Goal: Task Accomplishment & Management: Use online tool/utility

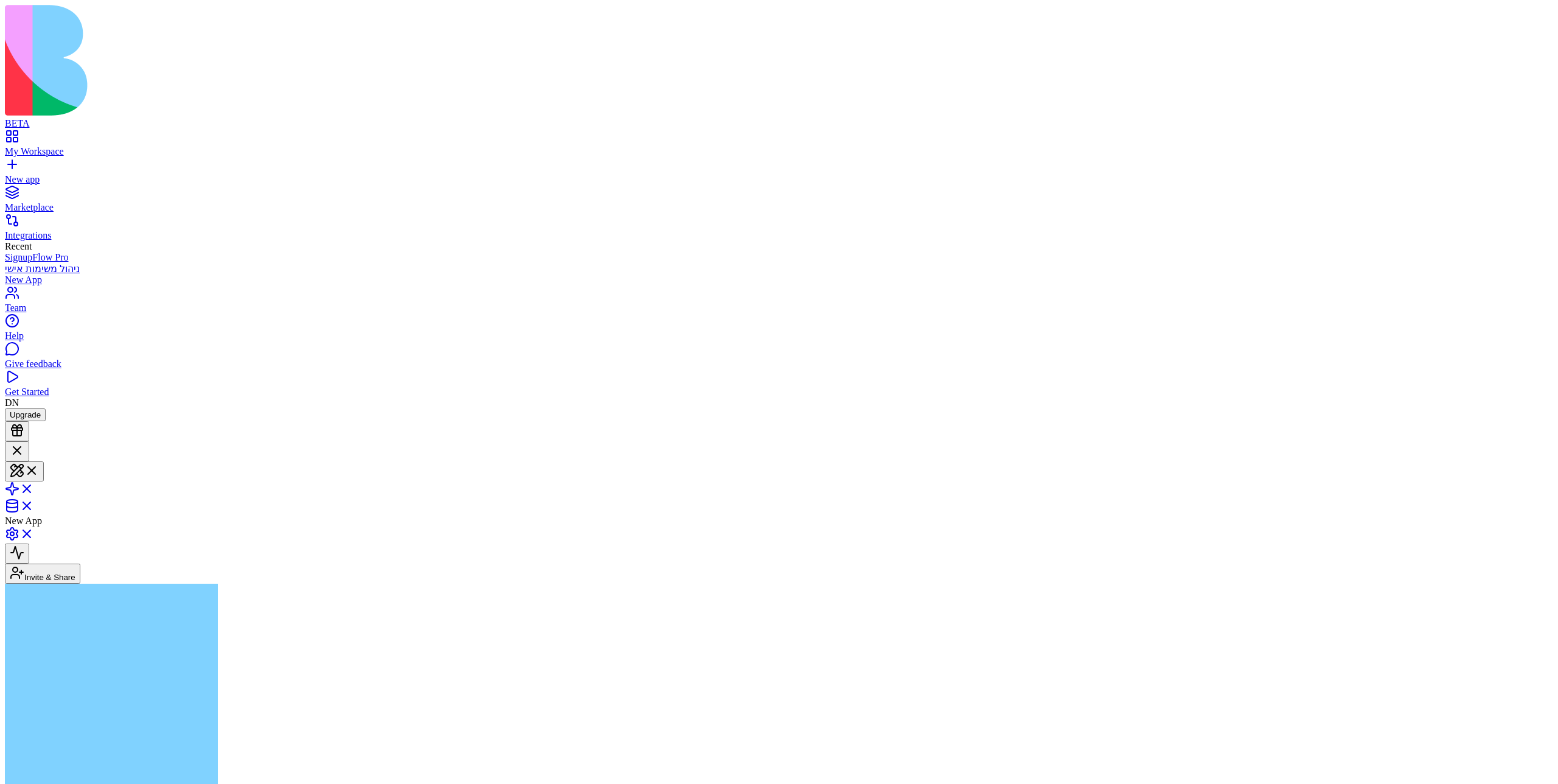
scroll to position [135, 0]
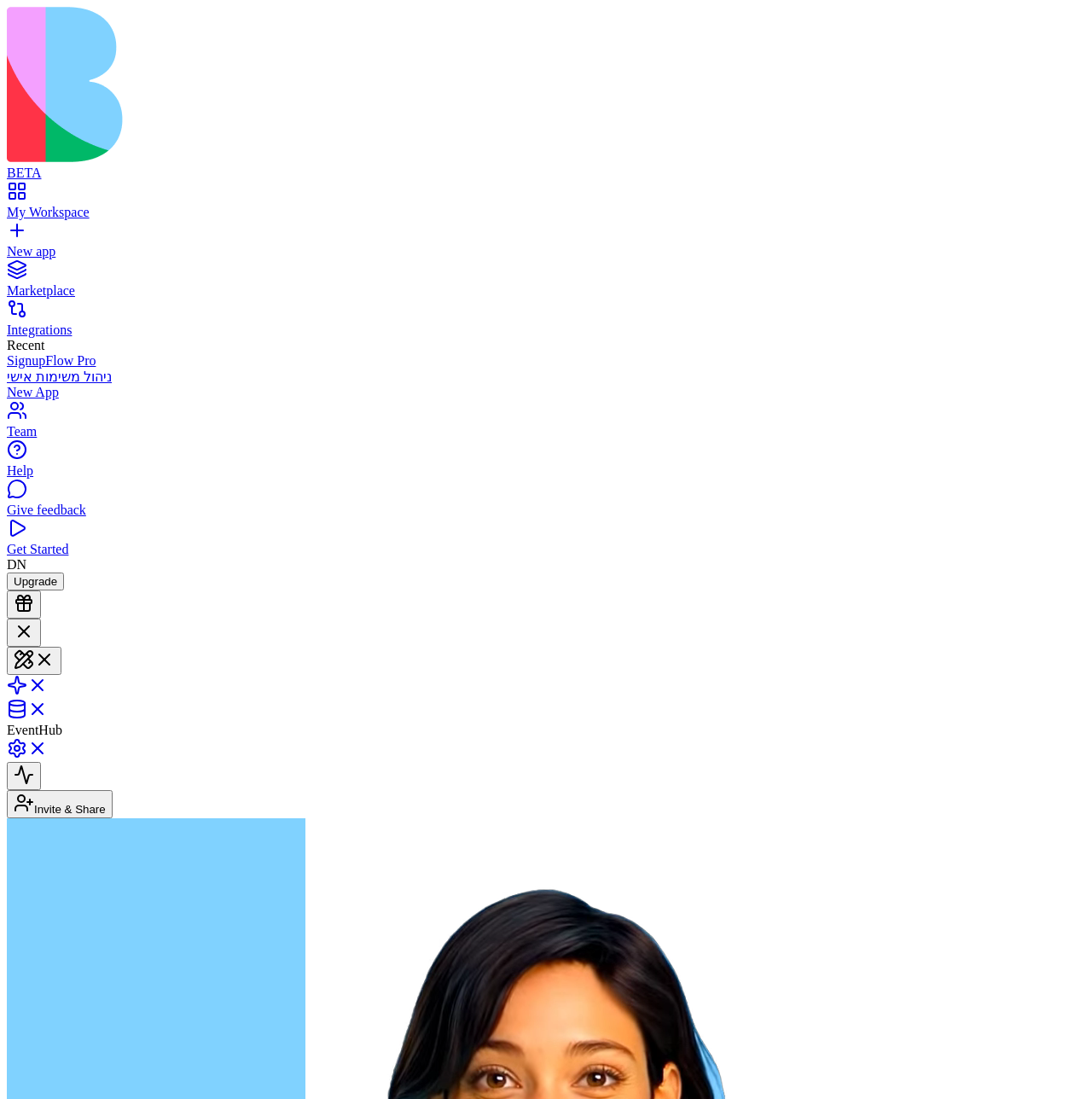
scroll to position [169, 0]
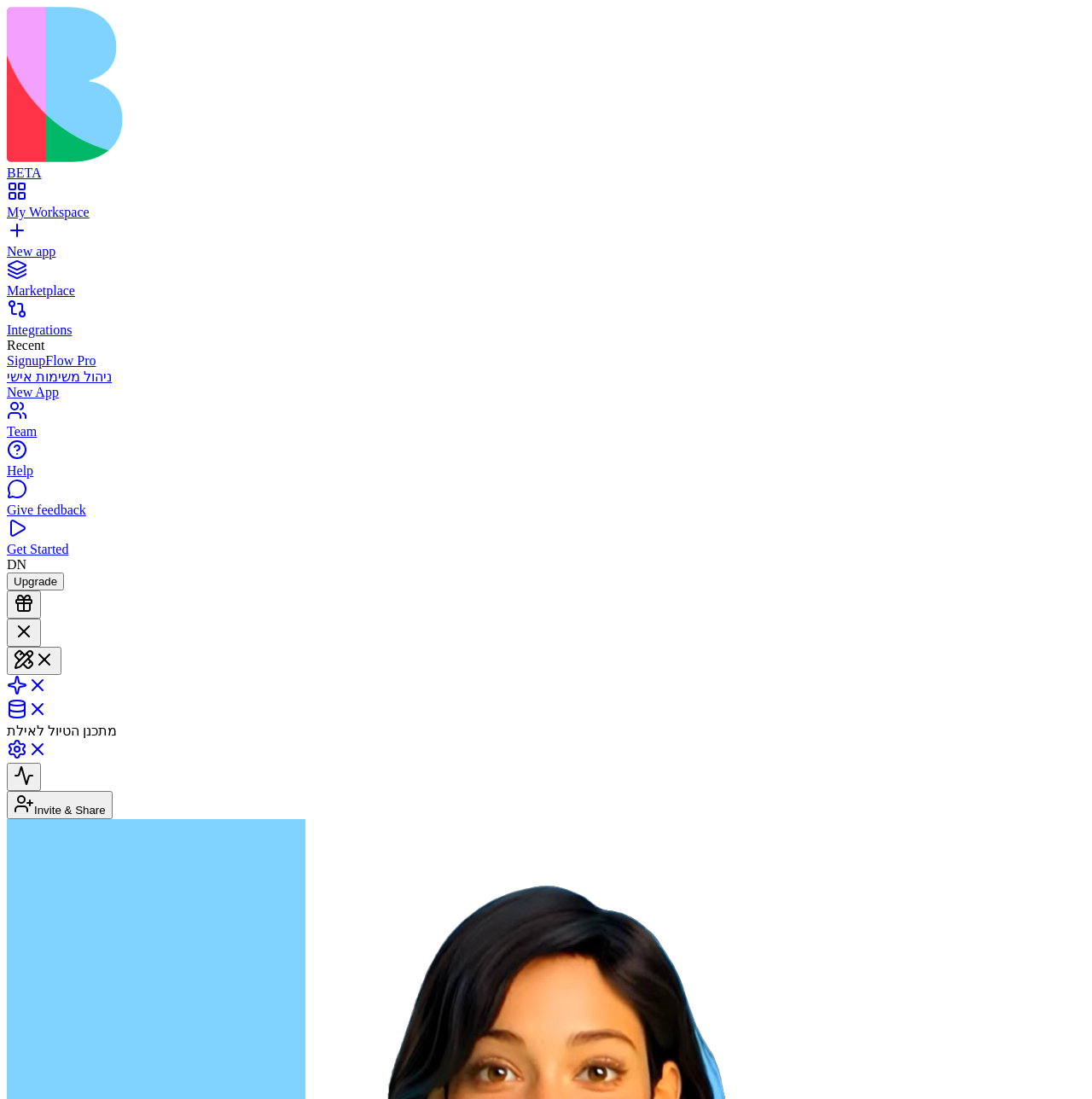
scroll to position [27, 0]
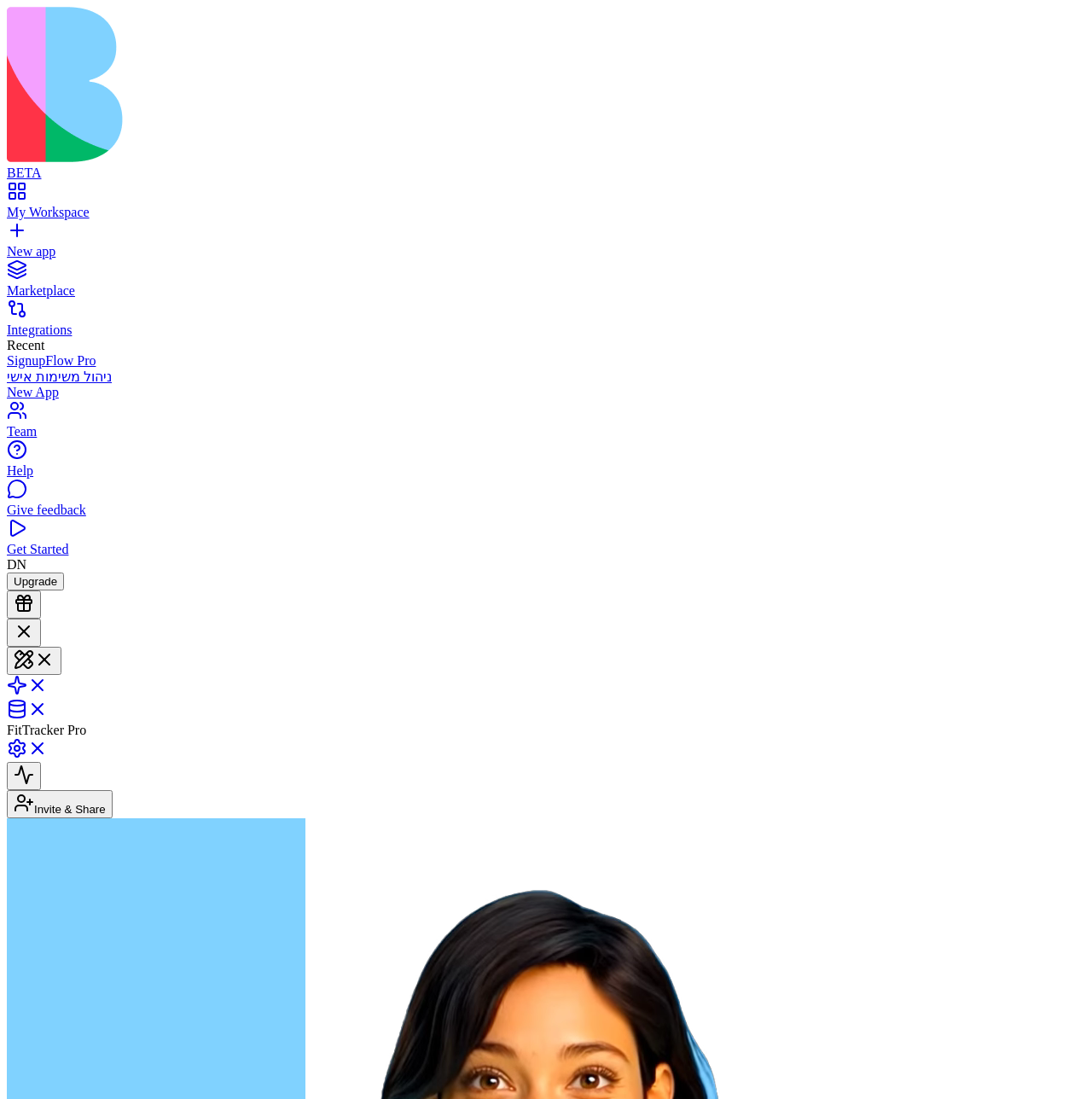
scroll to position [153, 0]
click at [569, 618] on header "FitTracker Pro Invite & Share" at bounding box center [546, 718] width 1078 height 200
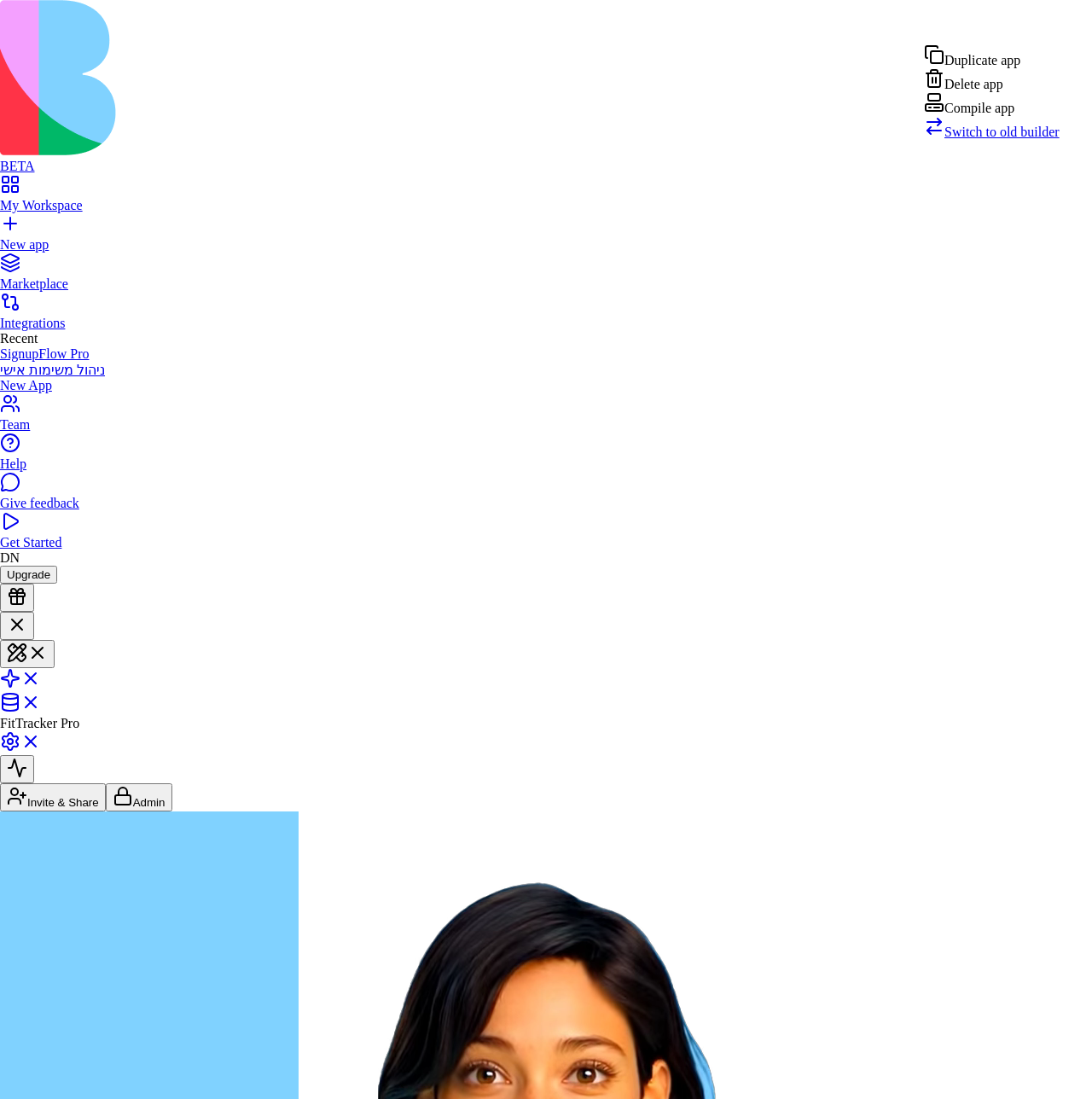
click at [1004, 116] on div "Compile app" at bounding box center [992, 104] width 135 height 24
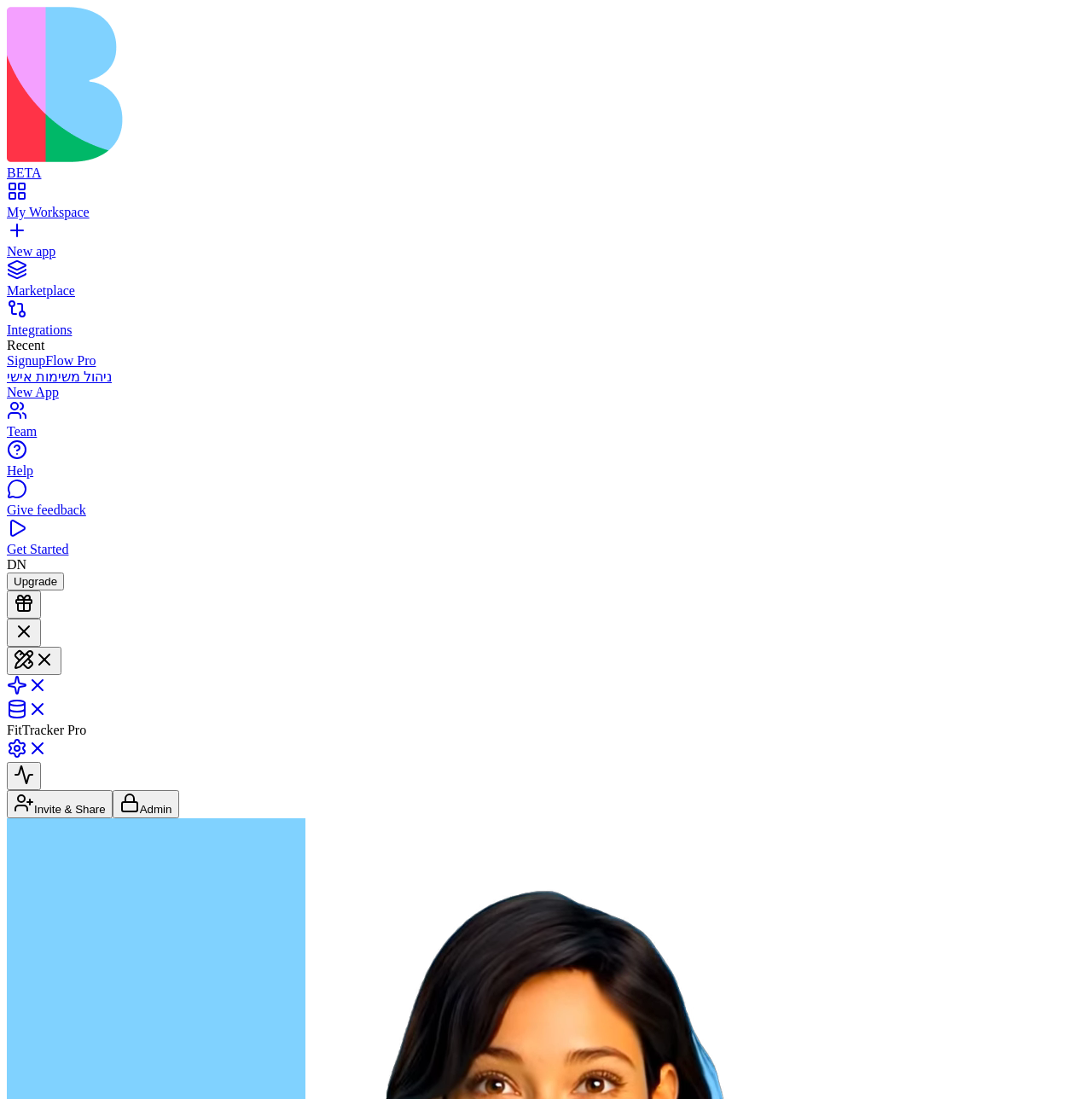
drag, startPoint x: 87, startPoint y: 6368, endPoint x: 113, endPoint y: 6440, distance: 76.6
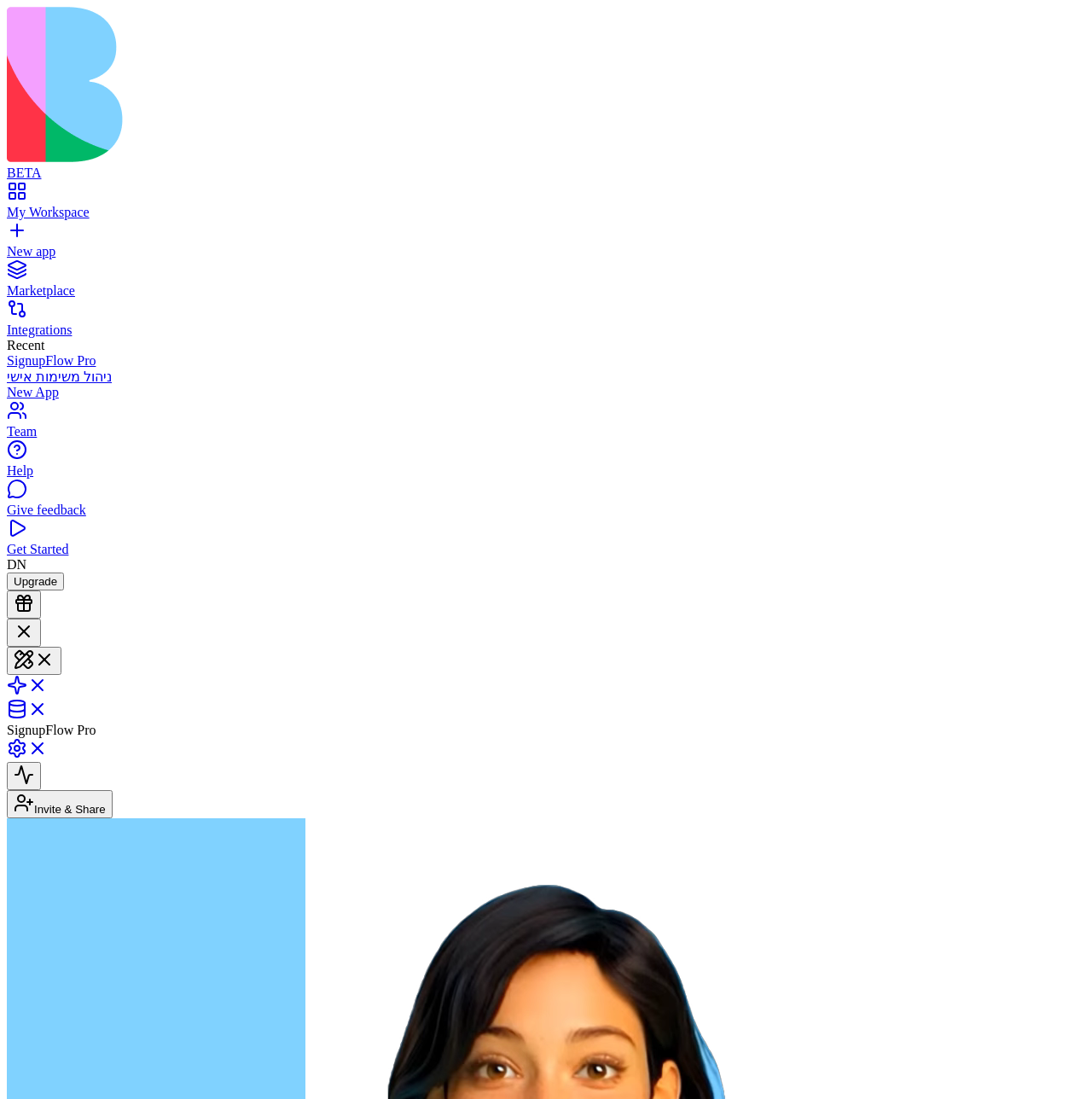
scroll to position [13, 0]
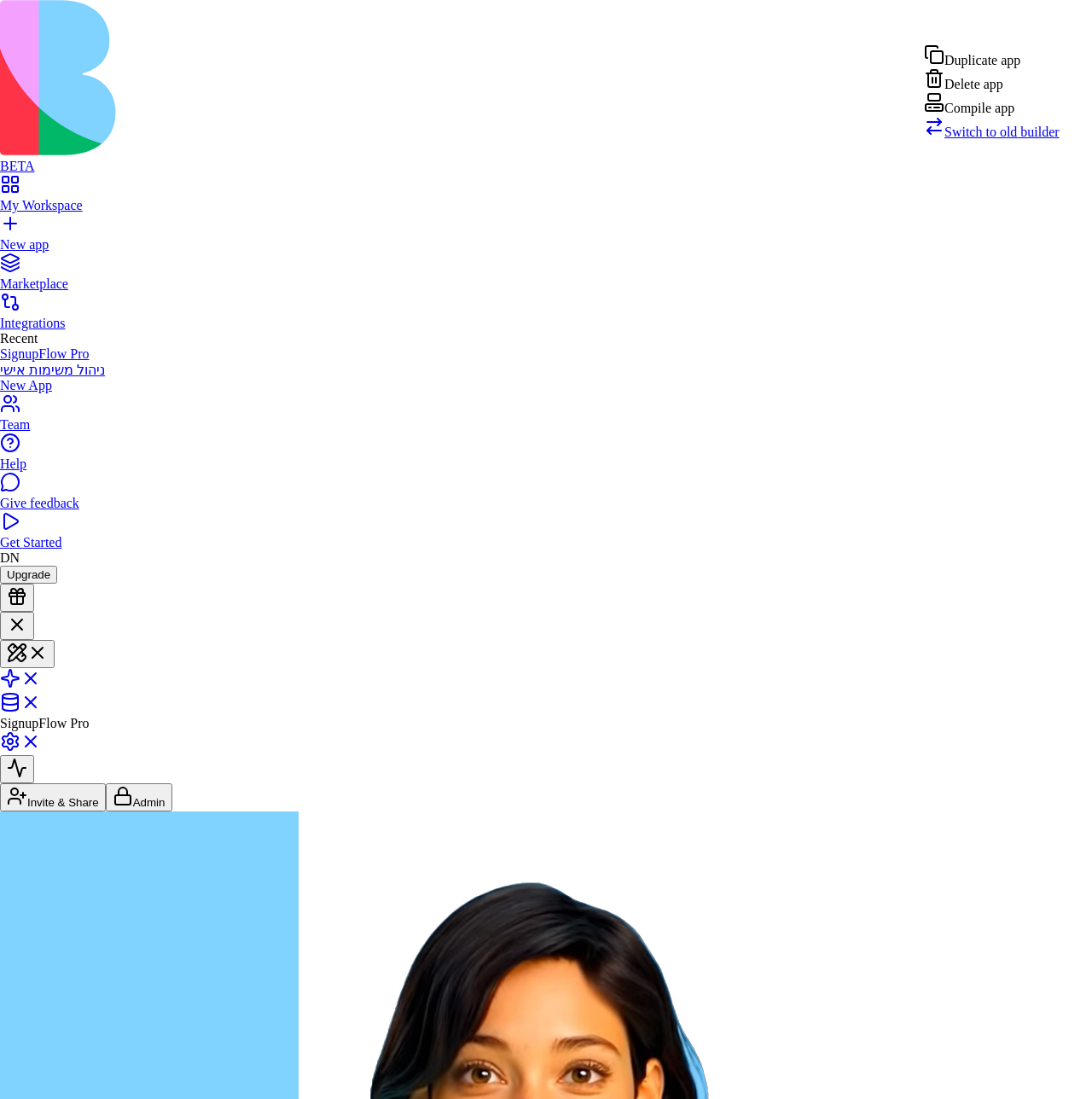
click at [1006, 116] on div "Compile app" at bounding box center [992, 104] width 135 height 24
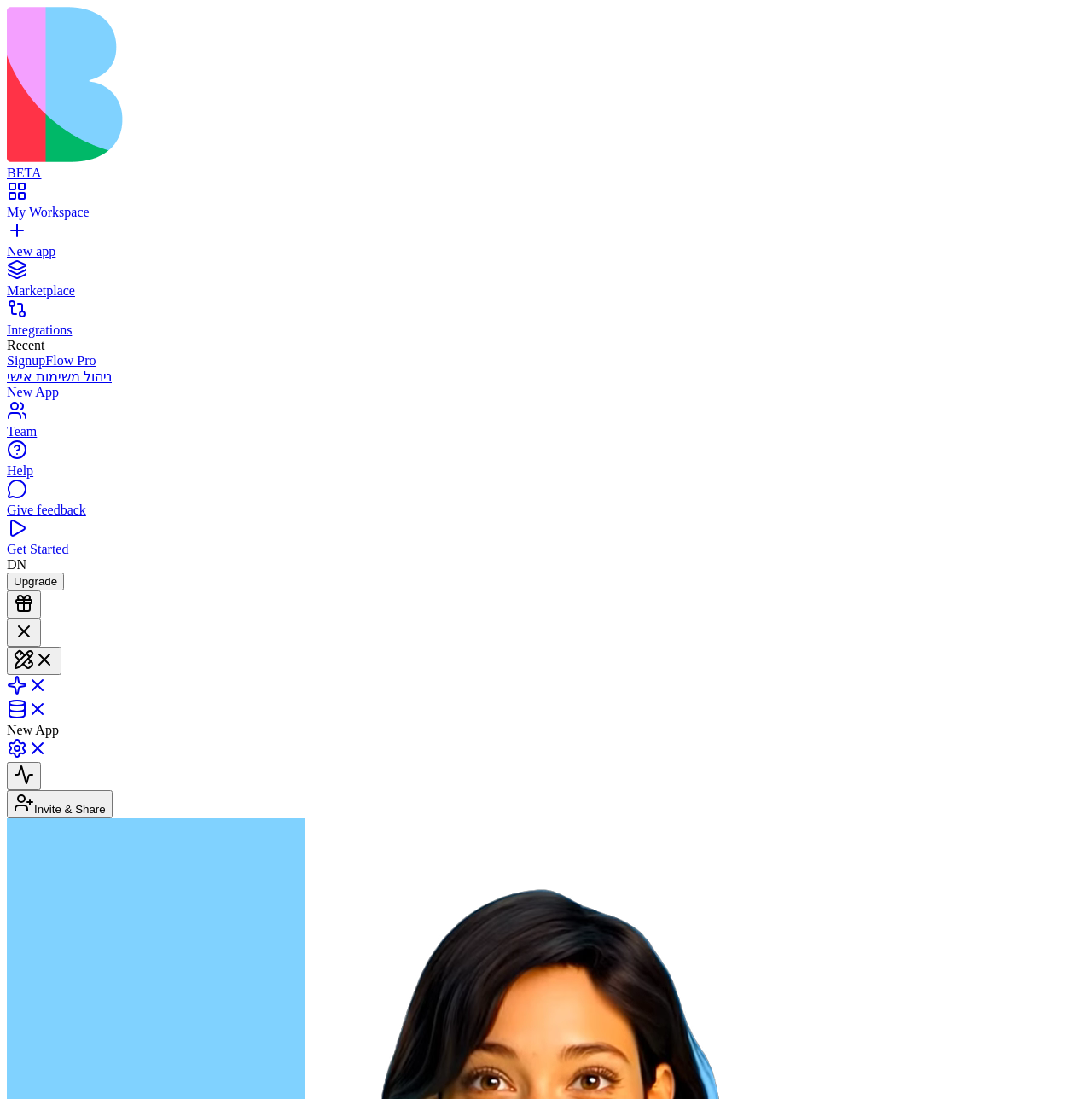
scroll to position [869, 0]
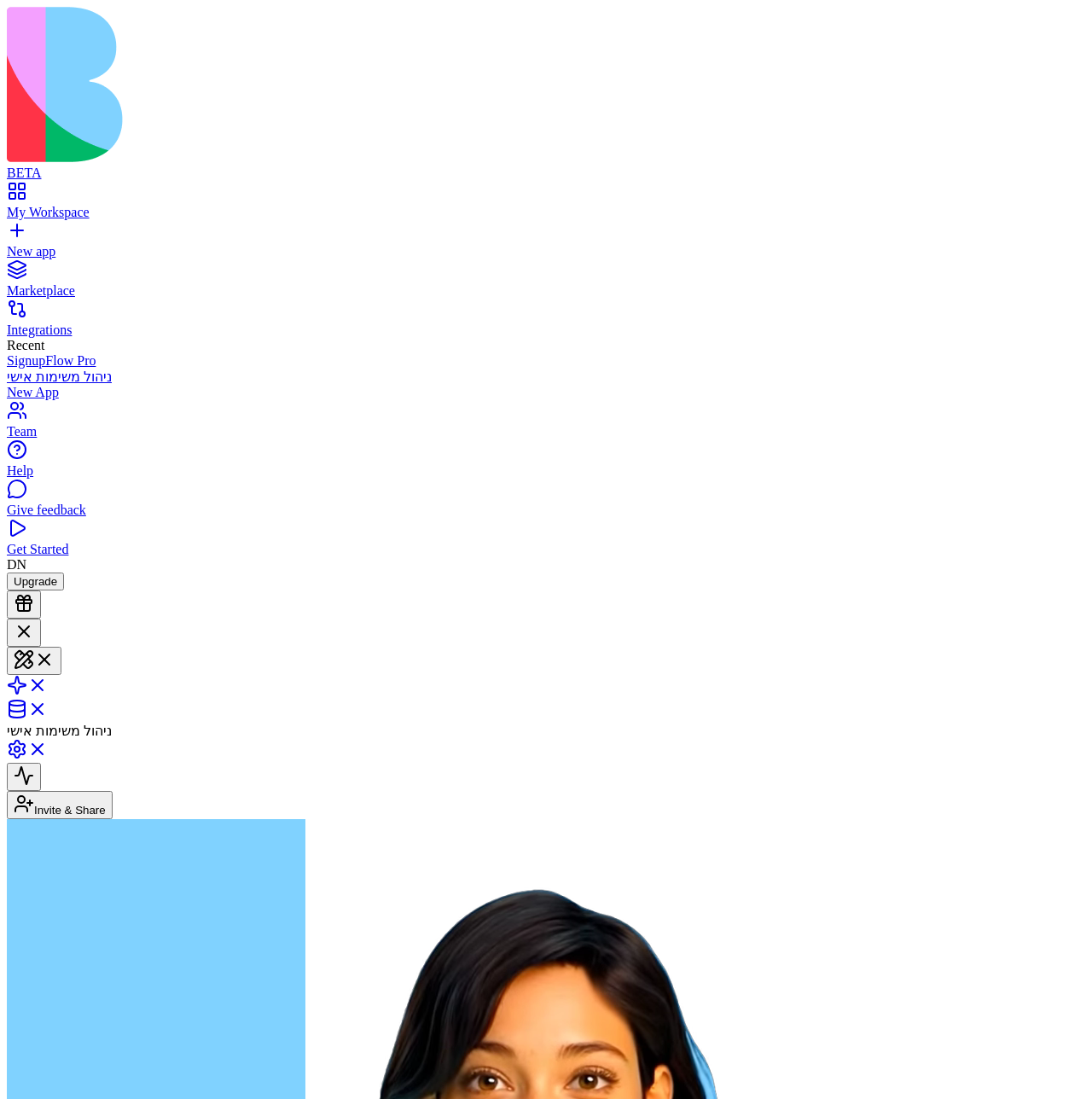
scroll to position [9, 0]
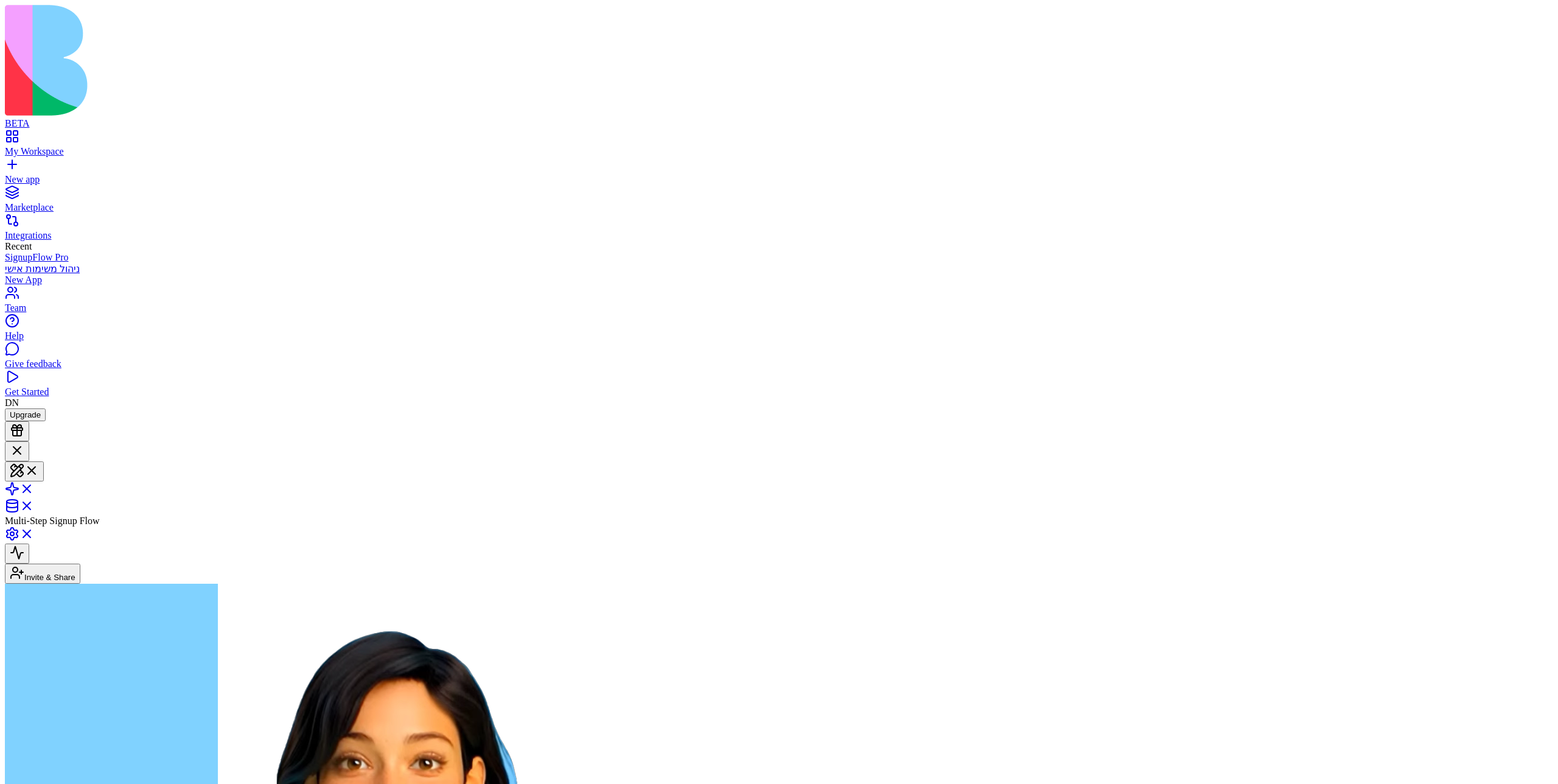
scroll to position [116, 0]
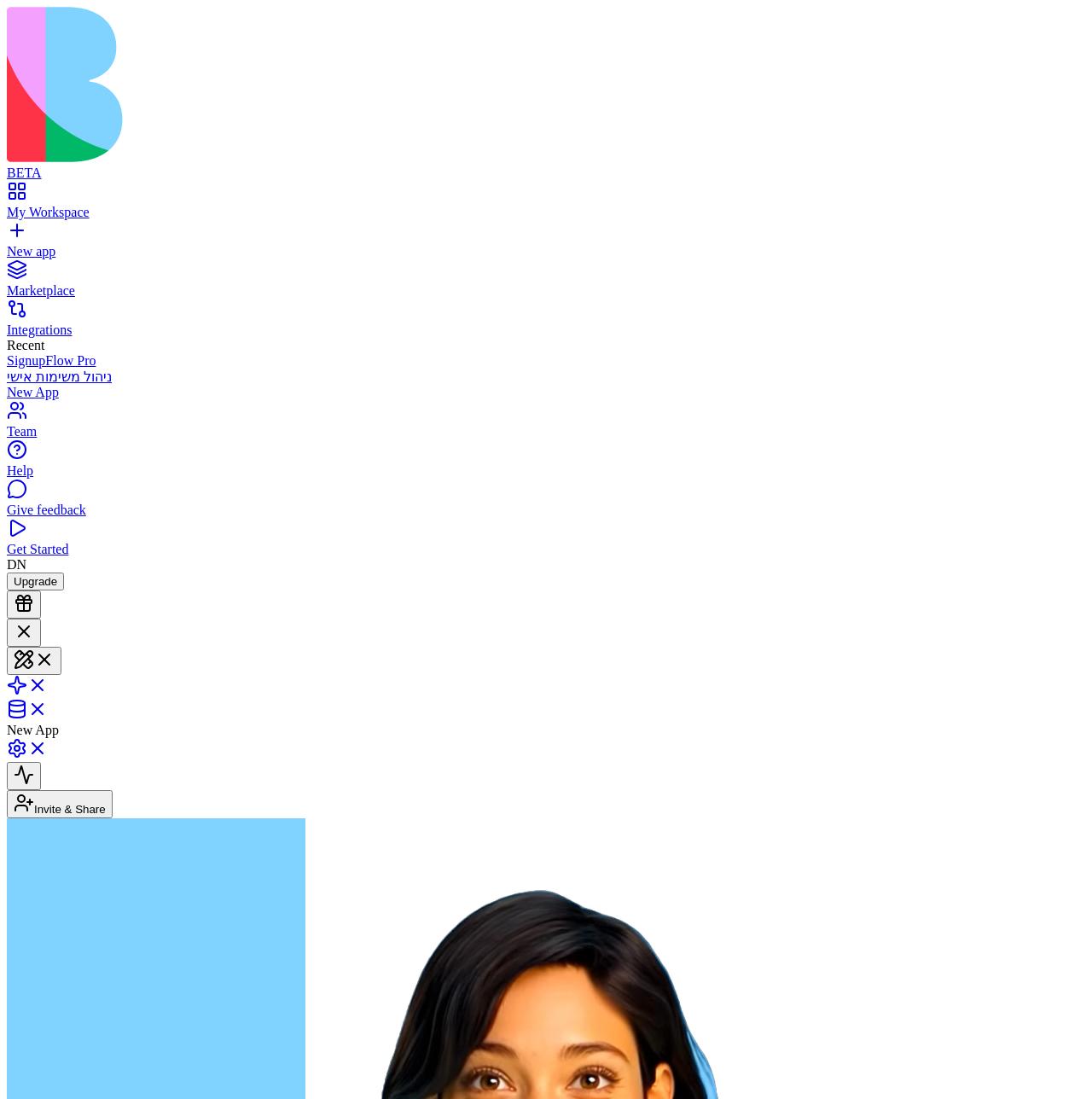
scroll to position [190, 0]
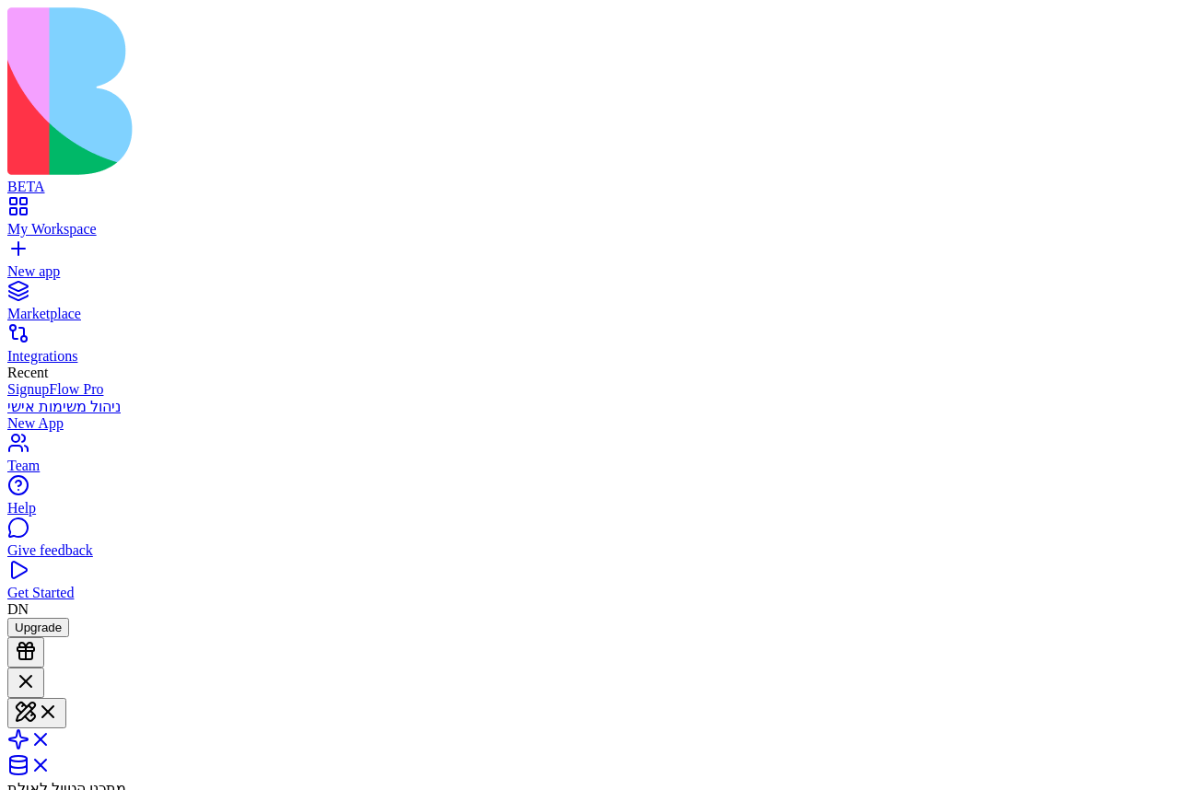
scroll to position [425, 0]
click button
click button "button"
click header "מתכנן הטיול לאילת Invite & Share"
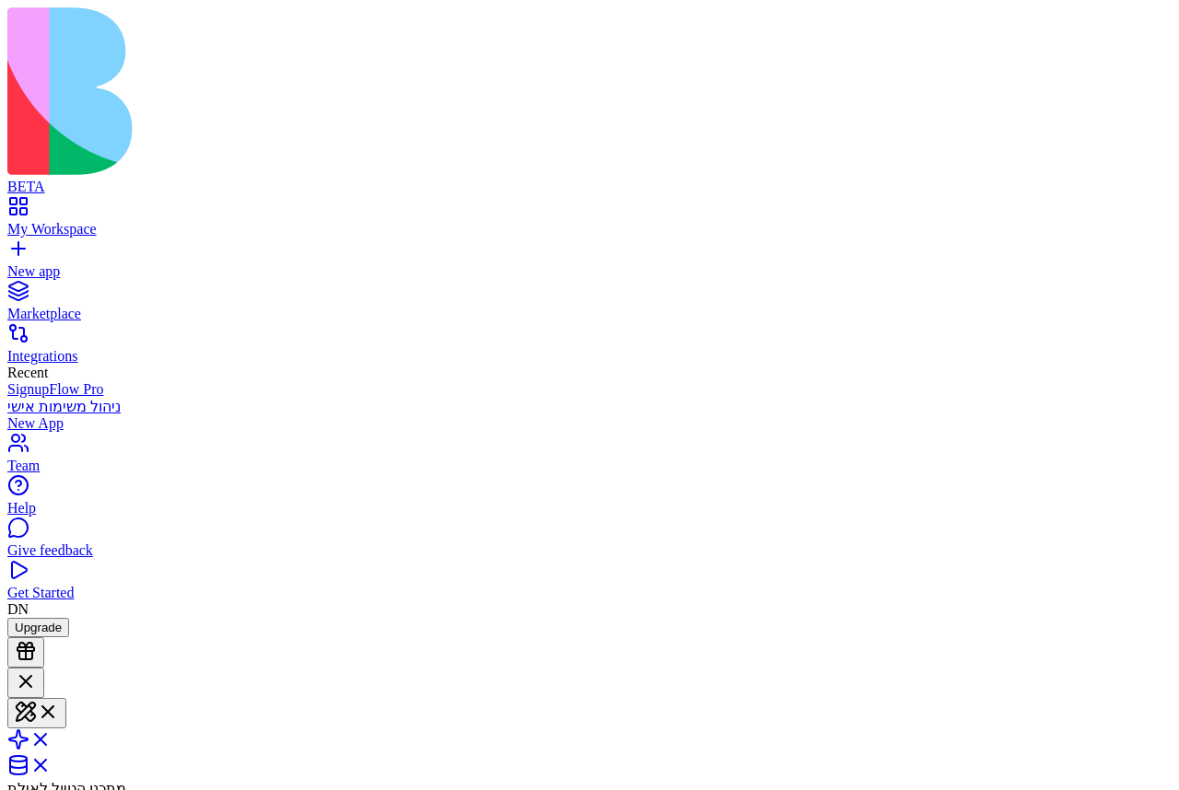
click html "BETA My Workspace New app Marketplace Integrations Recent SignupFlow Pro ניהול …"
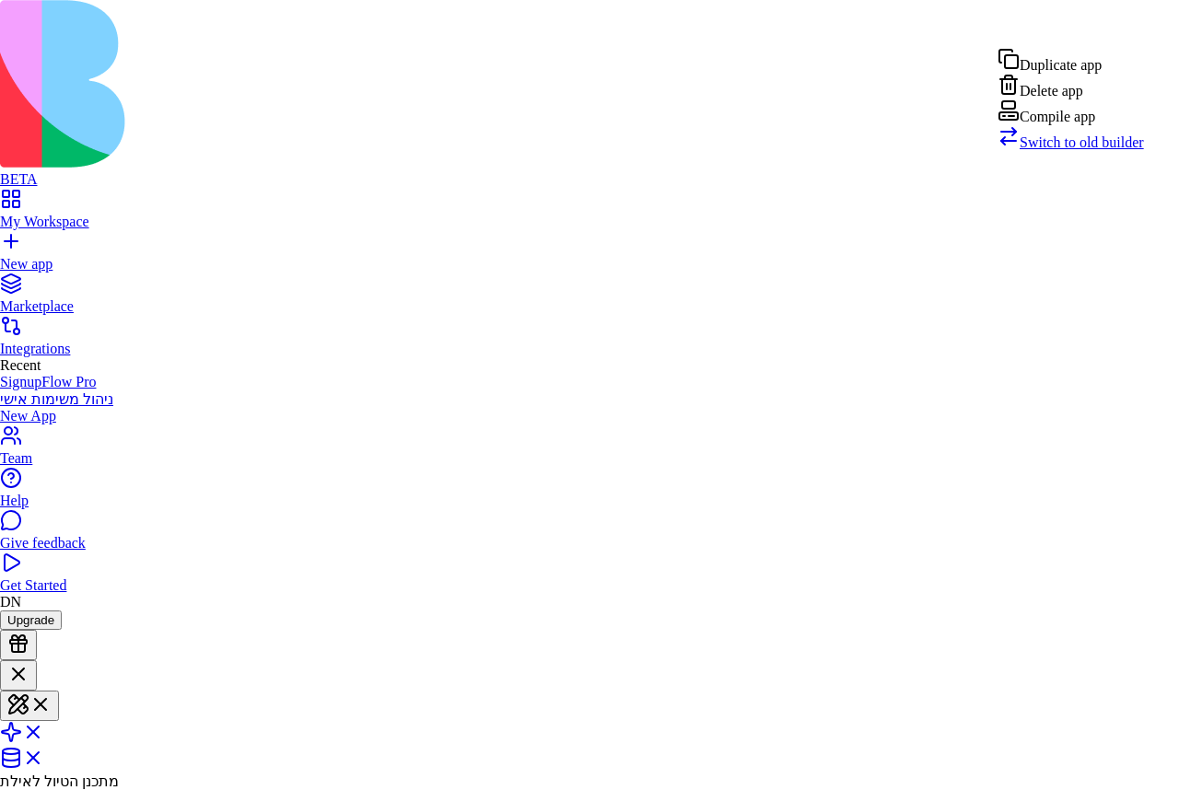
click div "Compile app"
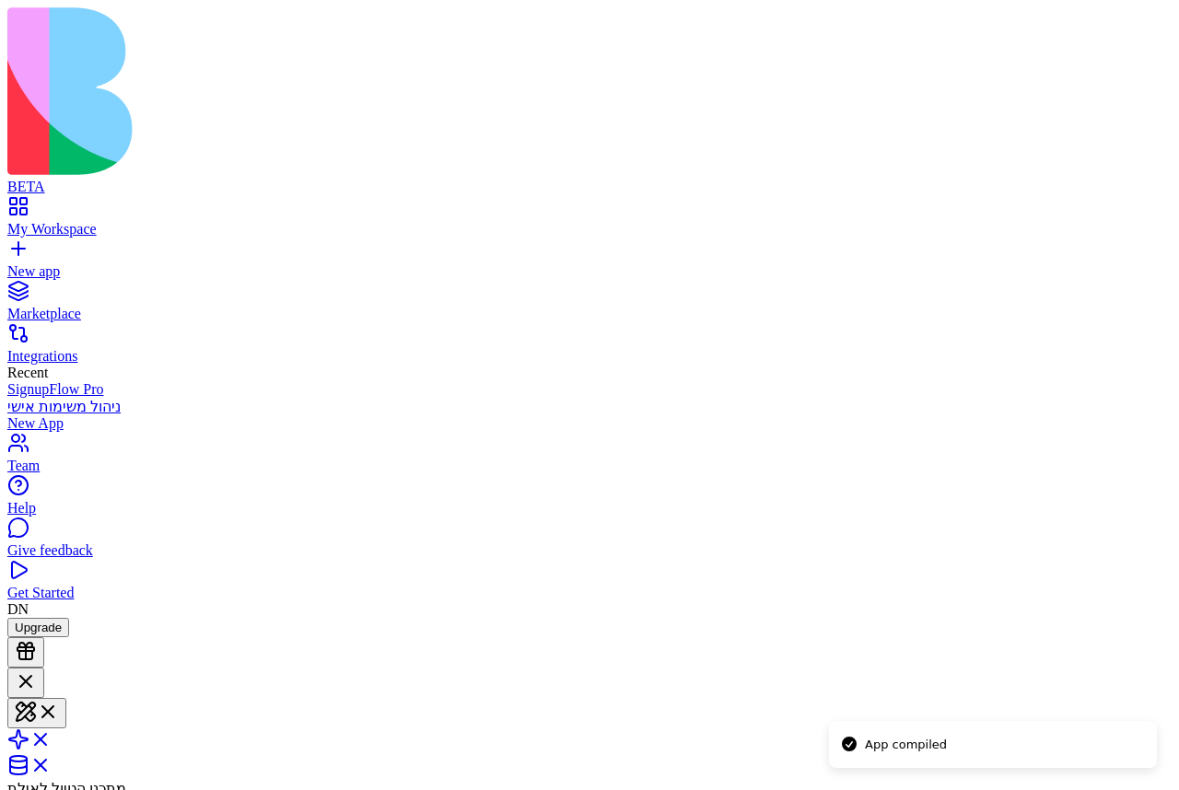
click button "button"
click at [750, 668] on header "ניהול משימות אישי Invite & Share" at bounding box center [589, 776] width 1164 height 216
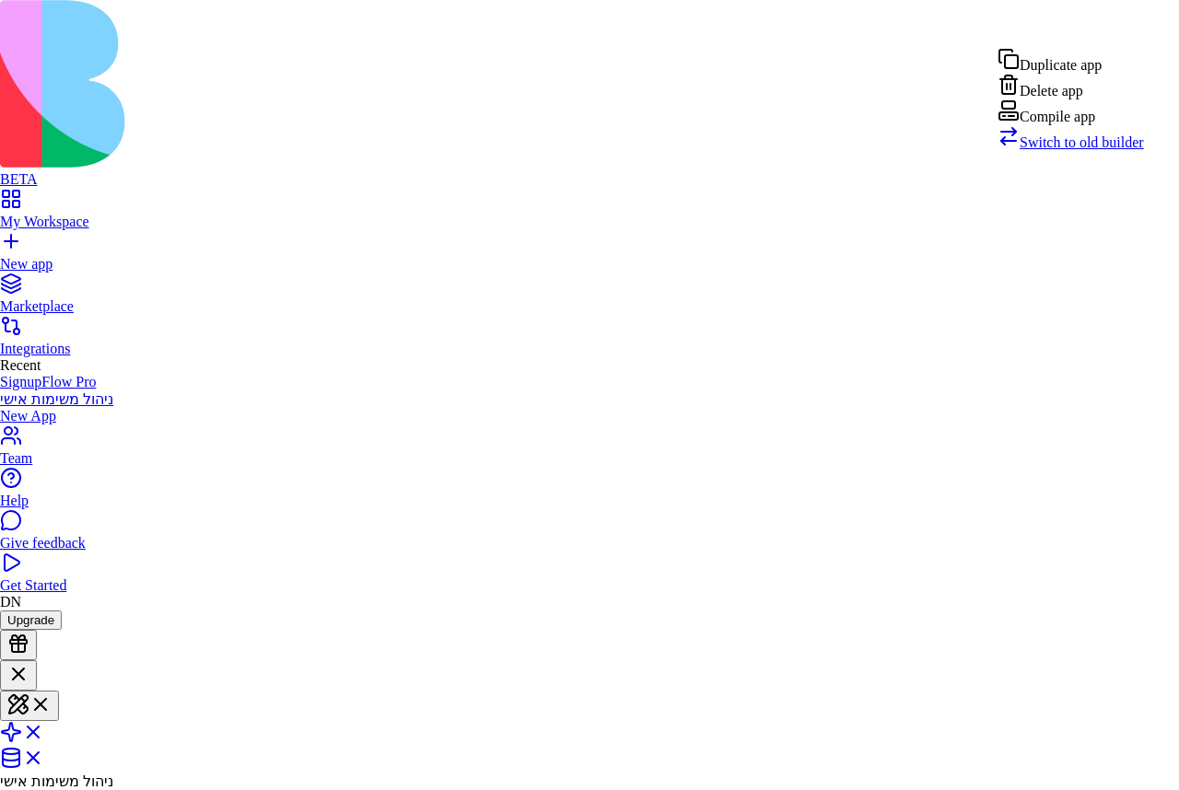
click at [1071, 125] on div "Compile app" at bounding box center [1071, 112] width 146 height 26
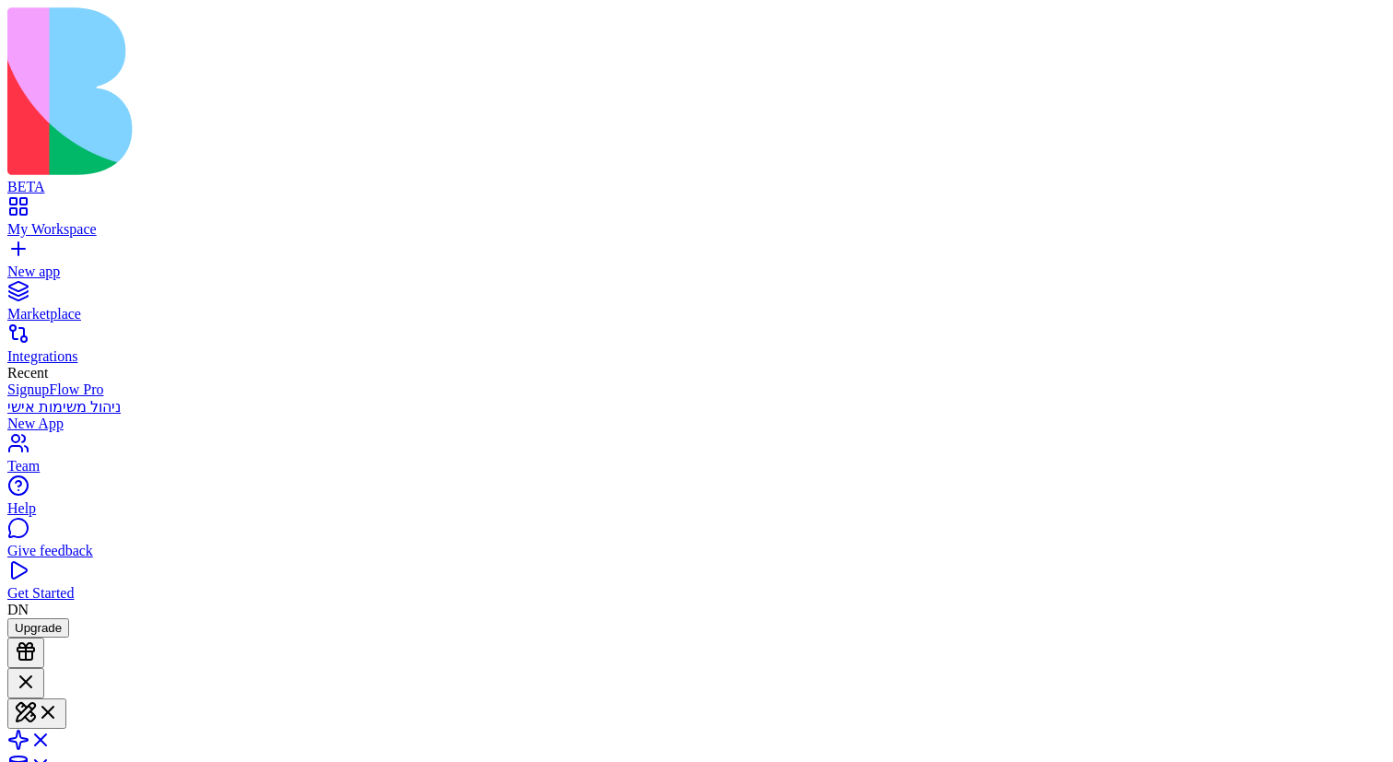
click at [66, 698] on button at bounding box center [36, 713] width 59 height 30
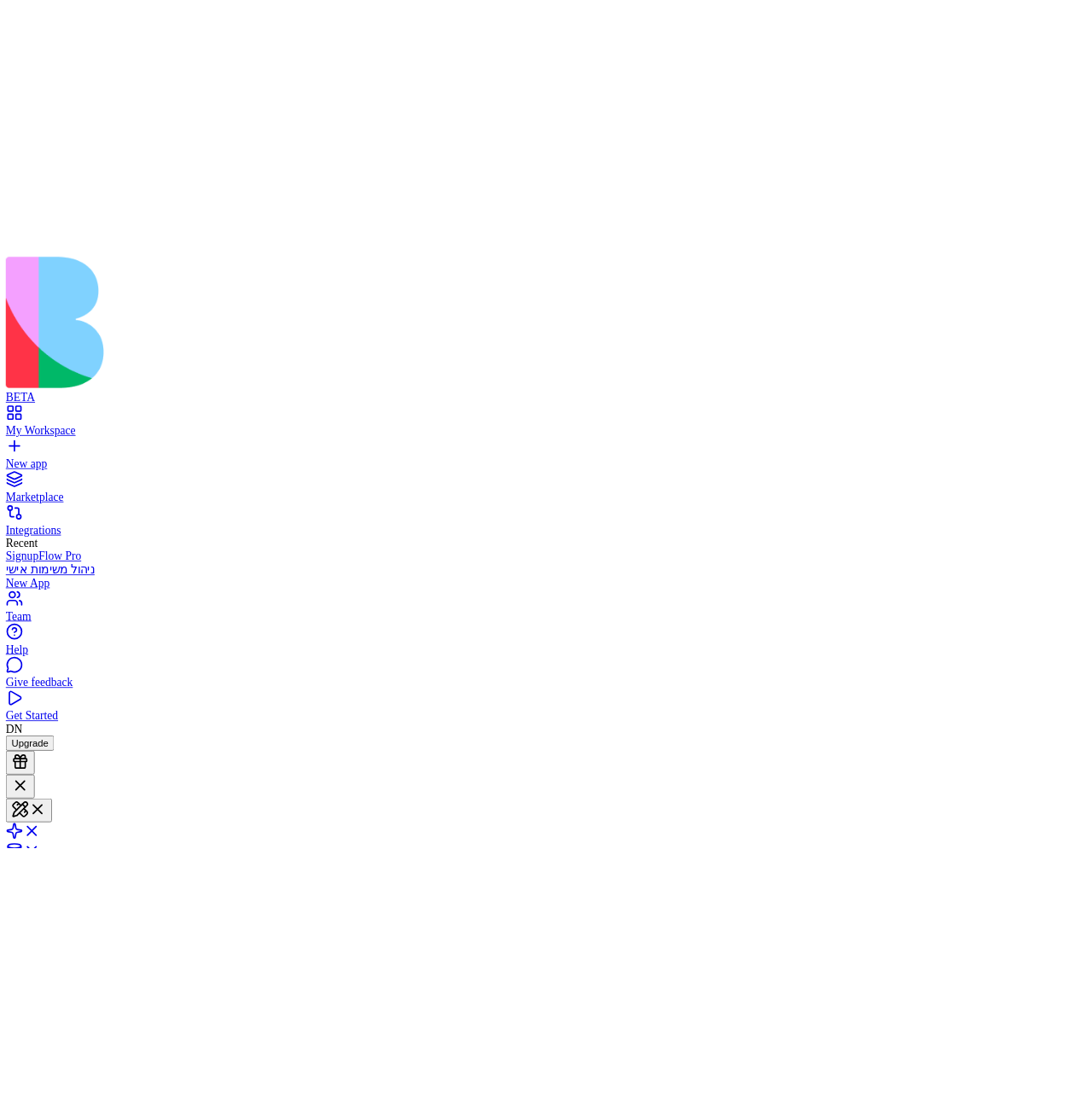
scroll to position [154, 0]
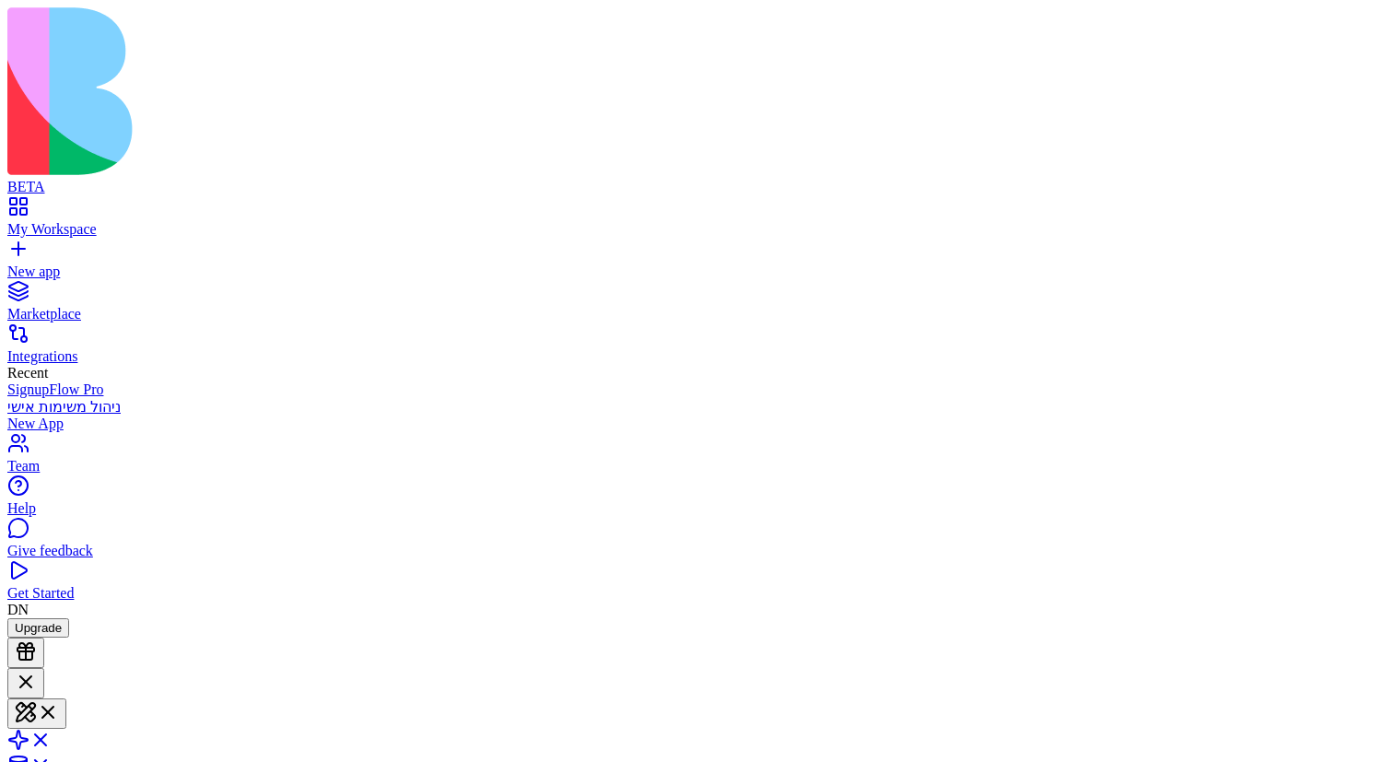
click at [37, 671] on div at bounding box center [26, 683] width 22 height 25
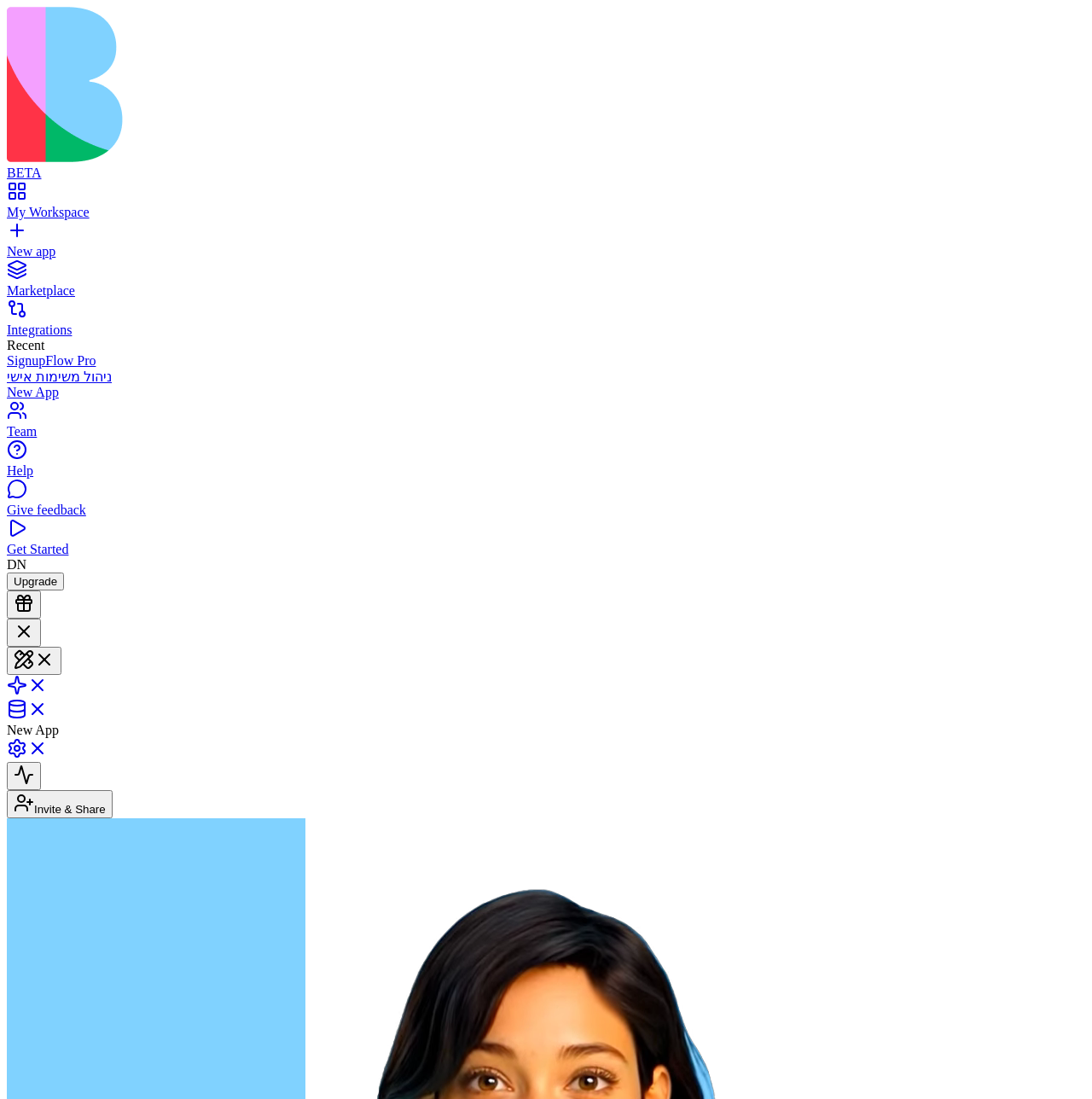
click at [788, 618] on header "New App Invite & Share" at bounding box center [546, 718] width 1078 height 200
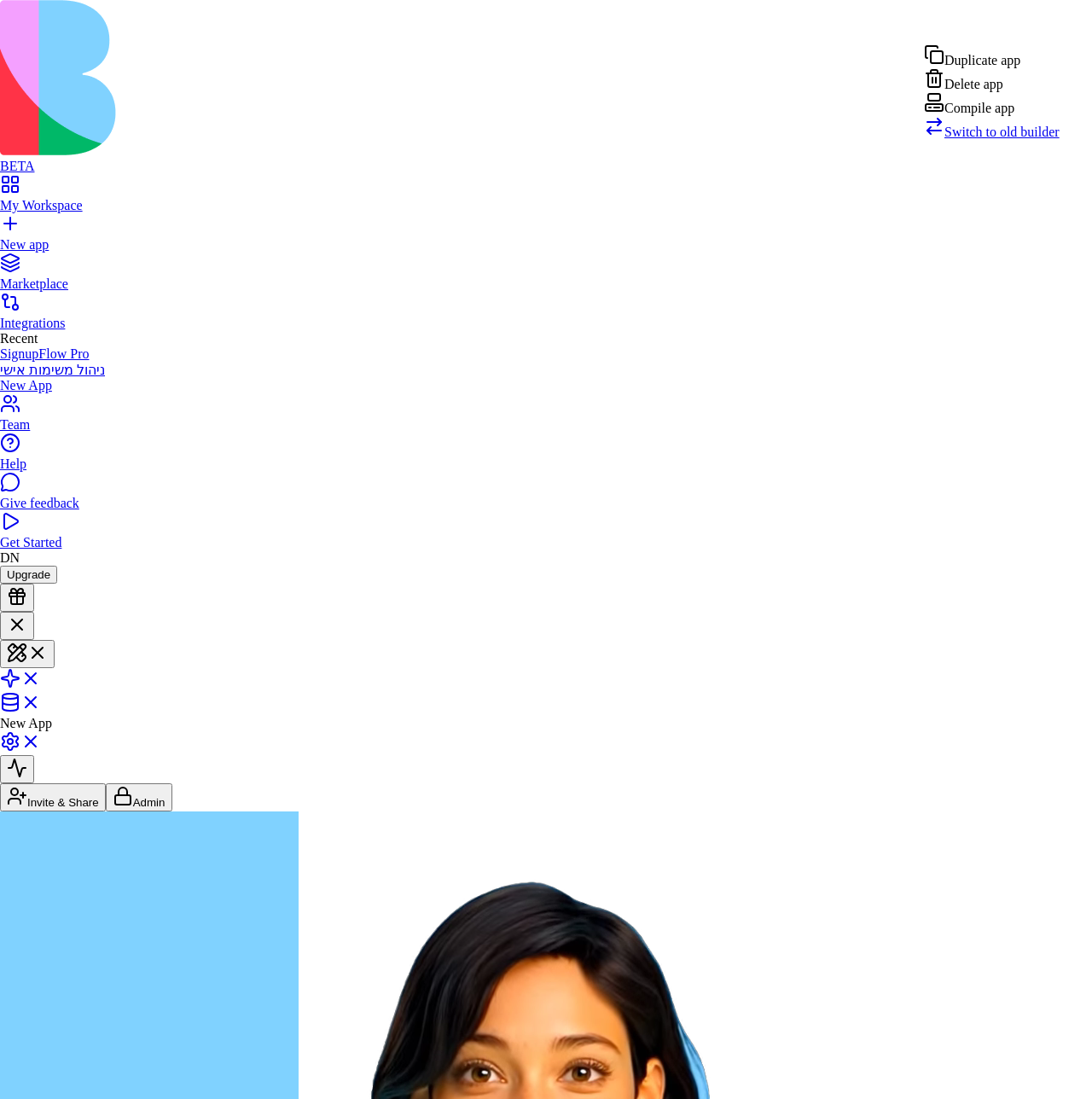
click at [1018, 116] on div "Compile app" at bounding box center [992, 104] width 135 height 24
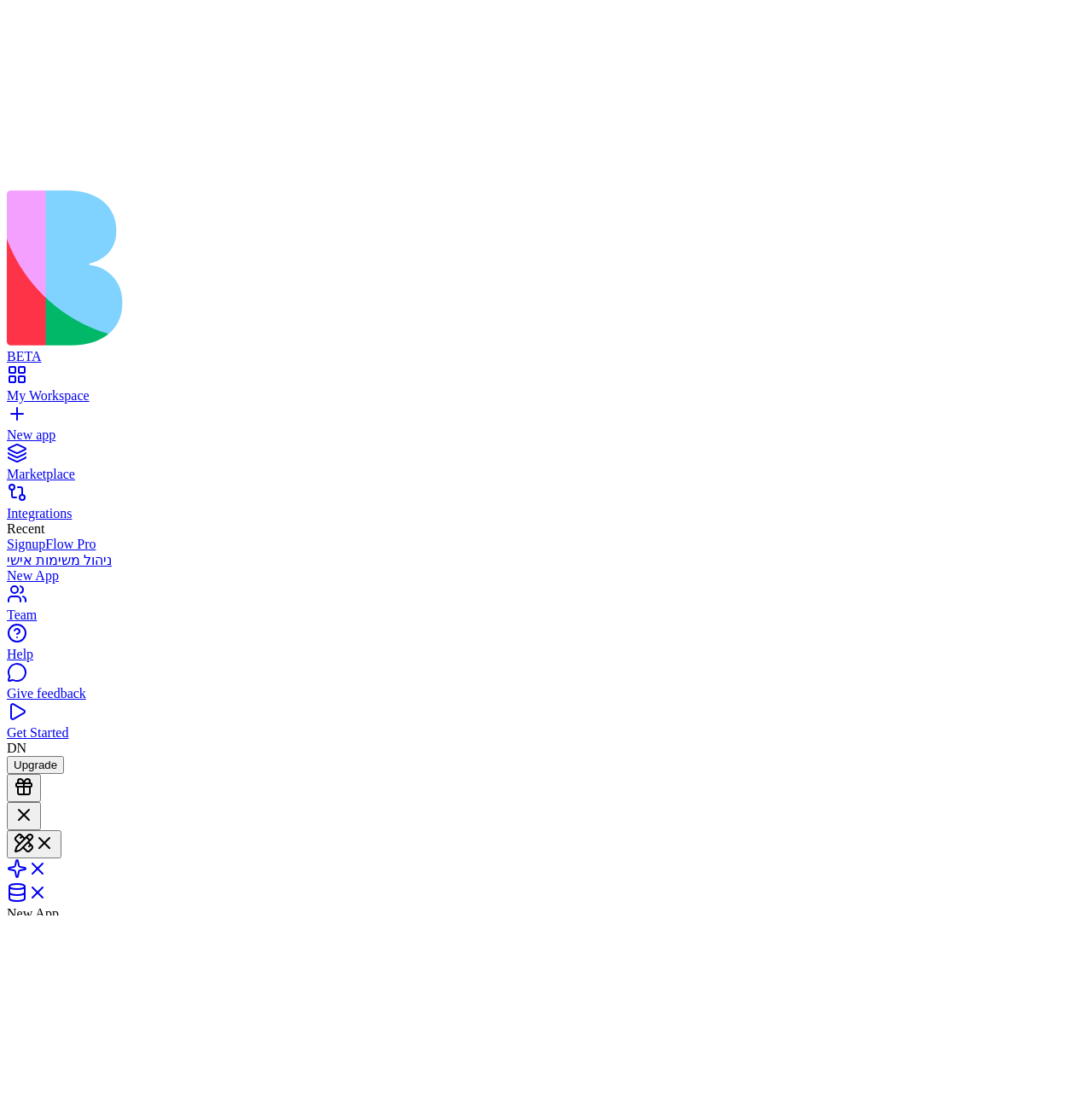
scroll to position [869, 0]
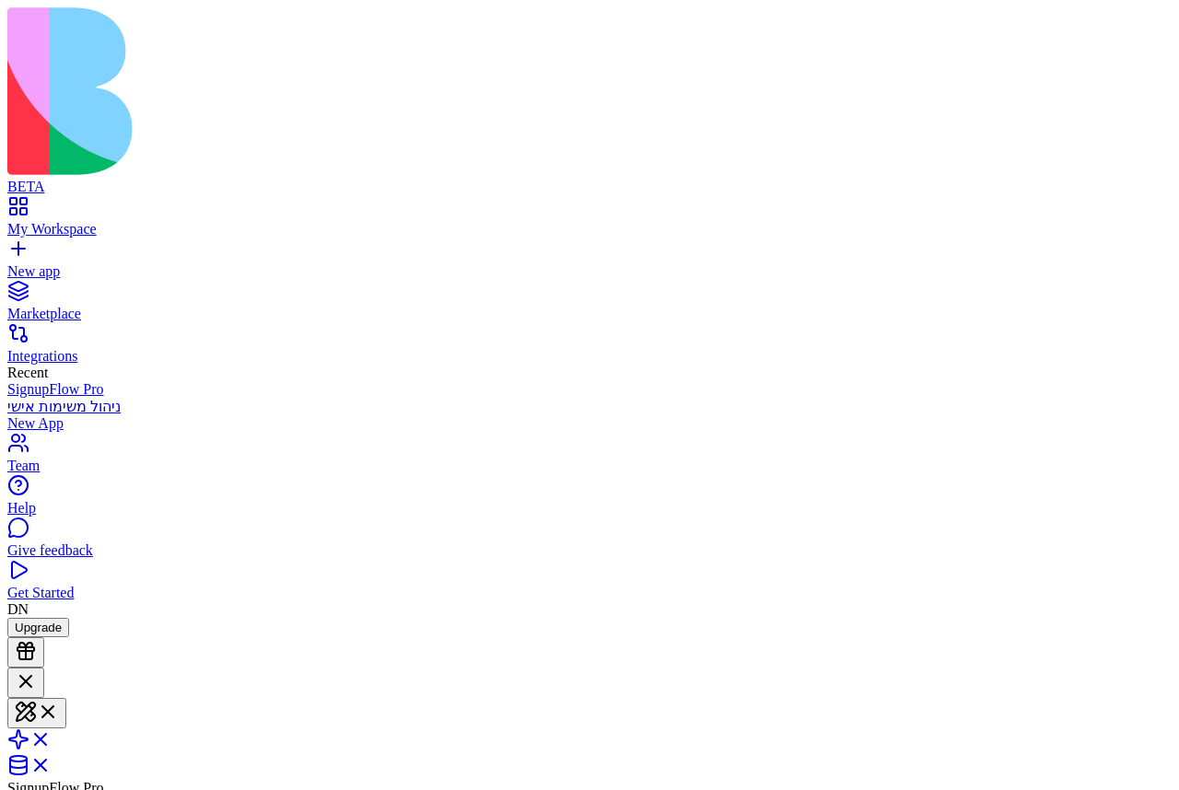
scroll to position [410, 0]
type textarea "**********"
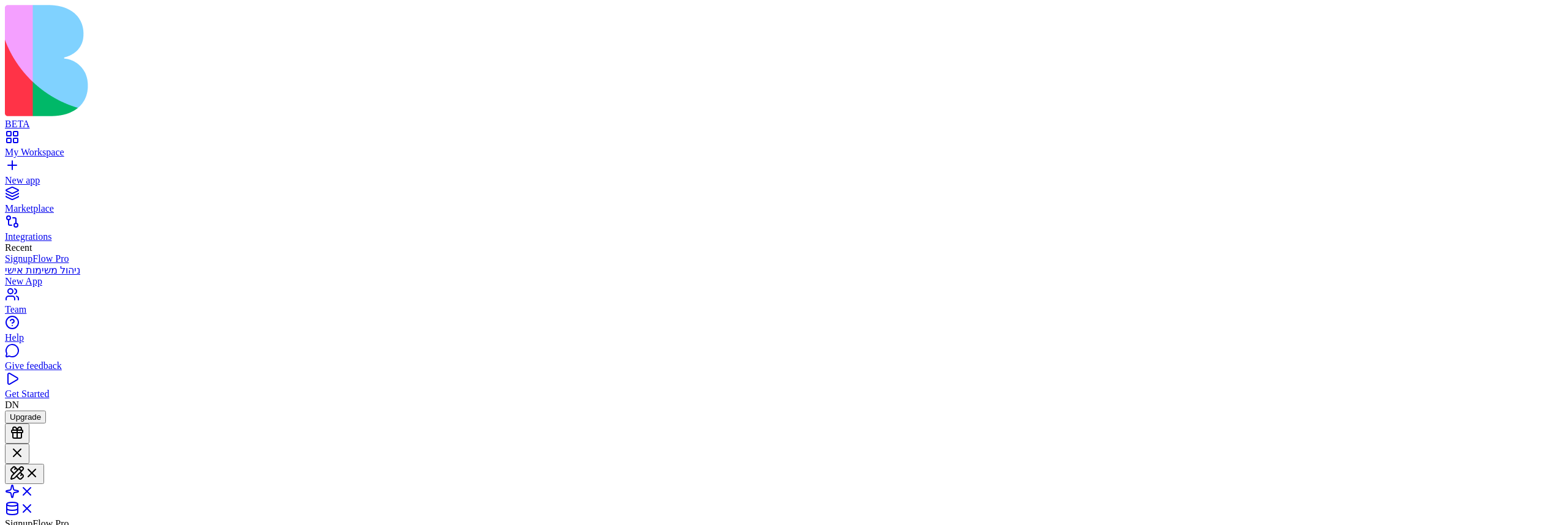
scroll to position [517, 0]
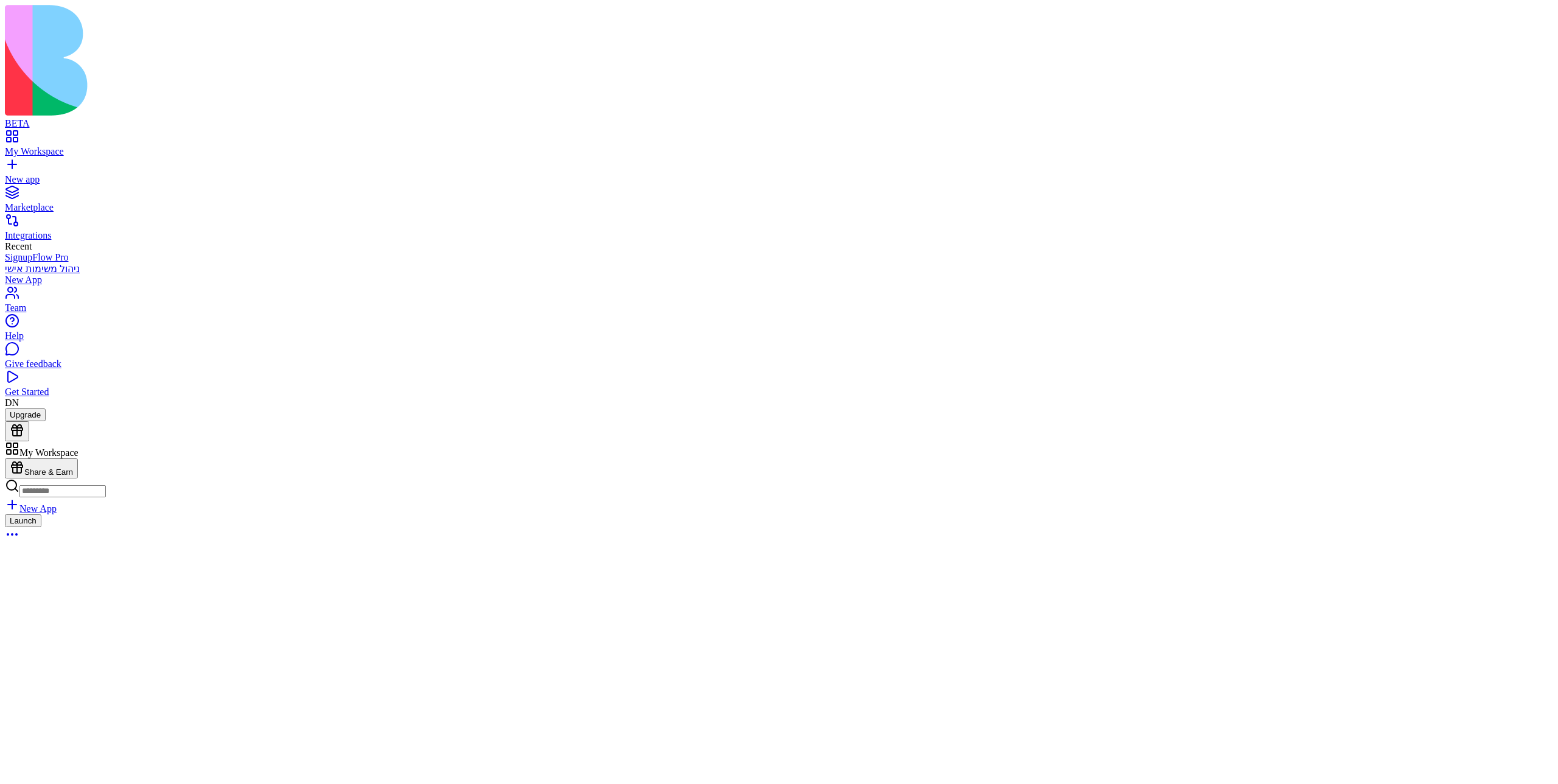
click at [54, 163] on link "New app" at bounding box center [779, 174] width 1549 height 22
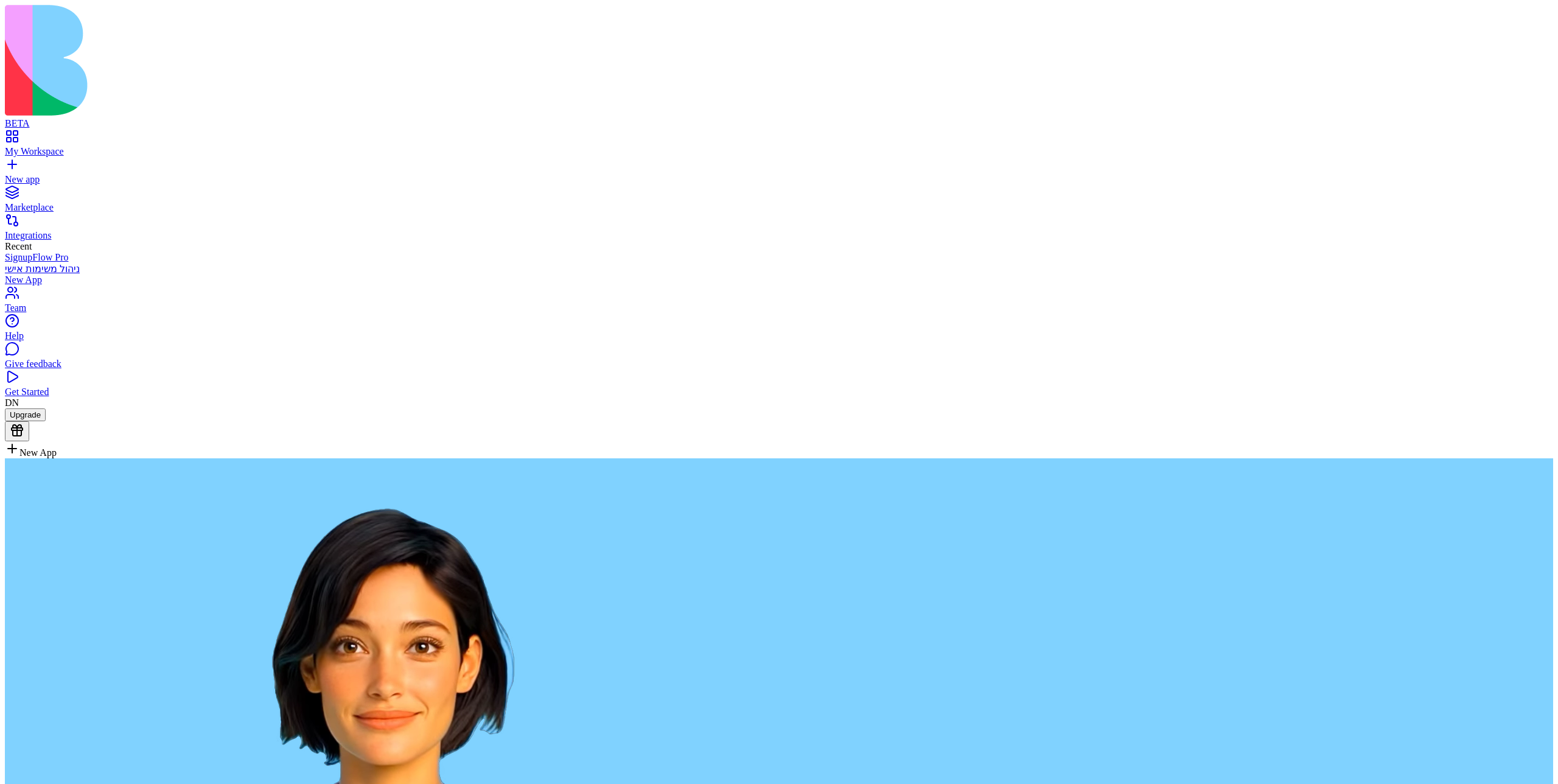
paste textarea "**********"
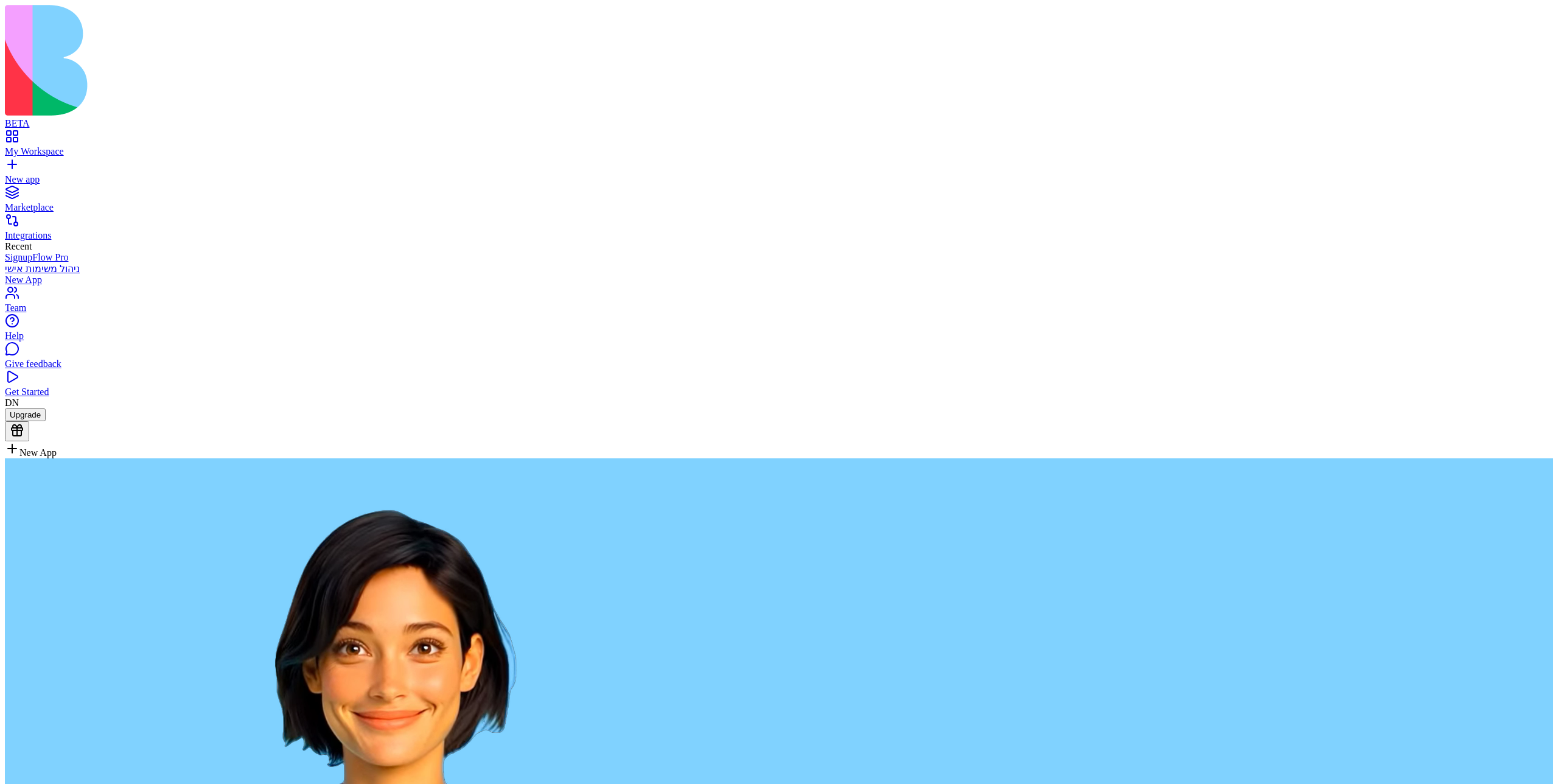
type textarea "**********"
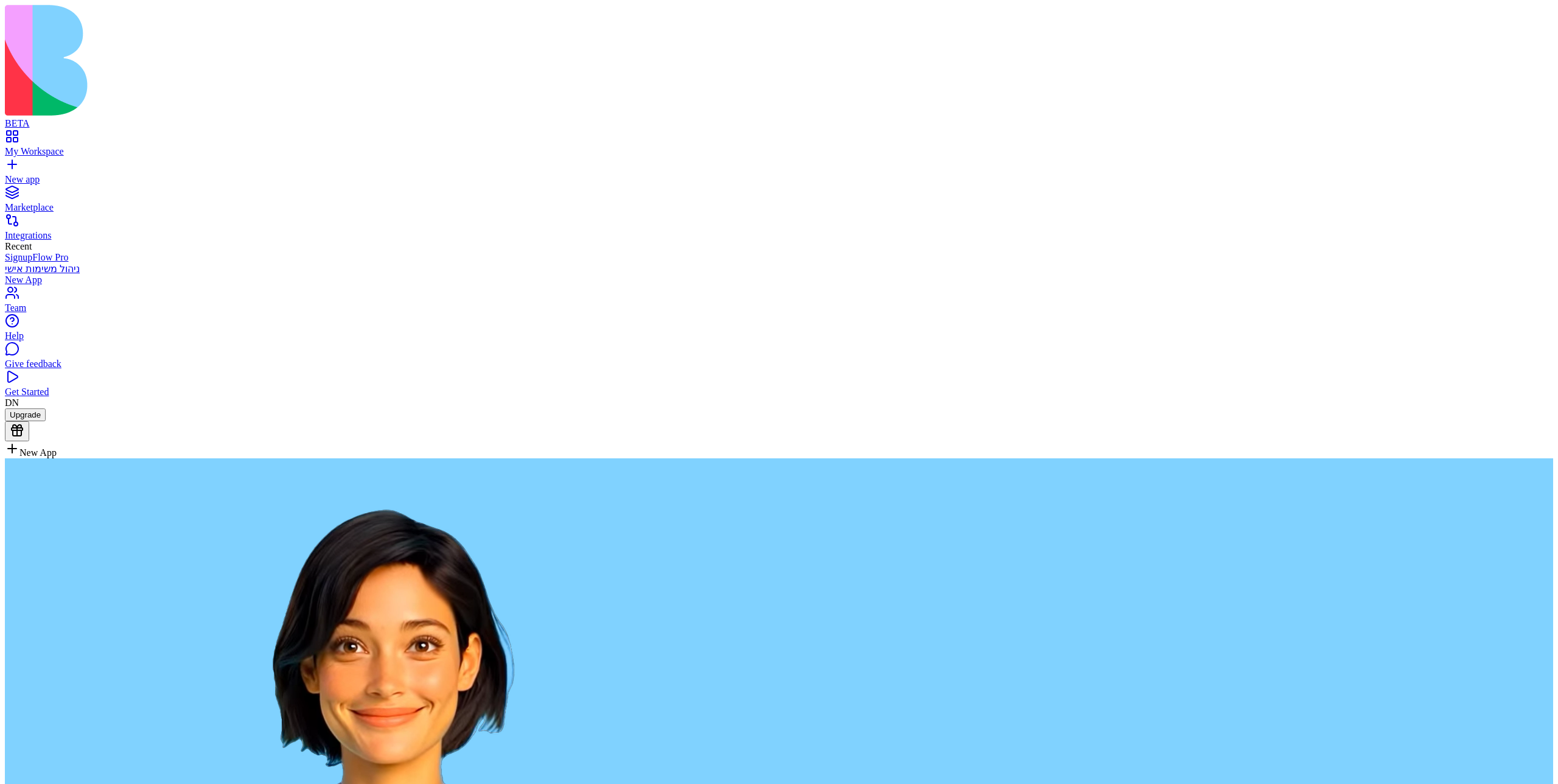
paste textarea "**********"
type textarea "**********"
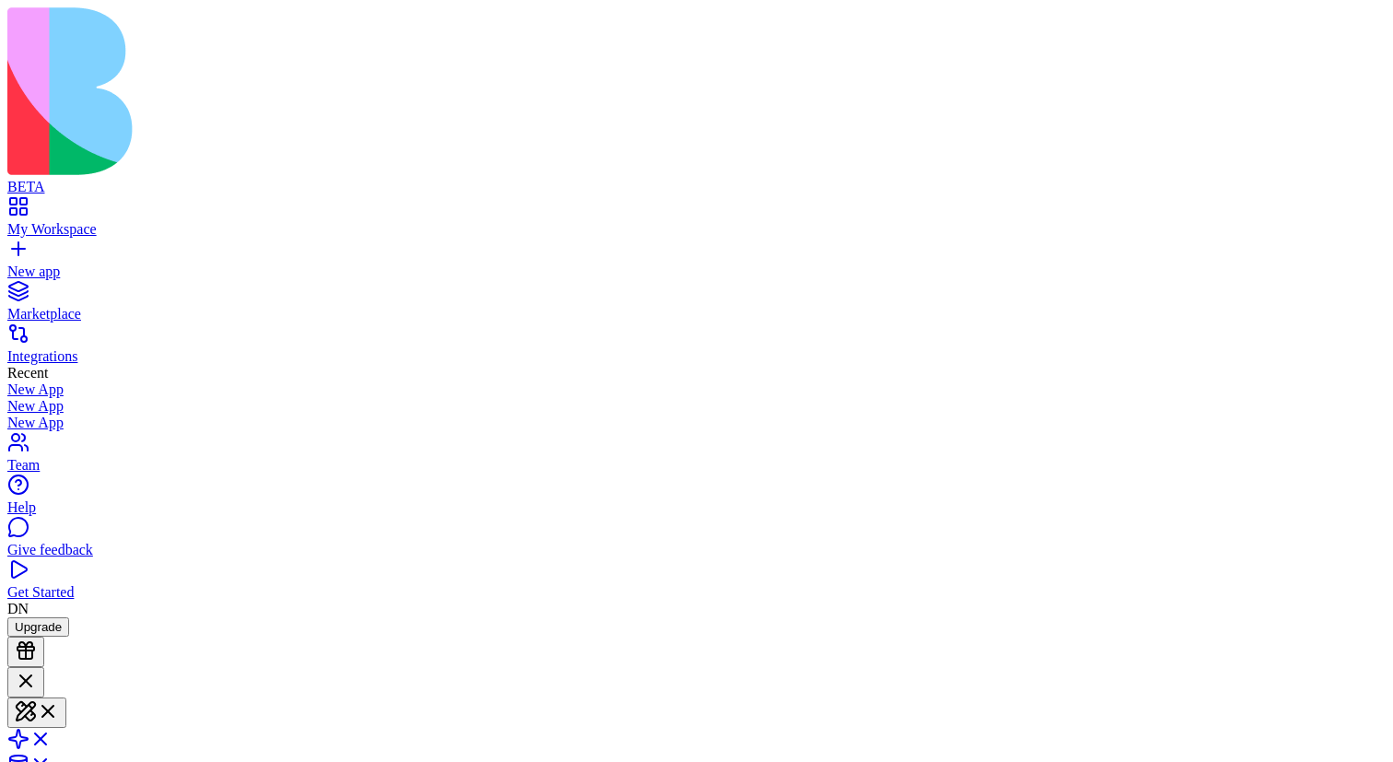
scroll to position [335, 0]
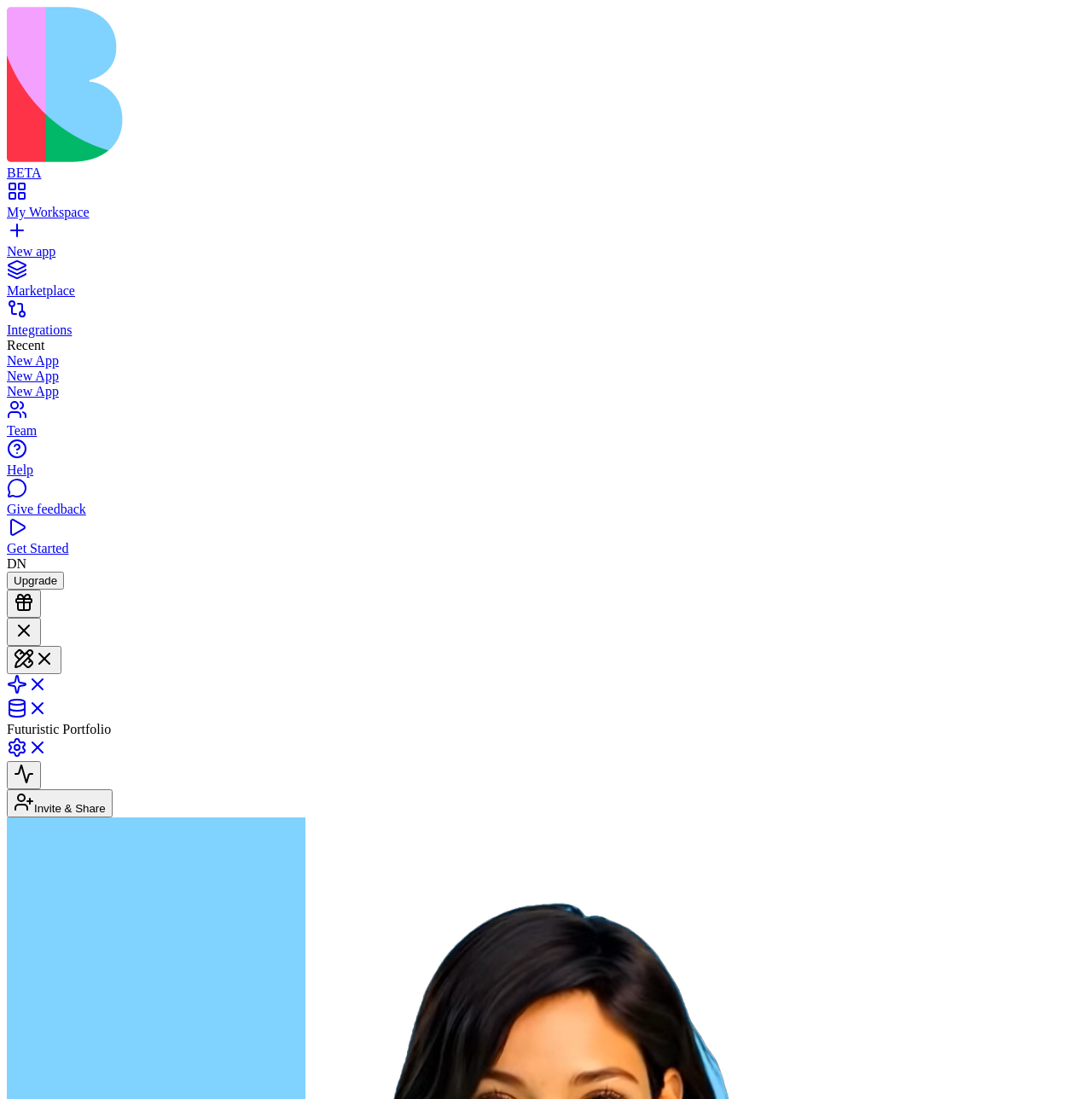
scroll to position [132, 0]
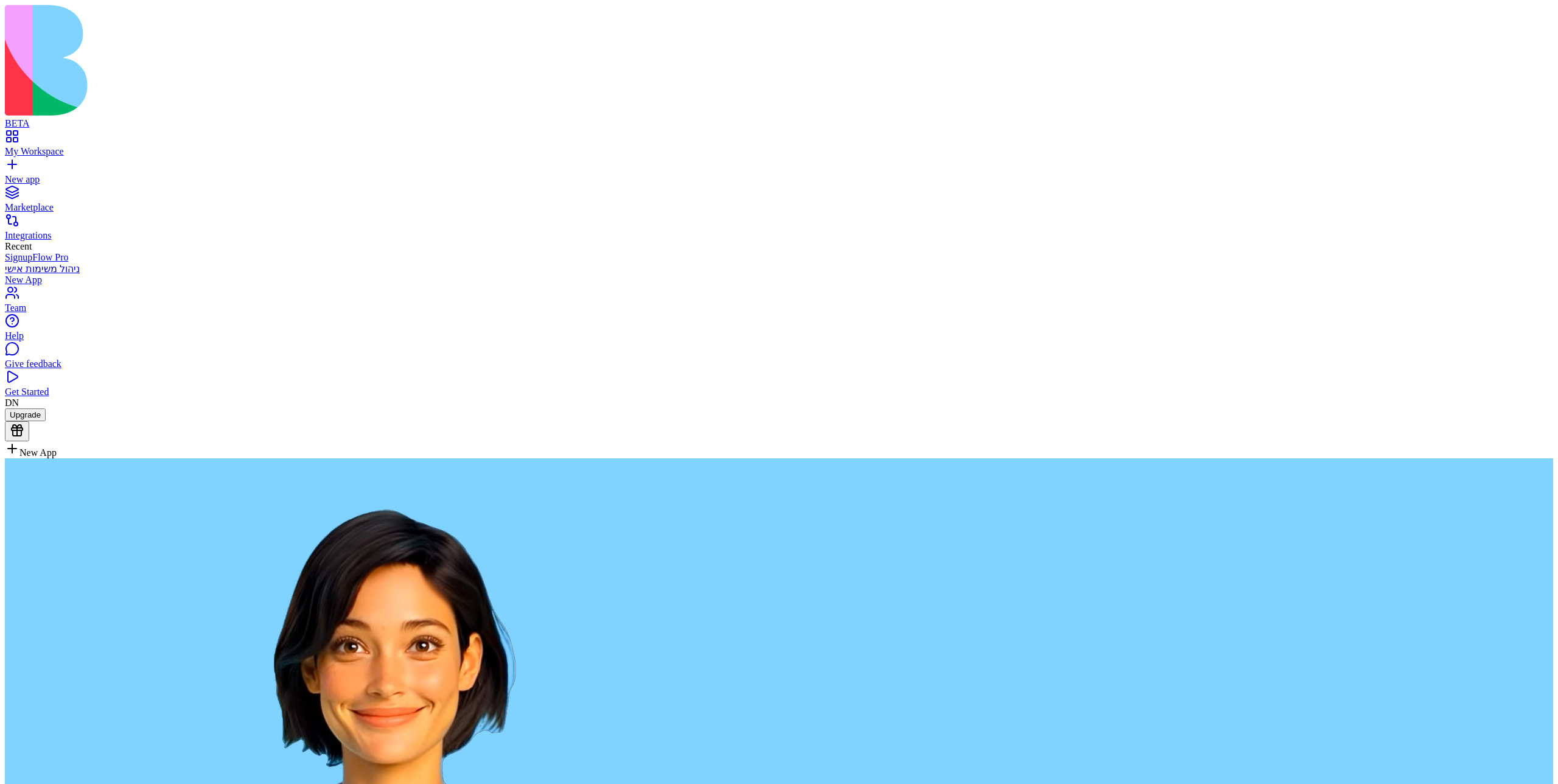
paste textarea "**********"
type textarea "**********"
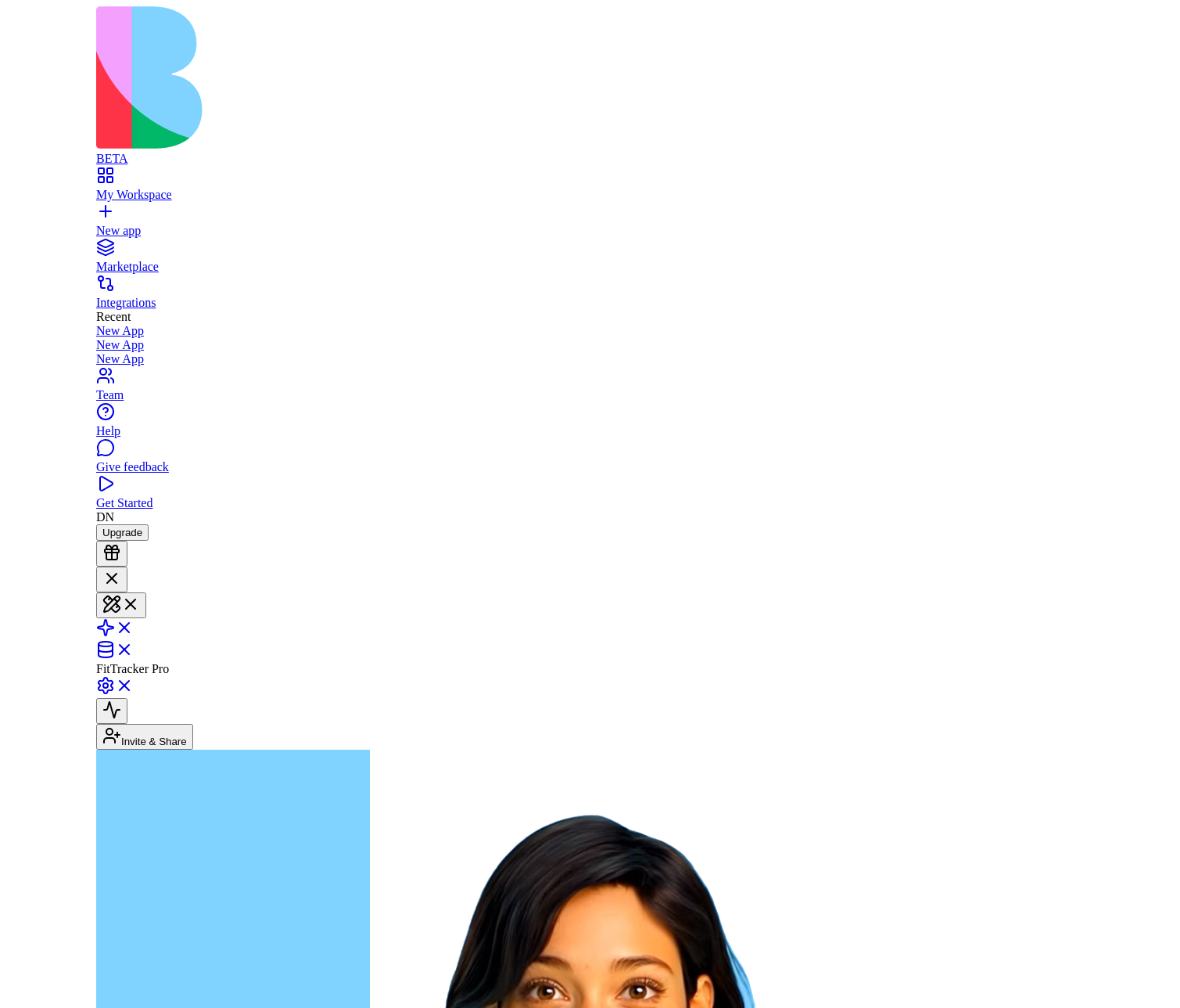
scroll to position [532, 0]
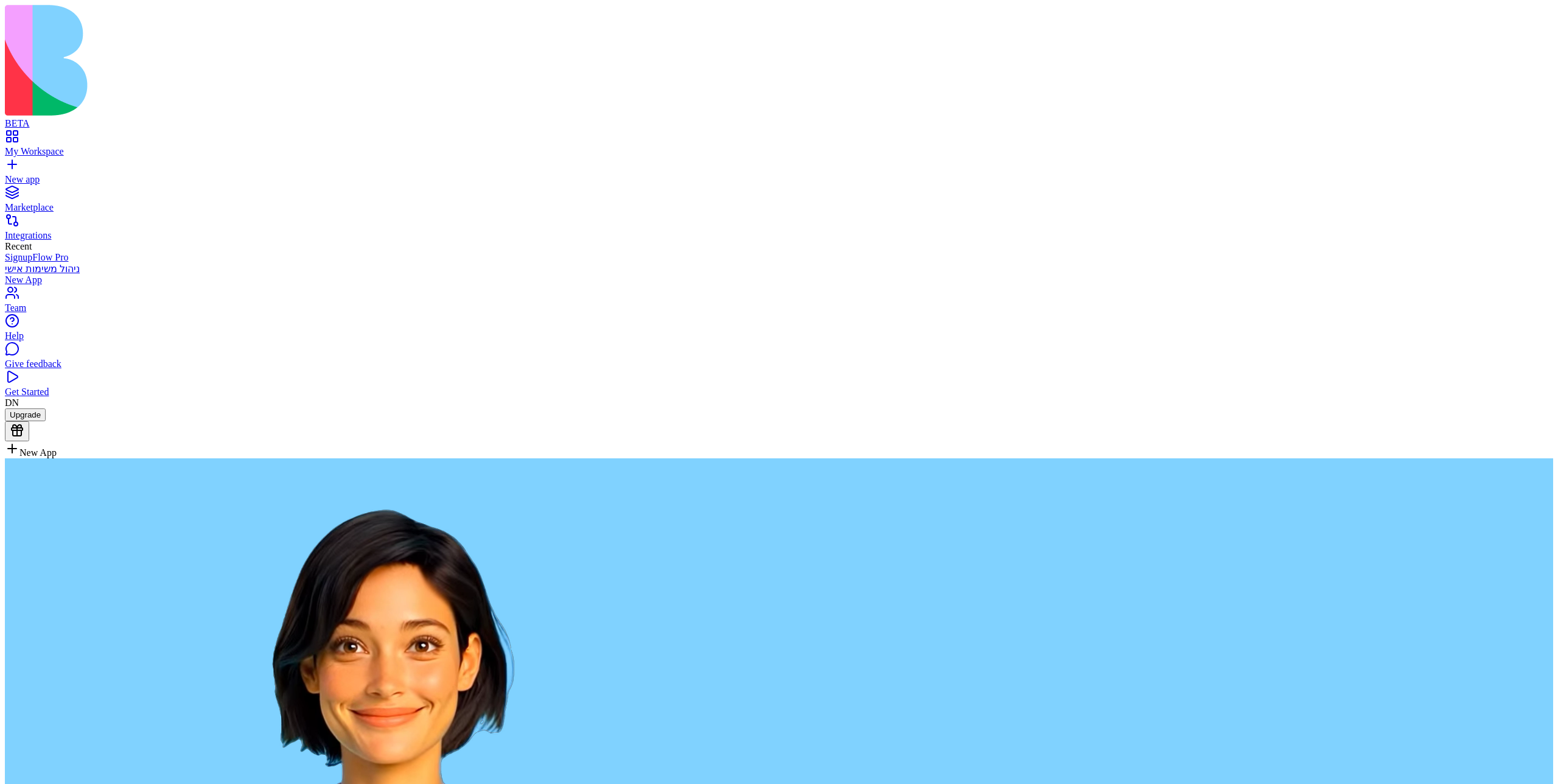
paste textarea "**********"
type textarea "**********"
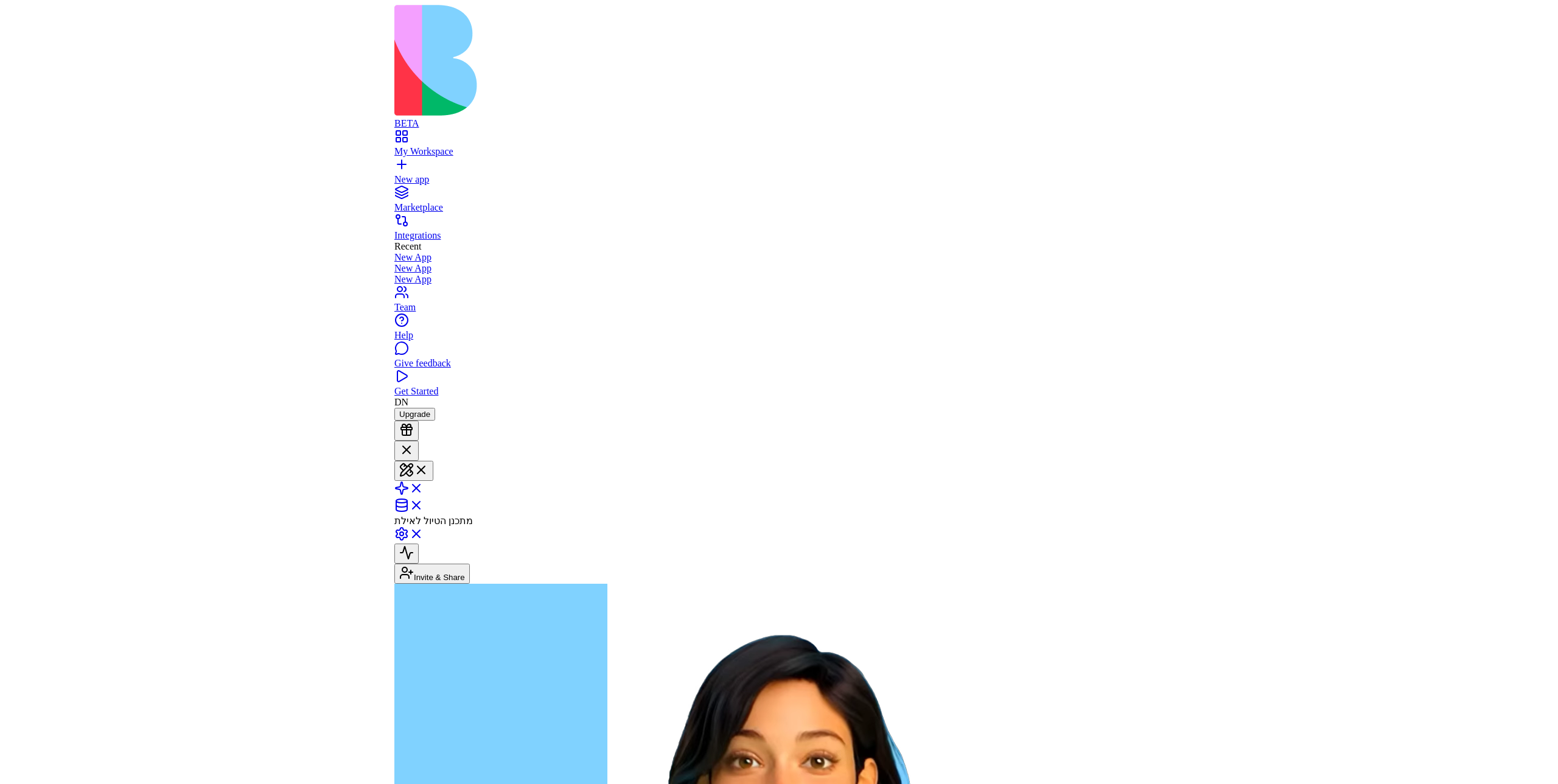
scroll to position [135, 0]
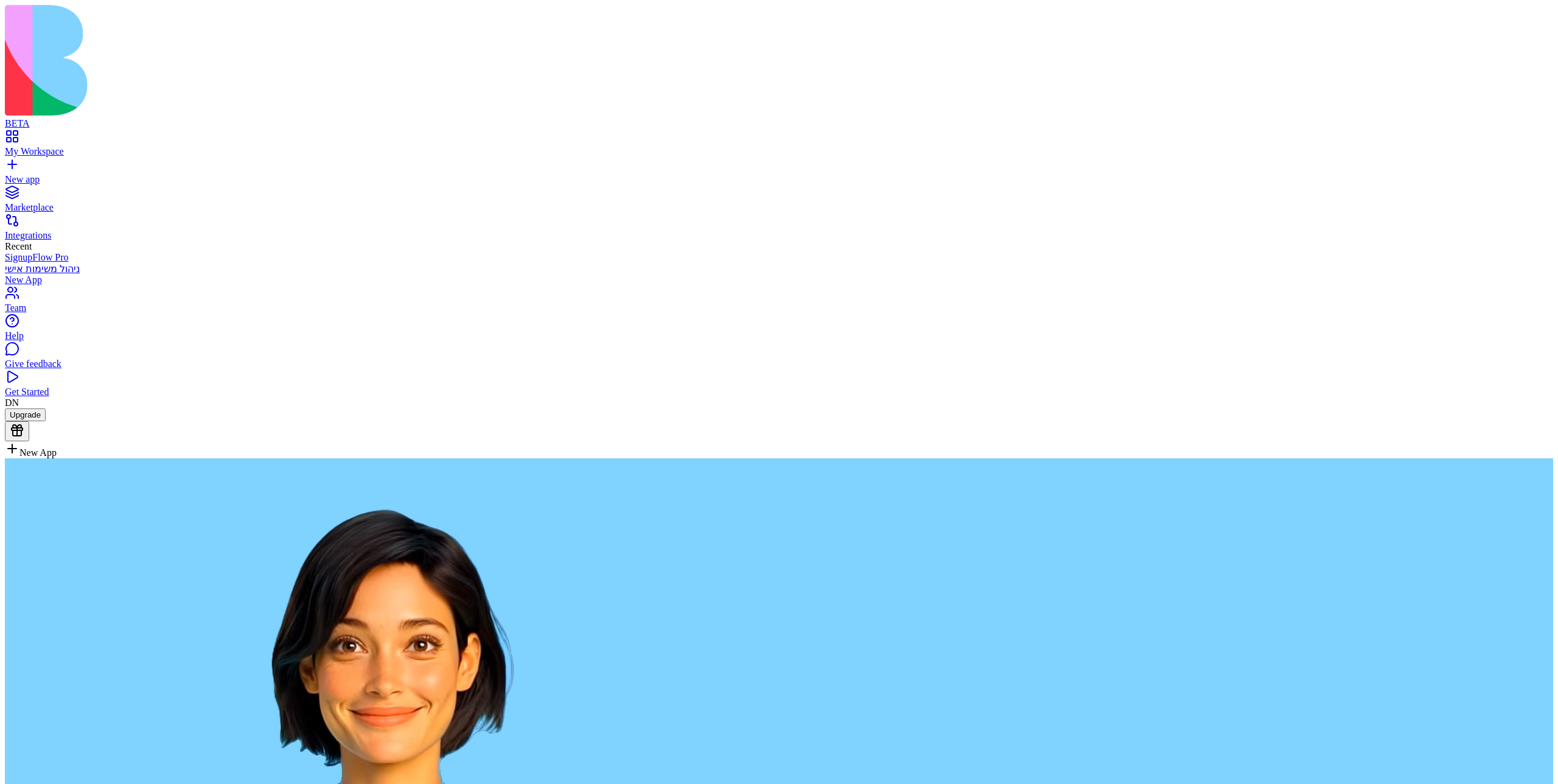
paste textarea "**********"
type textarea "**********"
paste textarea "**********"
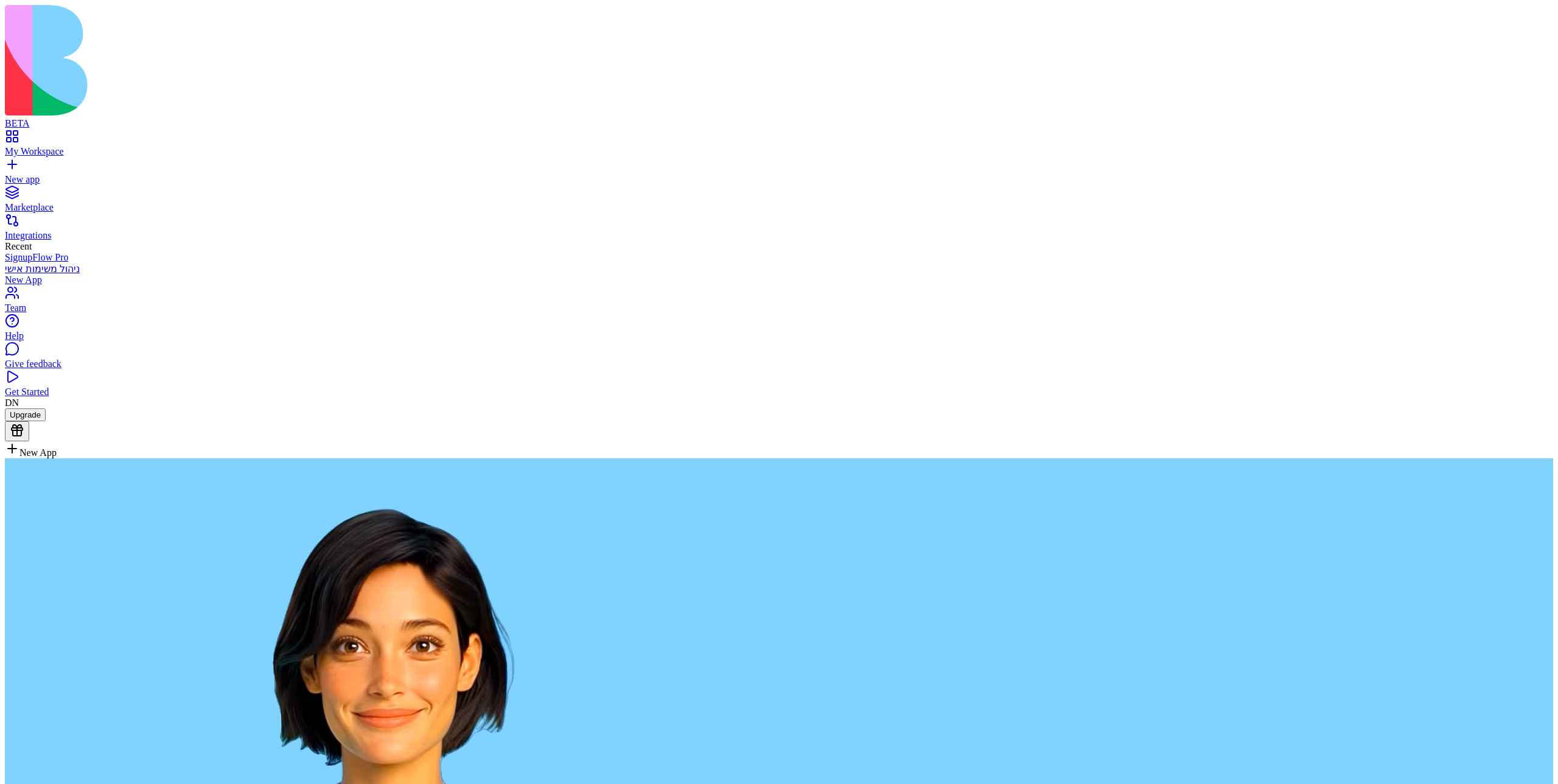
type textarea "**********"
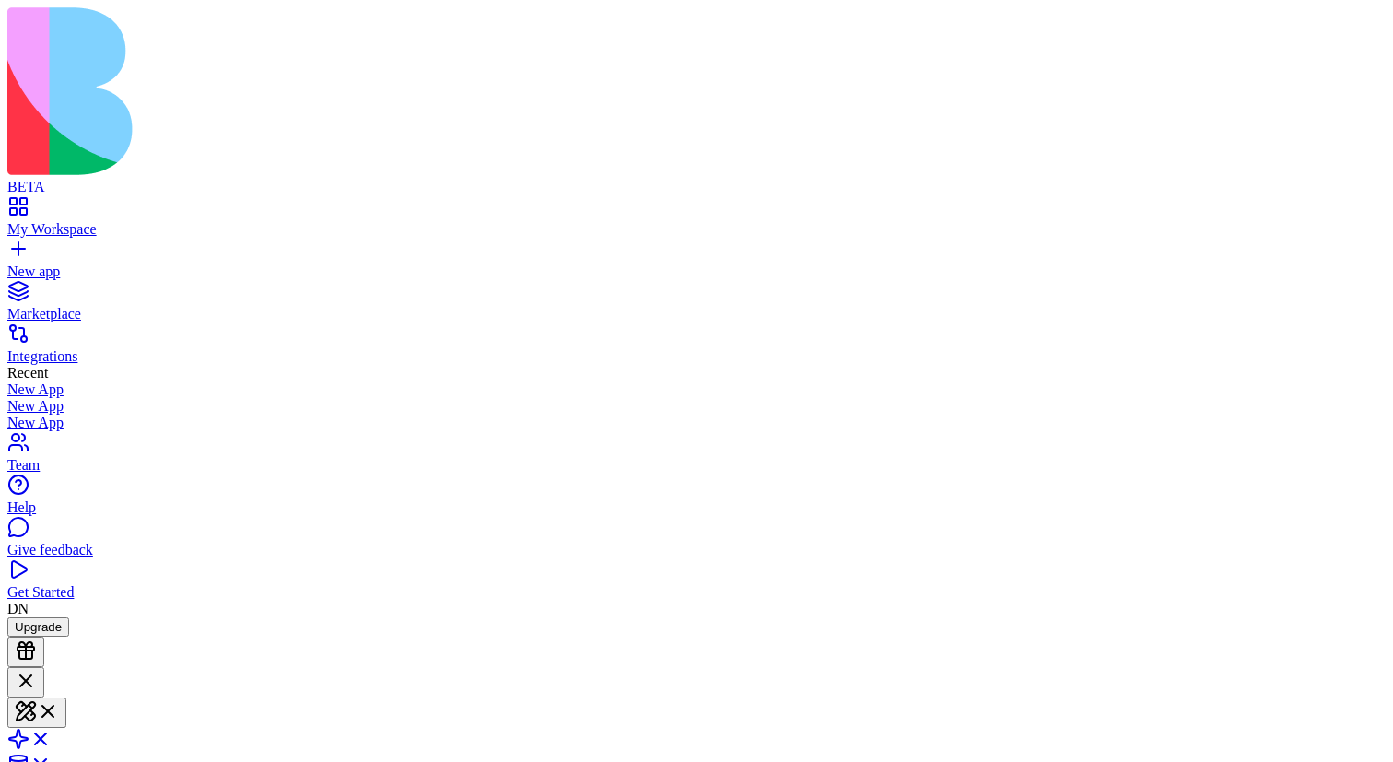
scroll to position [671, 0]
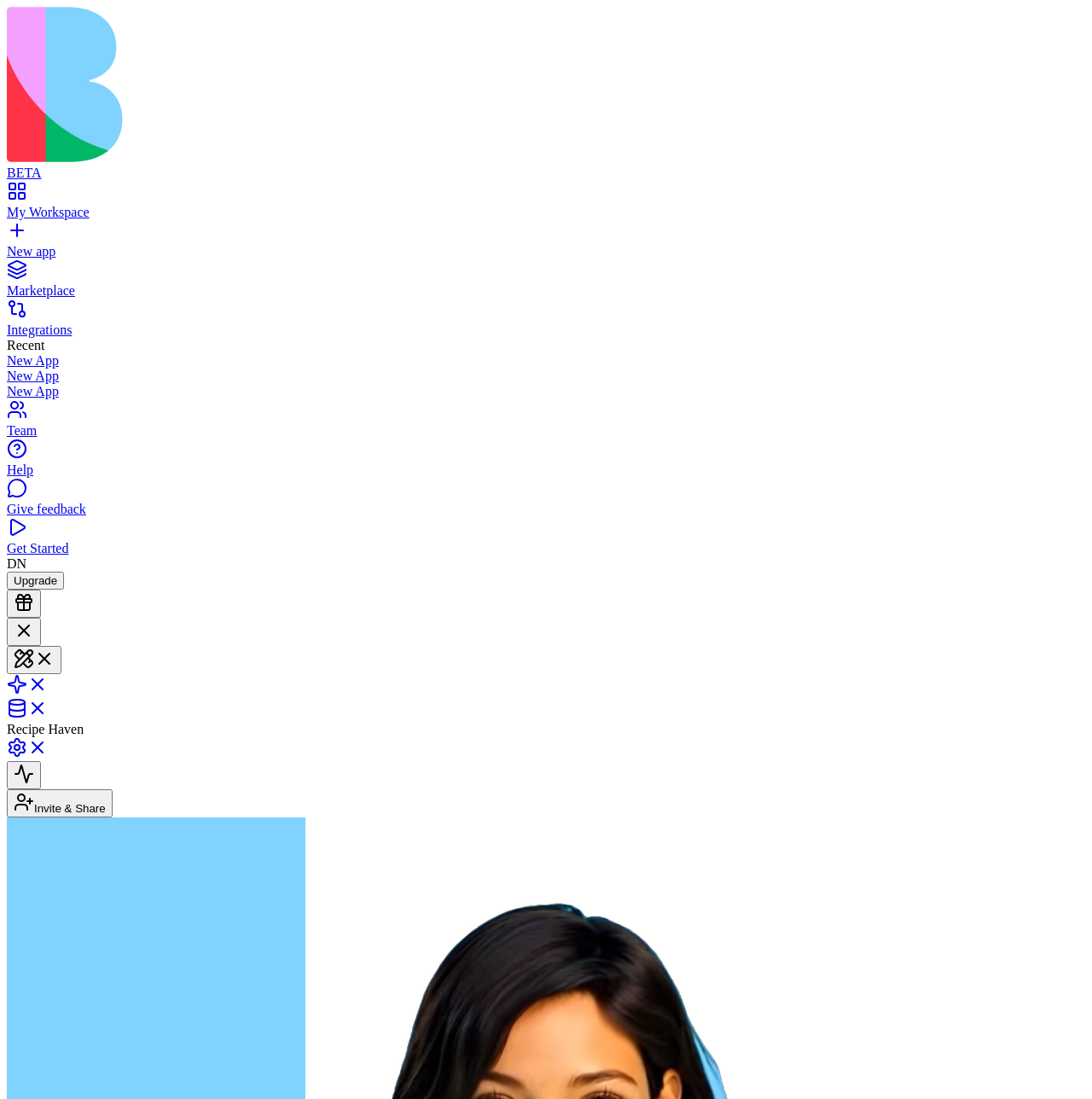
scroll to position [647, 0]
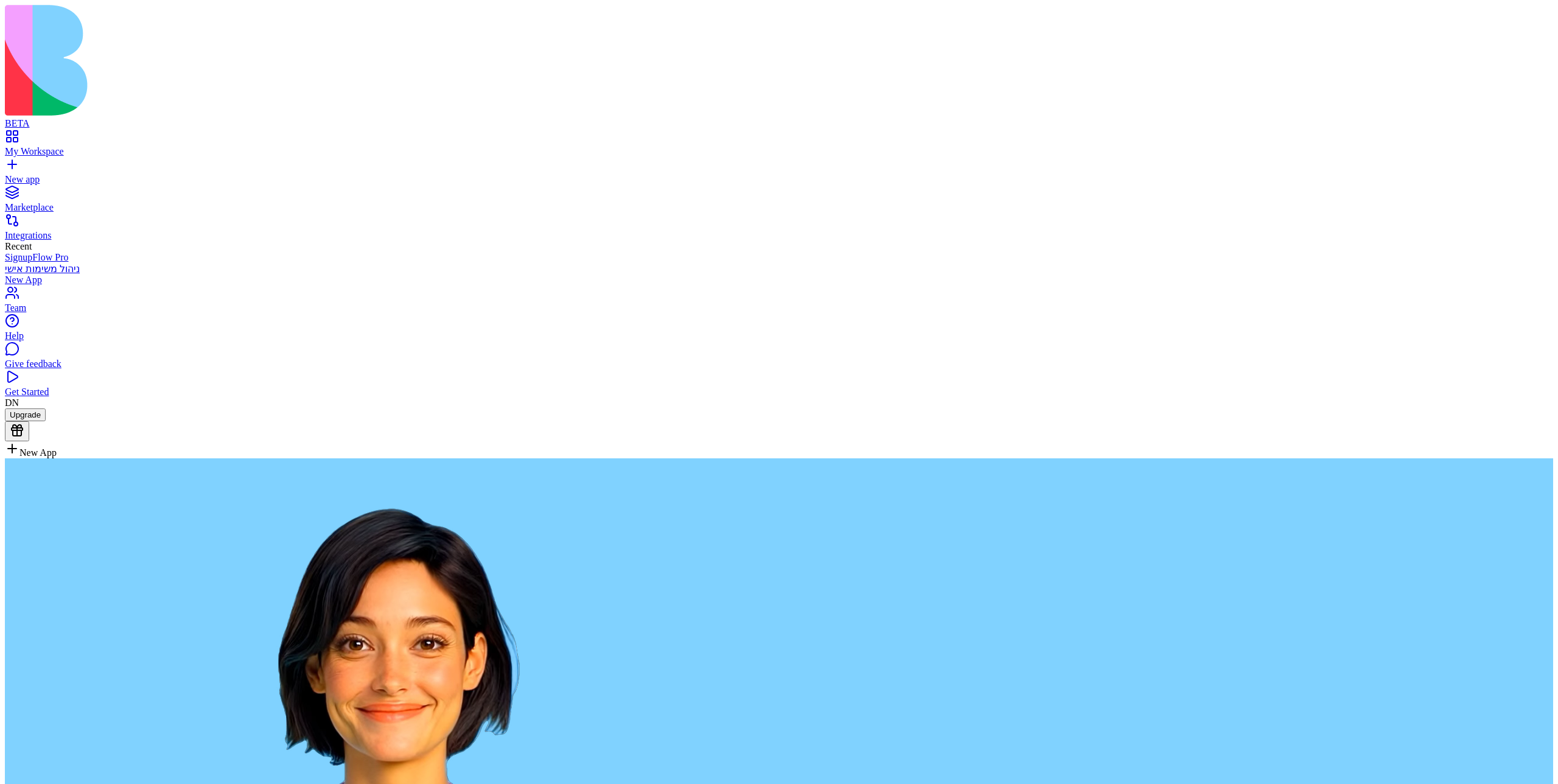
paste textarea "**********"
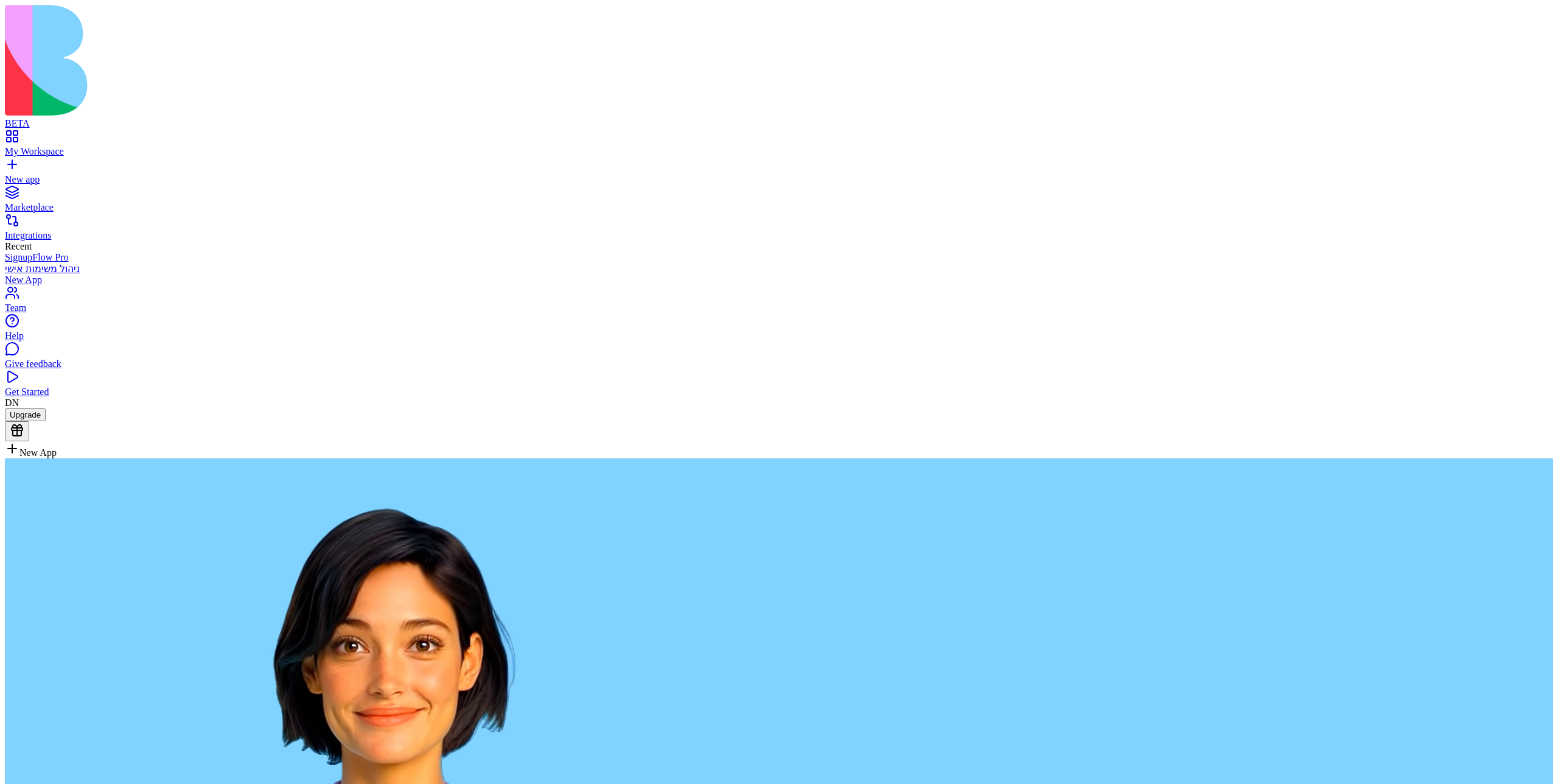
type textarea "**********"
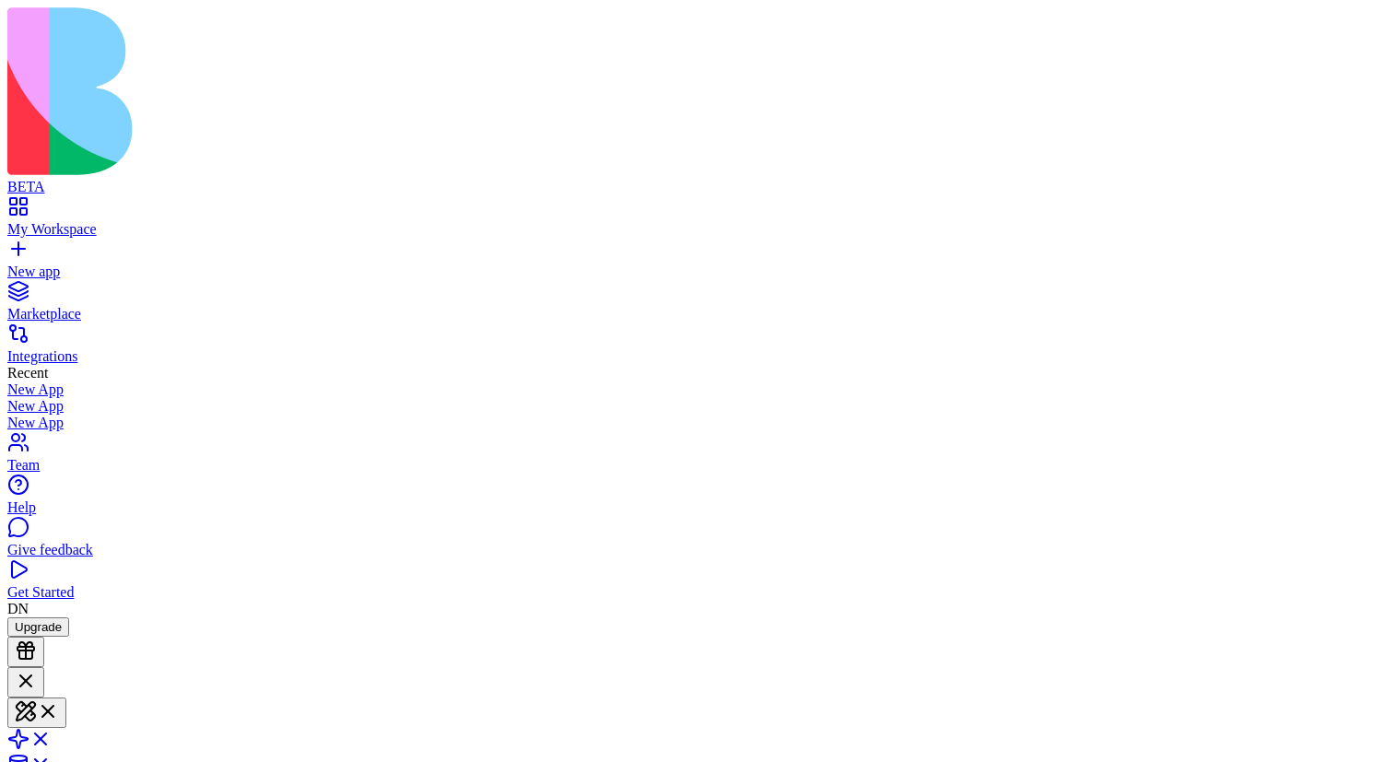
scroll to position [317, 0]
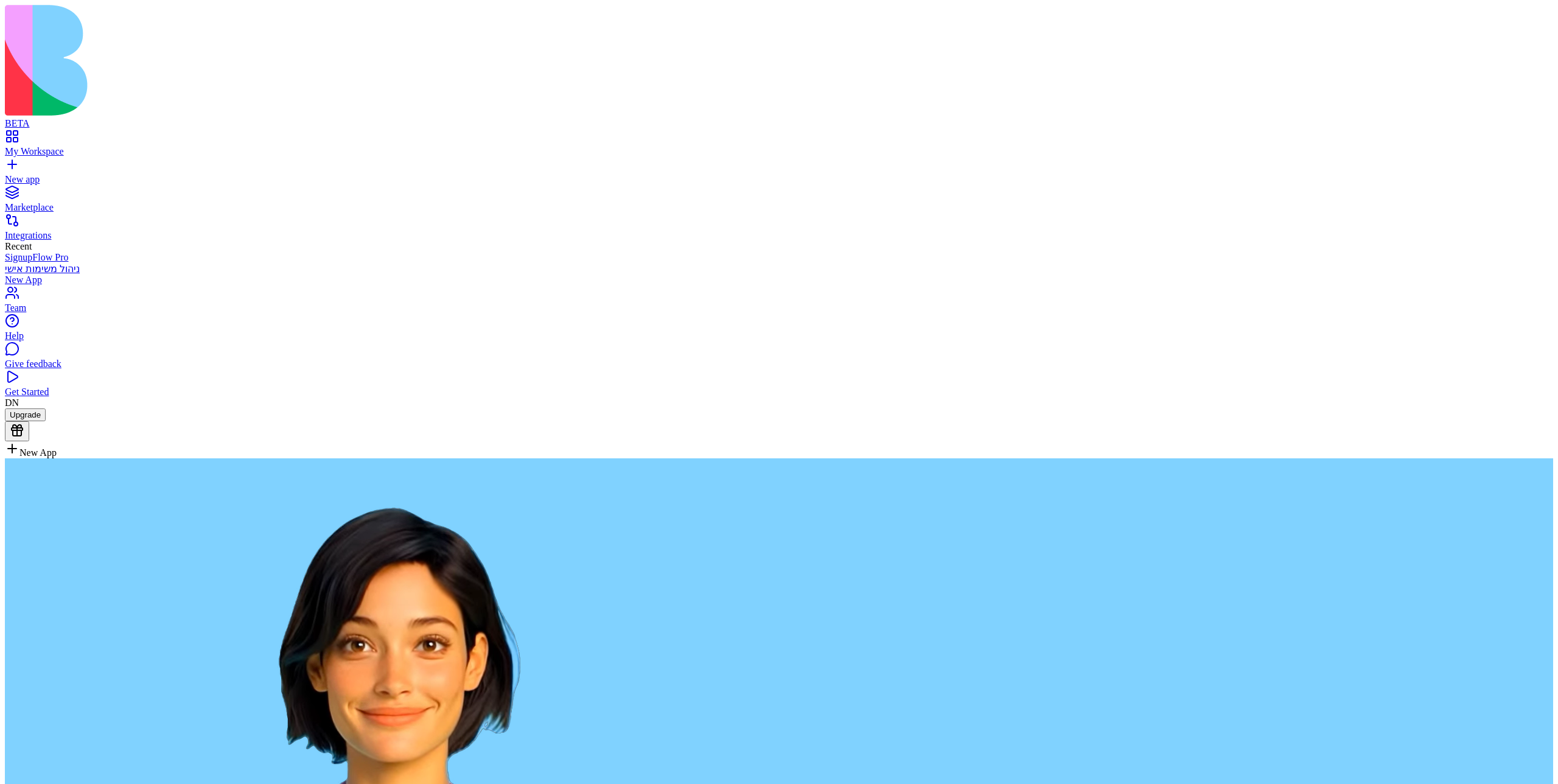
paste textarea "**********"
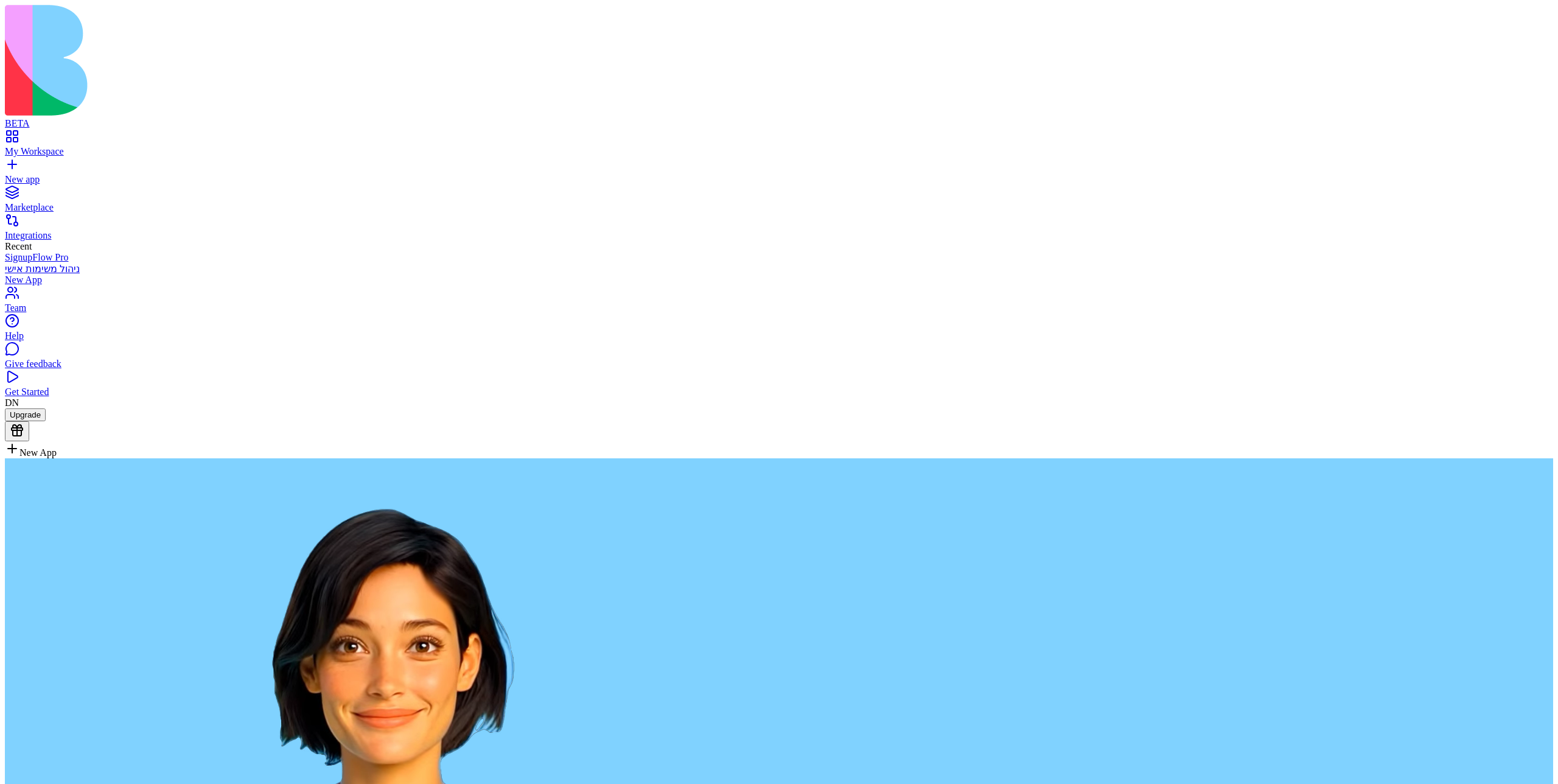
type textarea "**********"
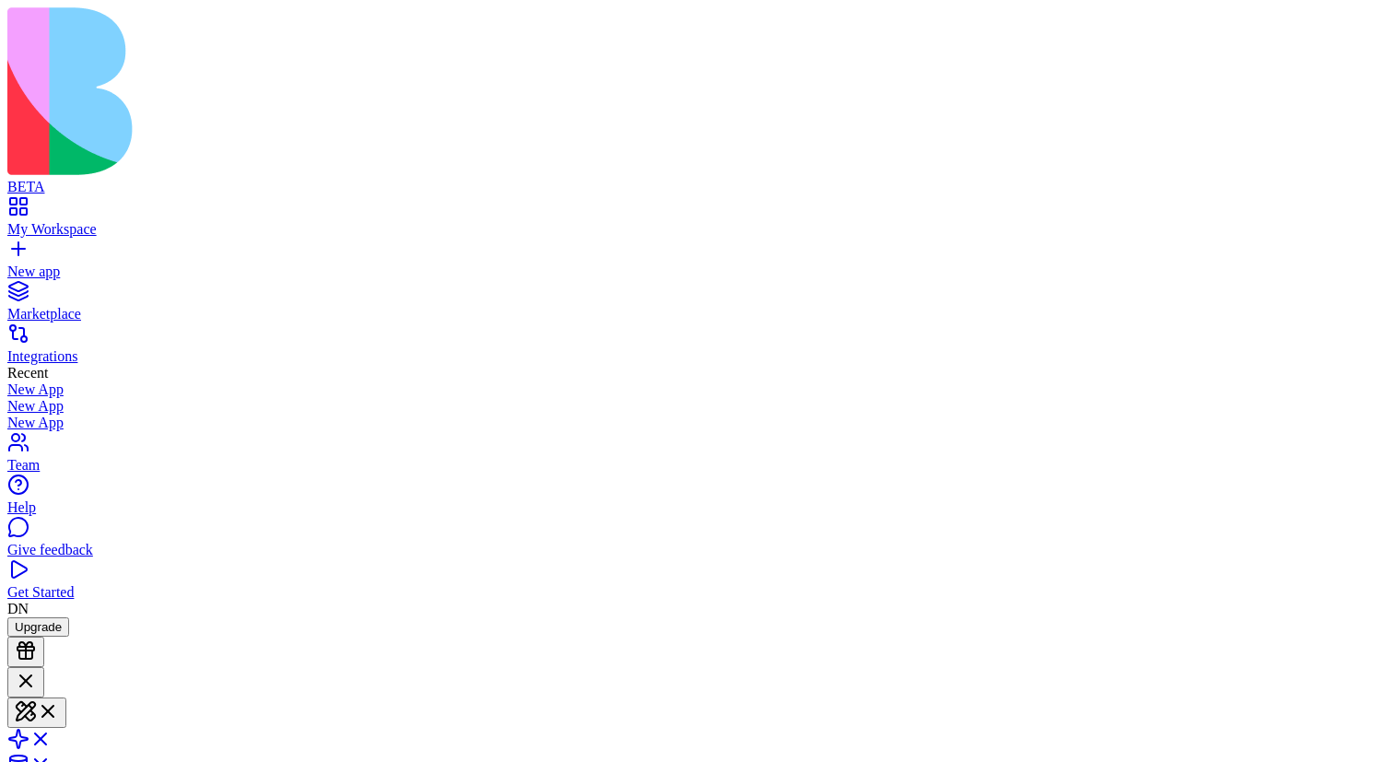
scroll to position [516, 0]
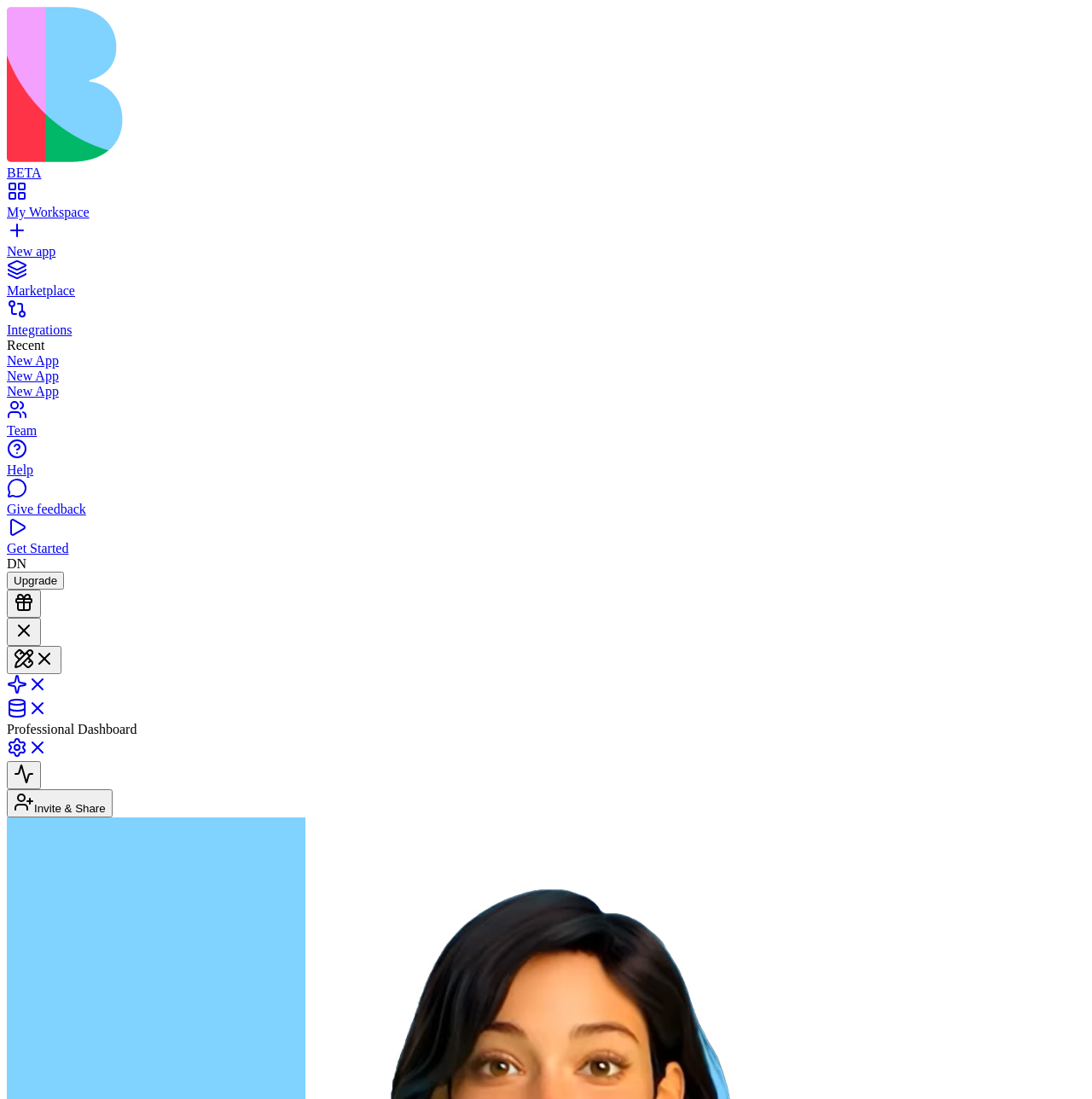
scroll to position [84, 0]
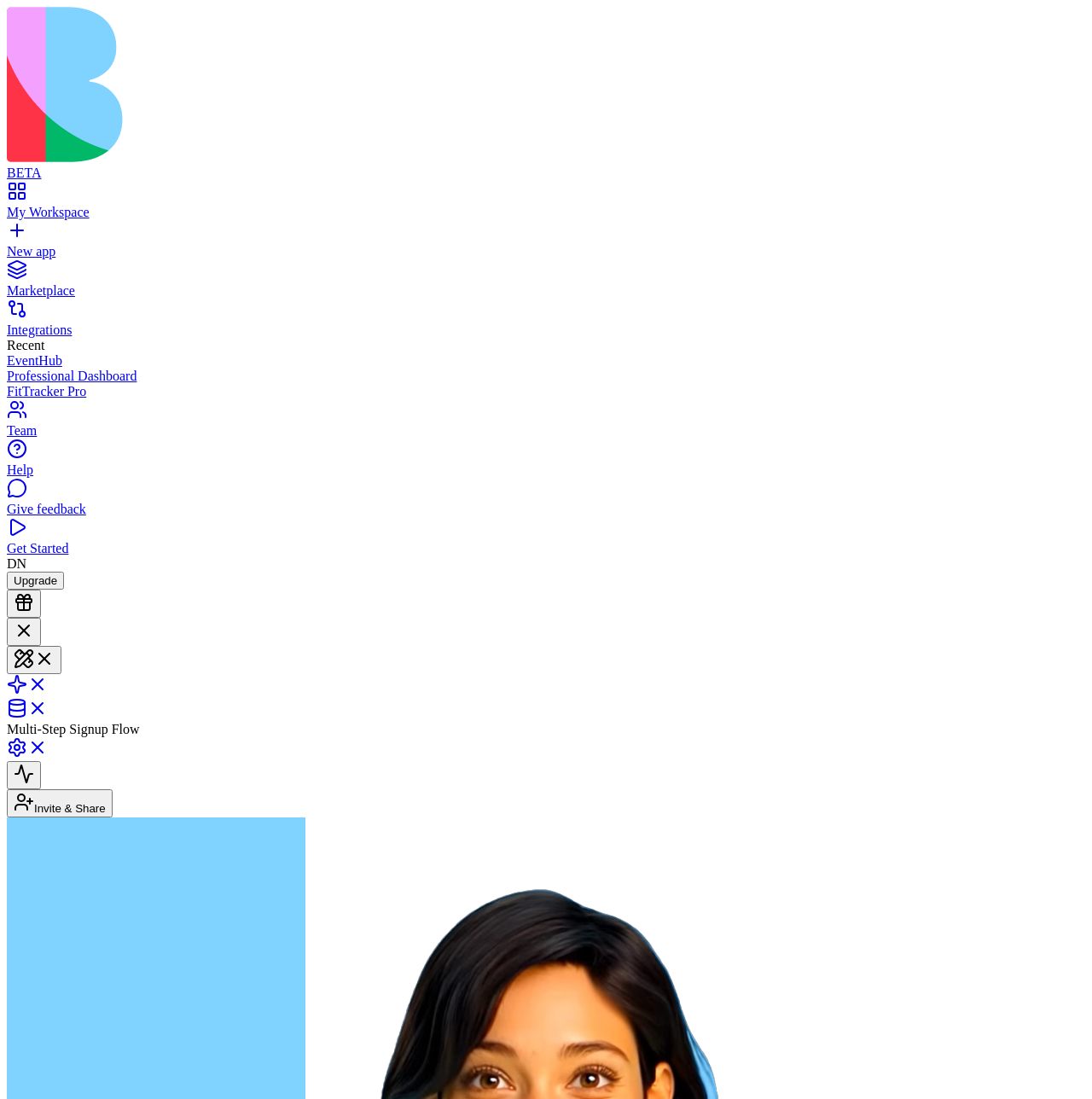
scroll to position [169, 0]
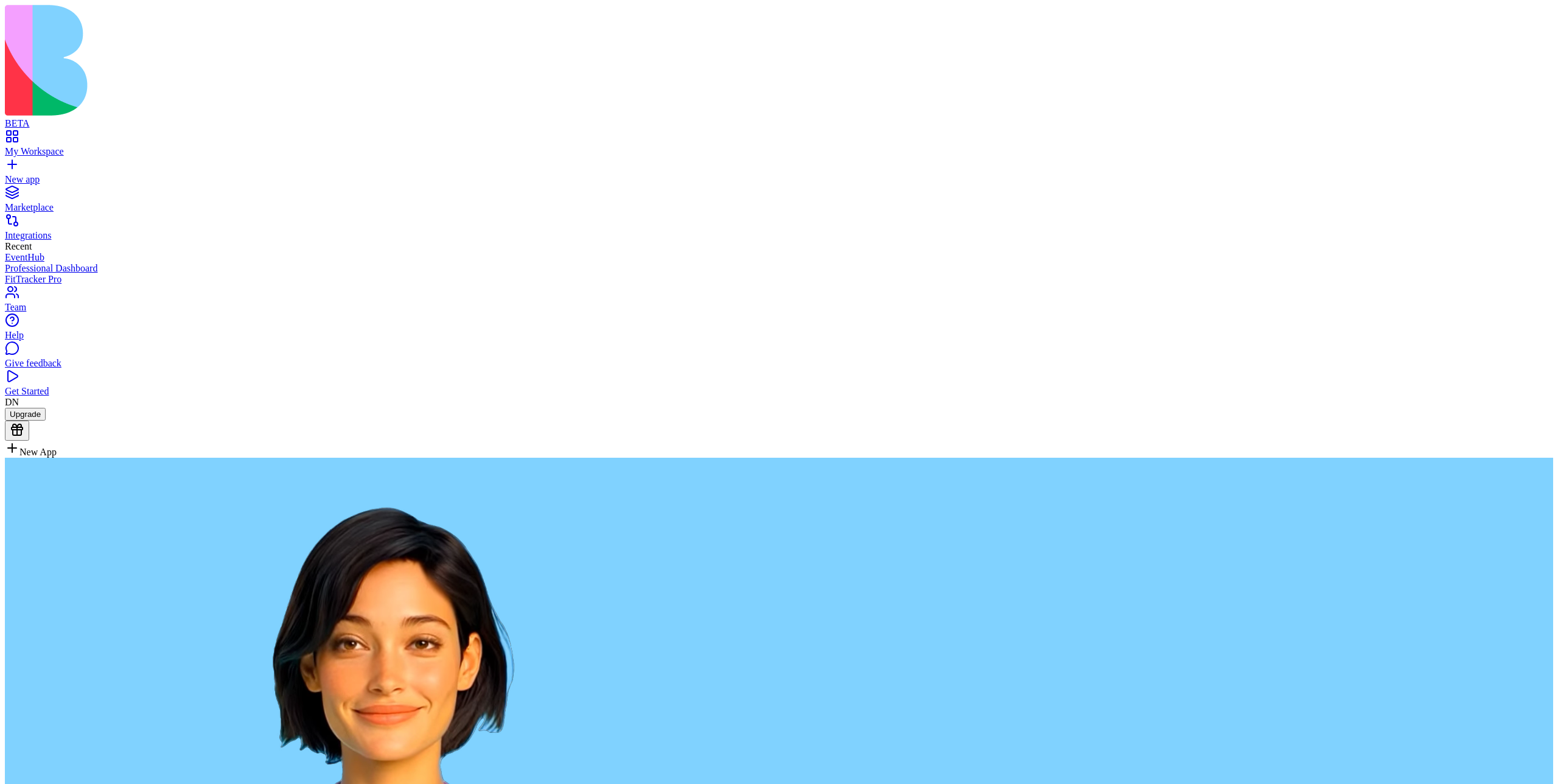
click at [93, 146] on div "My Workspace" at bounding box center [779, 151] width 1549 height 11
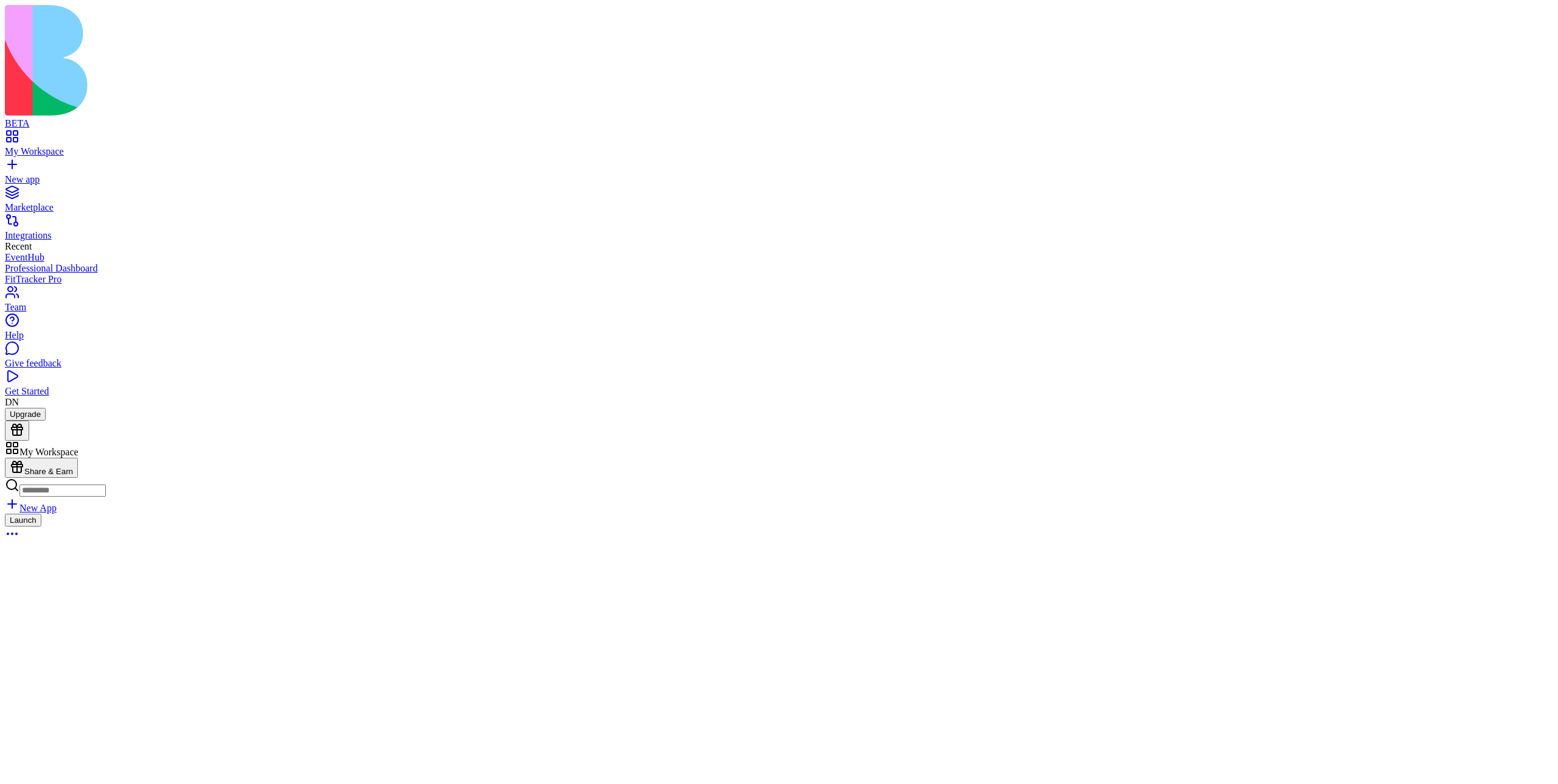
scroll to position [4306, 0]
click at [10, 449] on div at bounding box center [10, 449] width 0 height 0
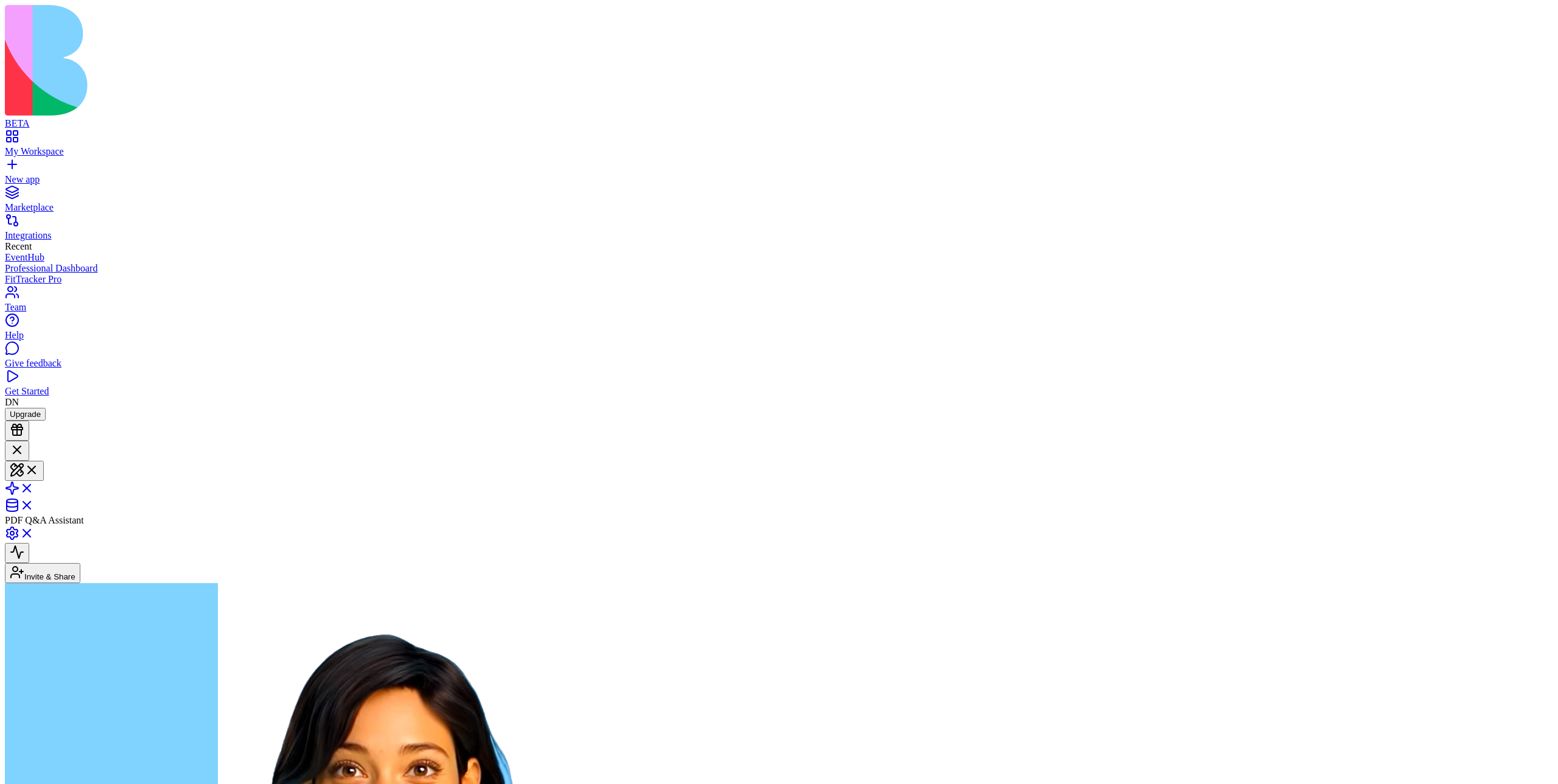
type textarea "*****"
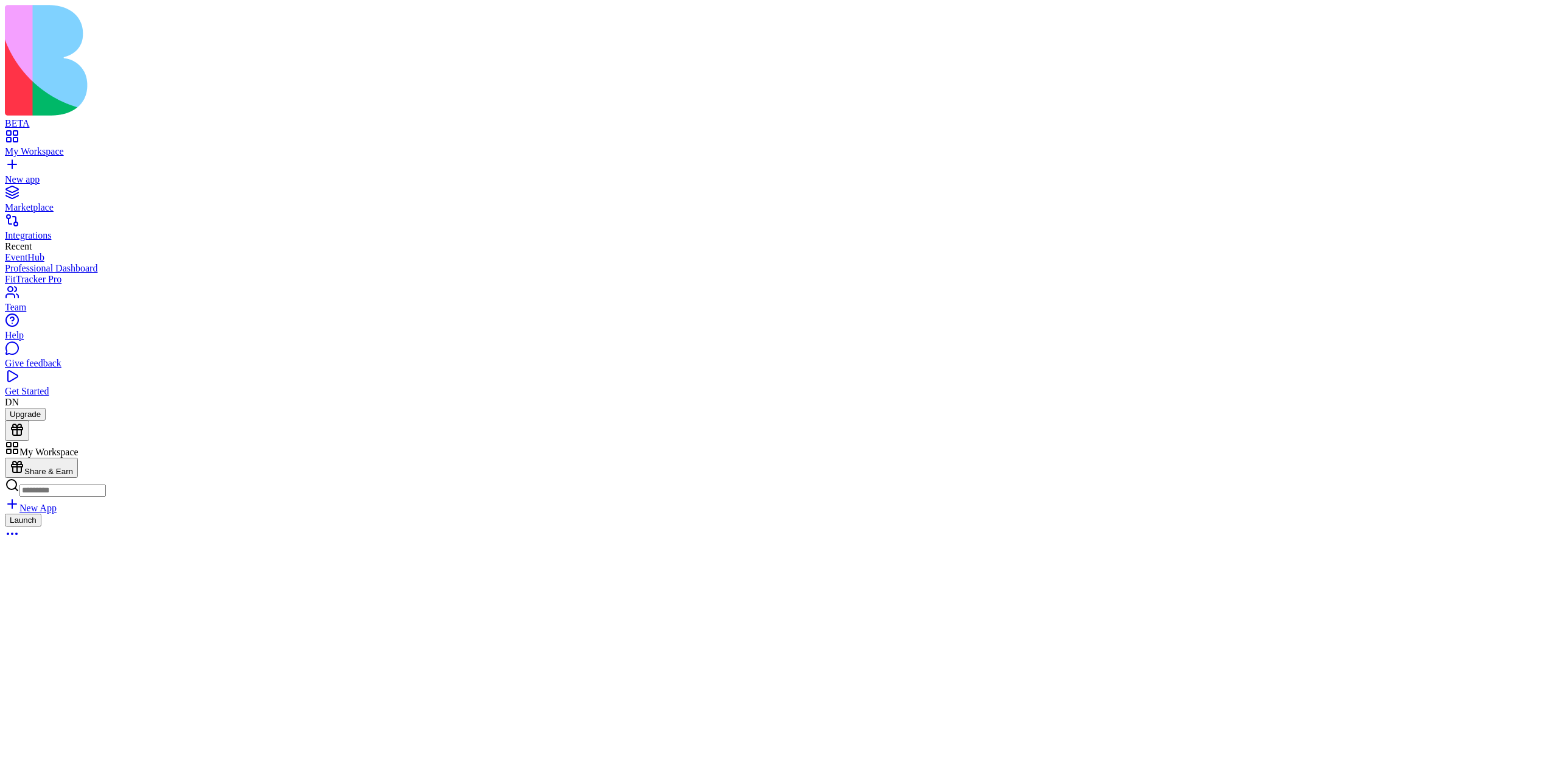
scroll to position [5044, 0]
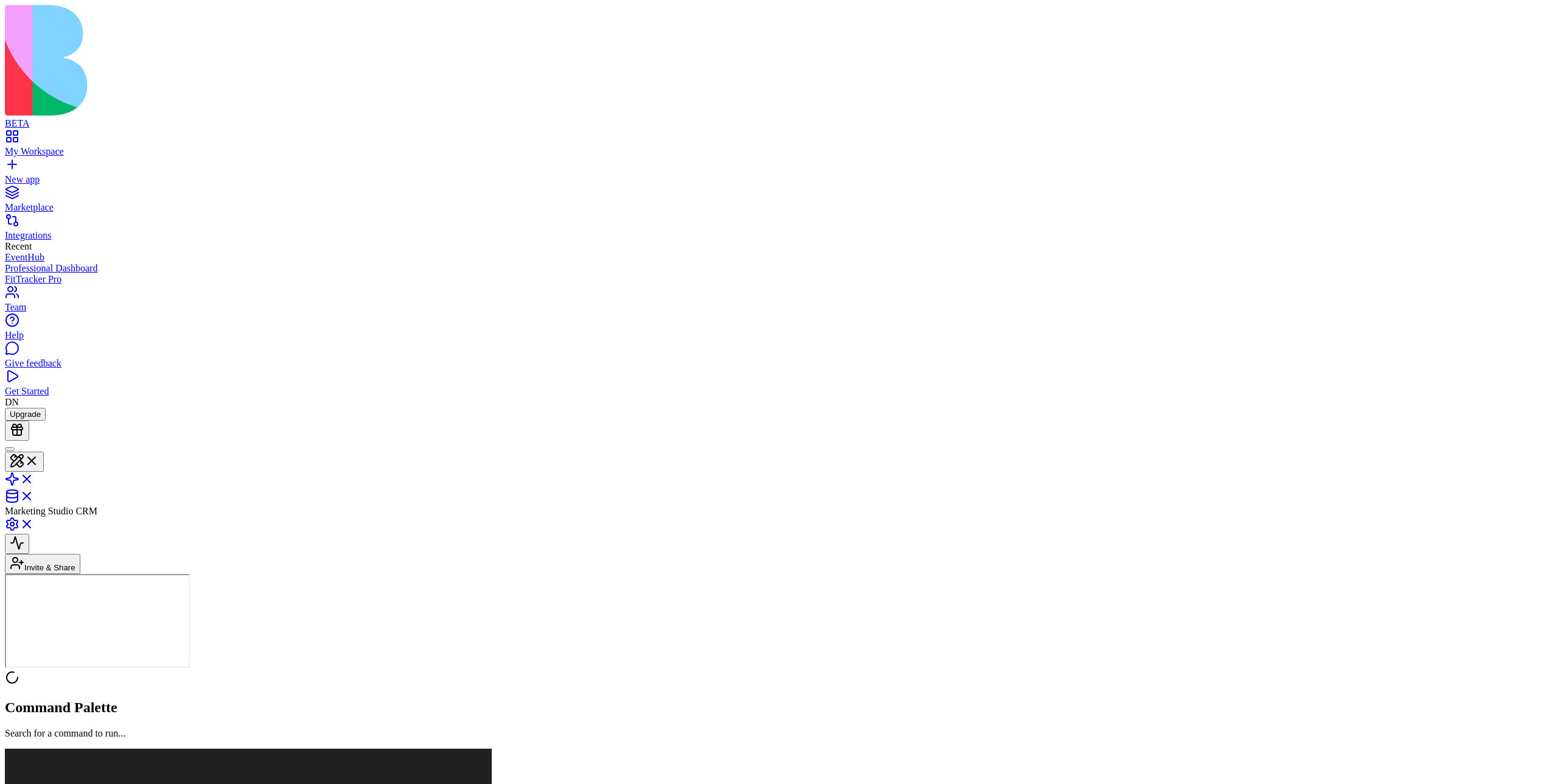
click at [10, 449] on div at bounding box center [10, 449] width 0 height 0
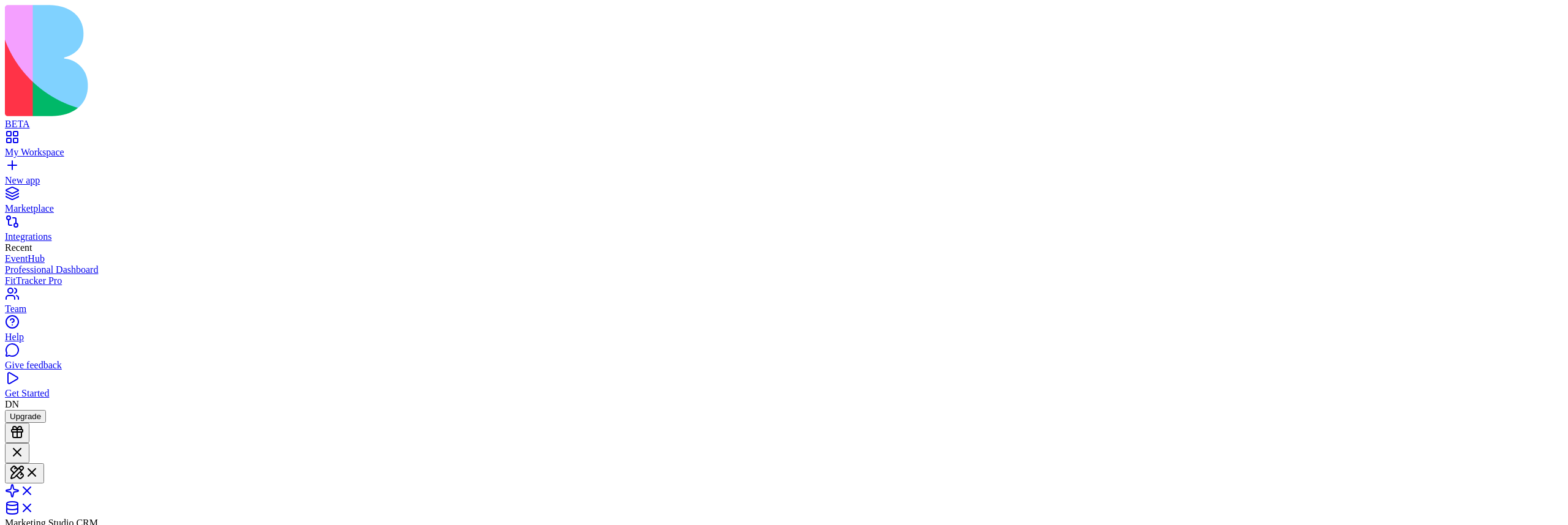
type textarea "******"
drag, startPoint x: 154, startPoint y: 420, endPoint x: 66, endPoint y: 419, distance: 88.0
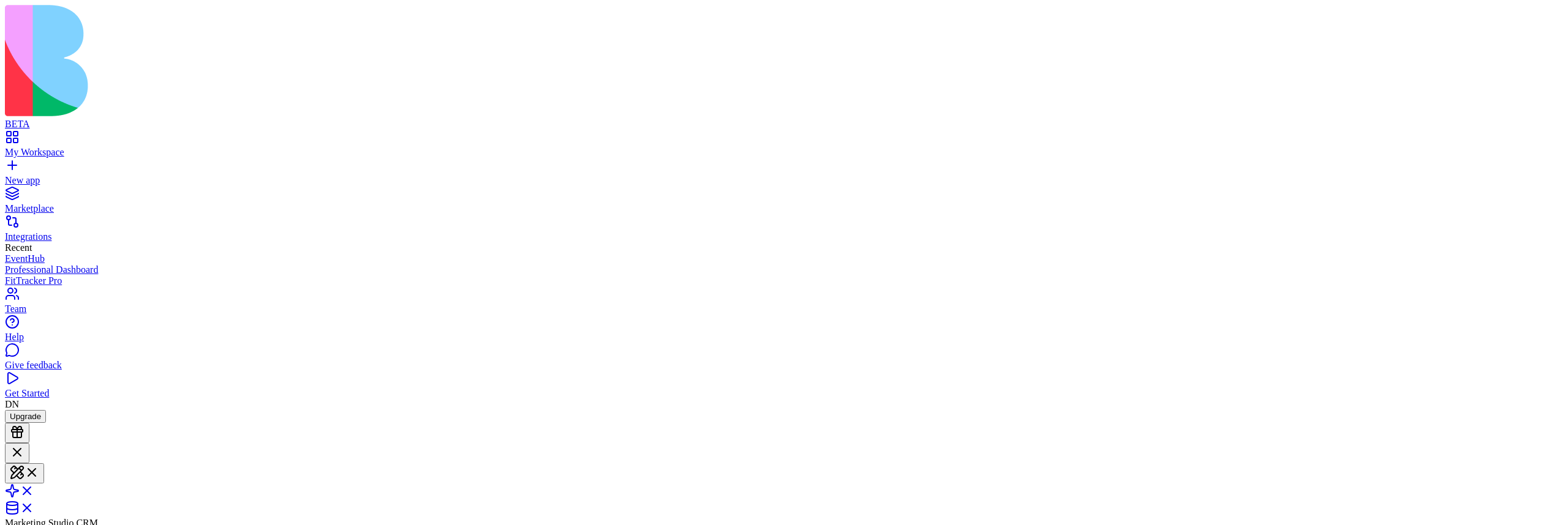
drag, startPoint x: 49, startPoint y: 413, endPoint x: 149, endPoint y: 425, distance: 100.7
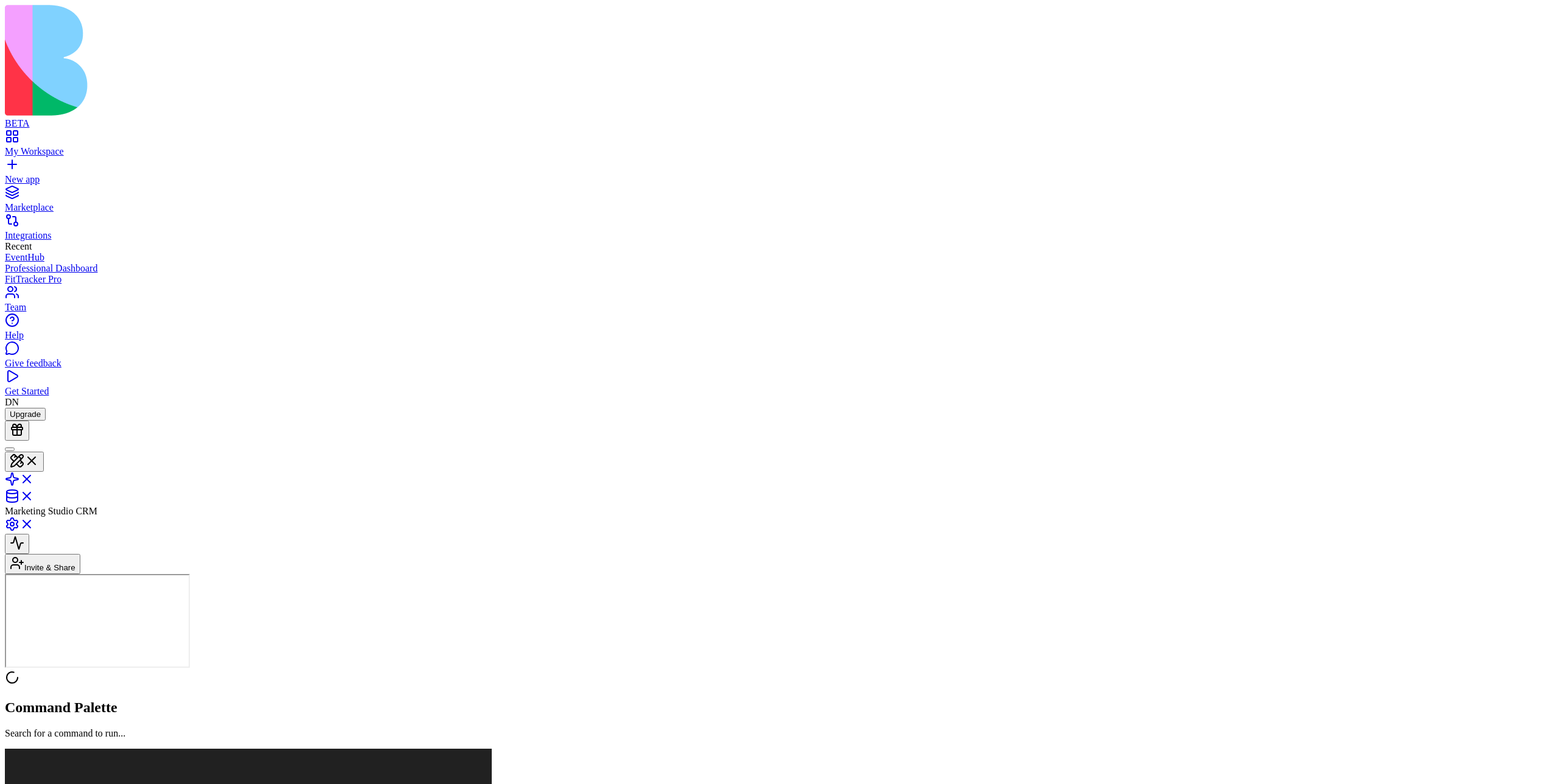
click at [10, 449] on div at bounding box center [10, 449] width 0 height 0
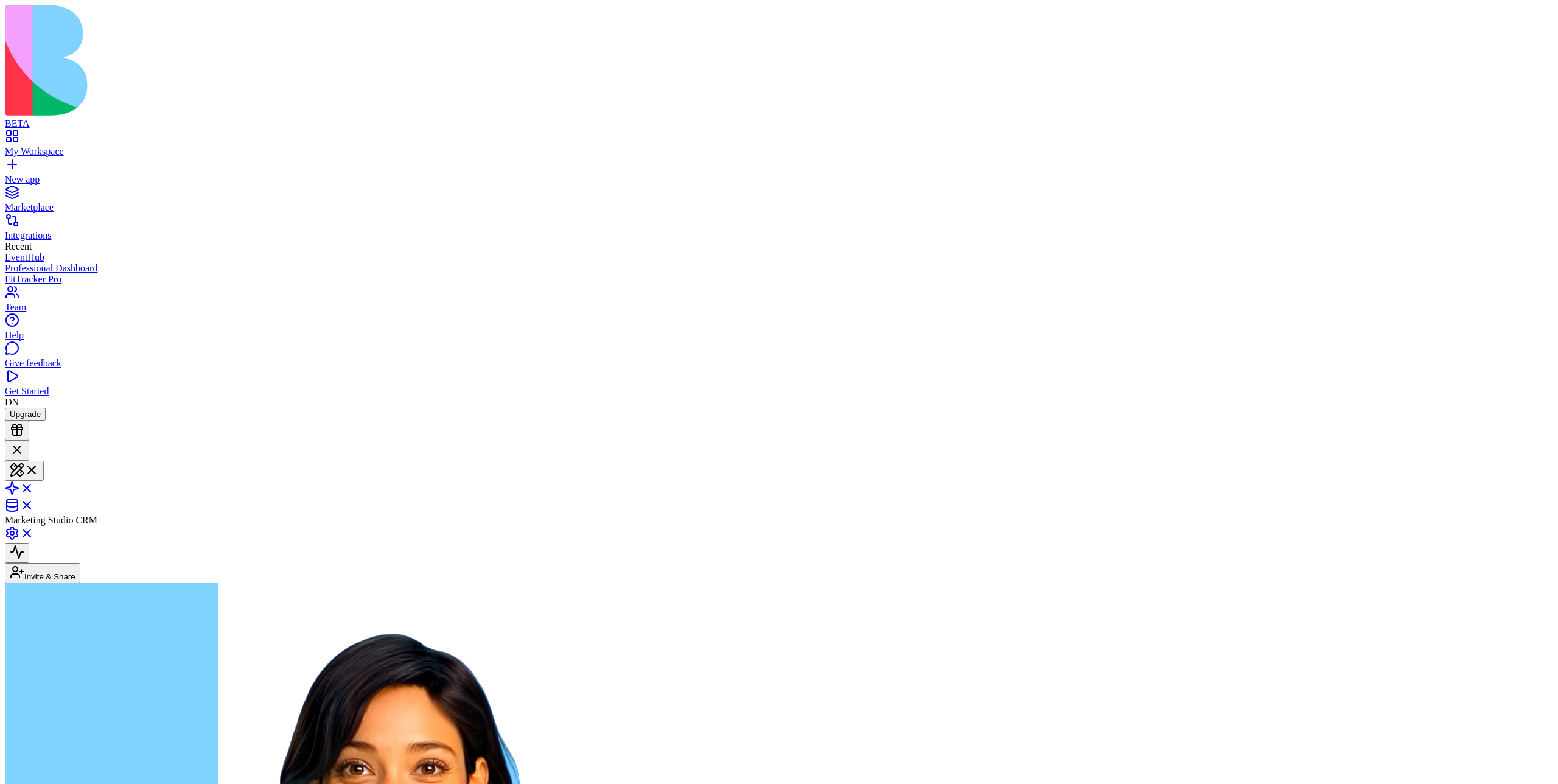
type textarea "******"
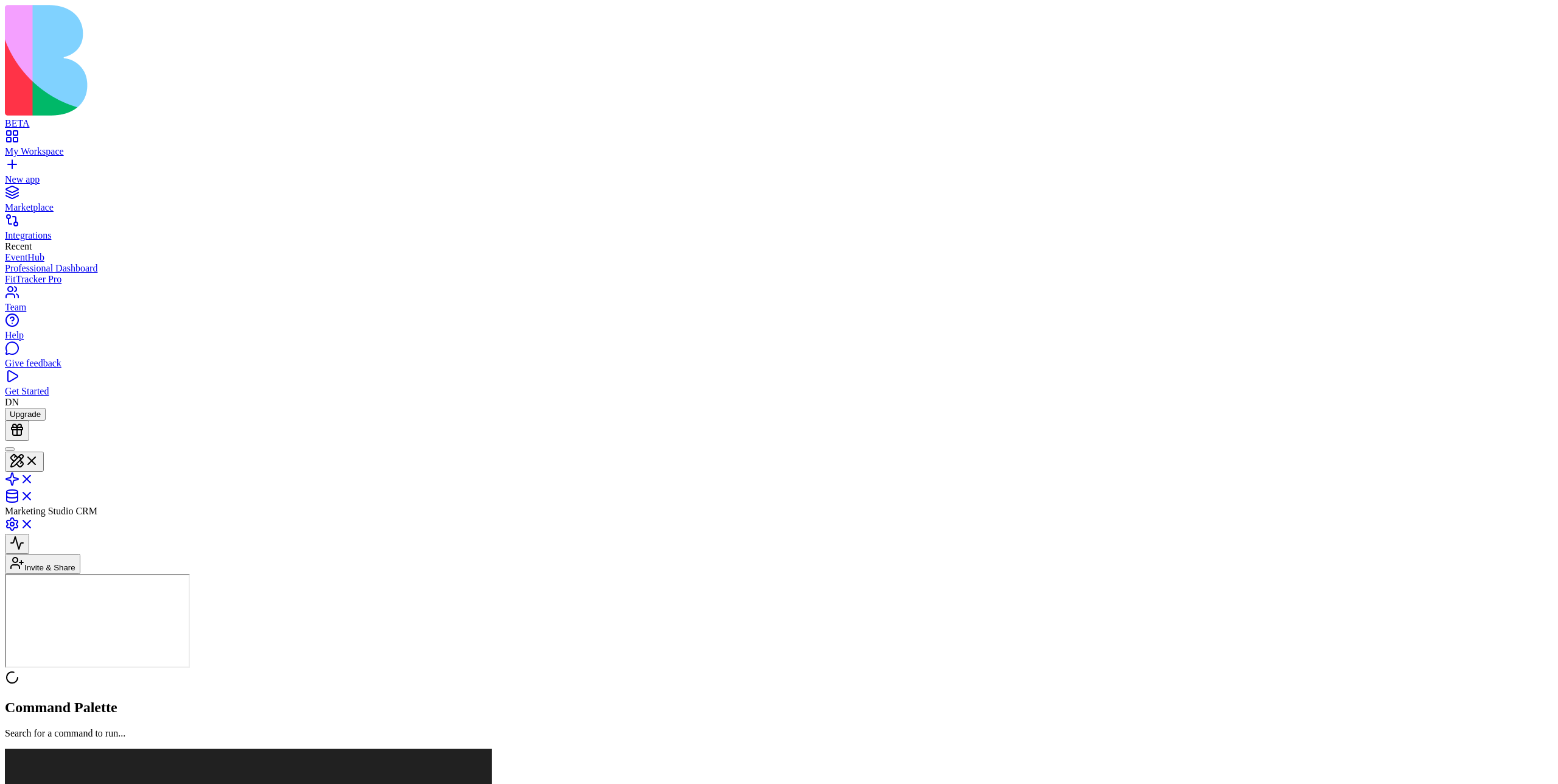
click at [10, 449] on div at bounding box center [10, 449] width 0 height 0
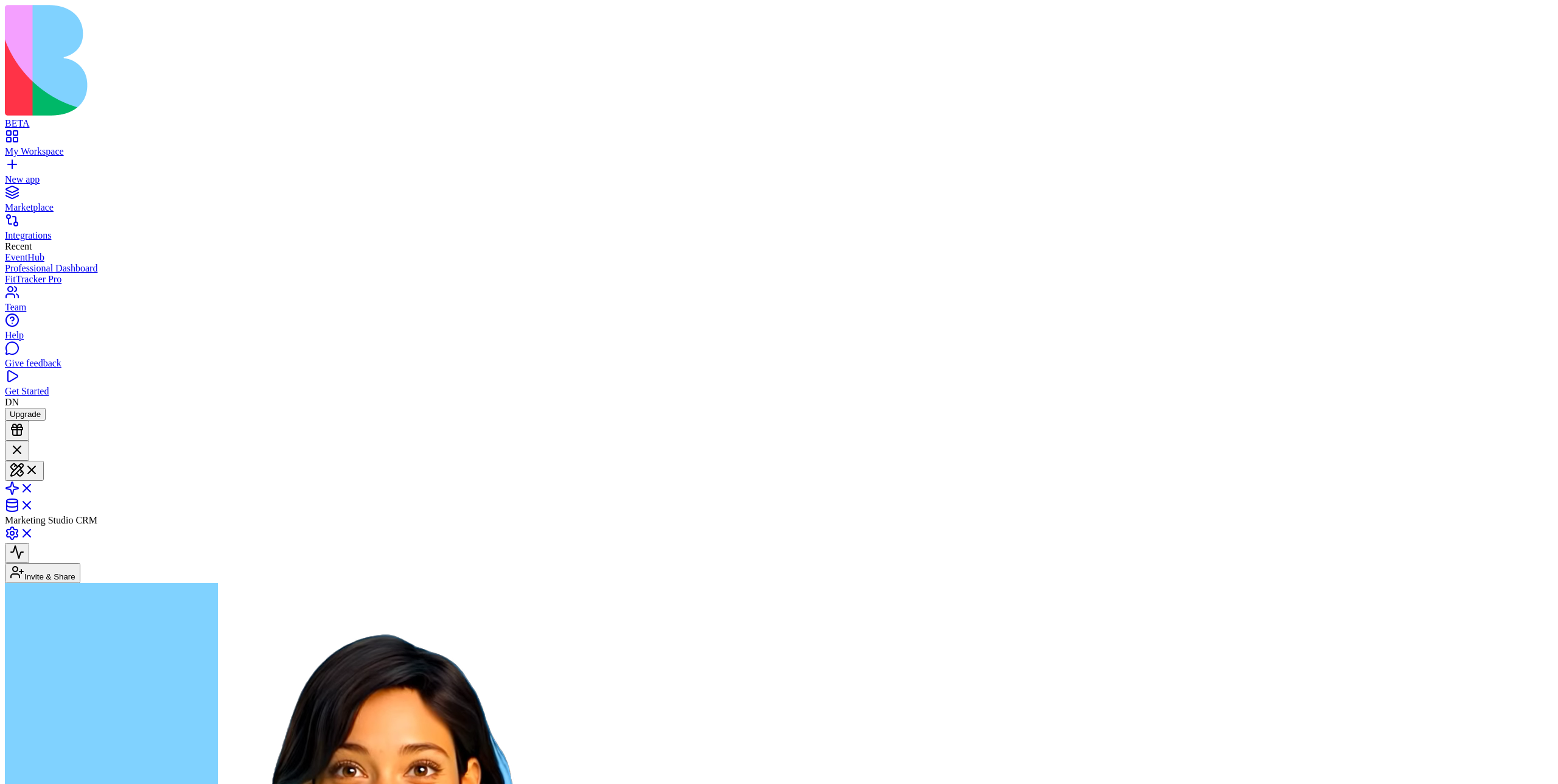
type textarea "*****"
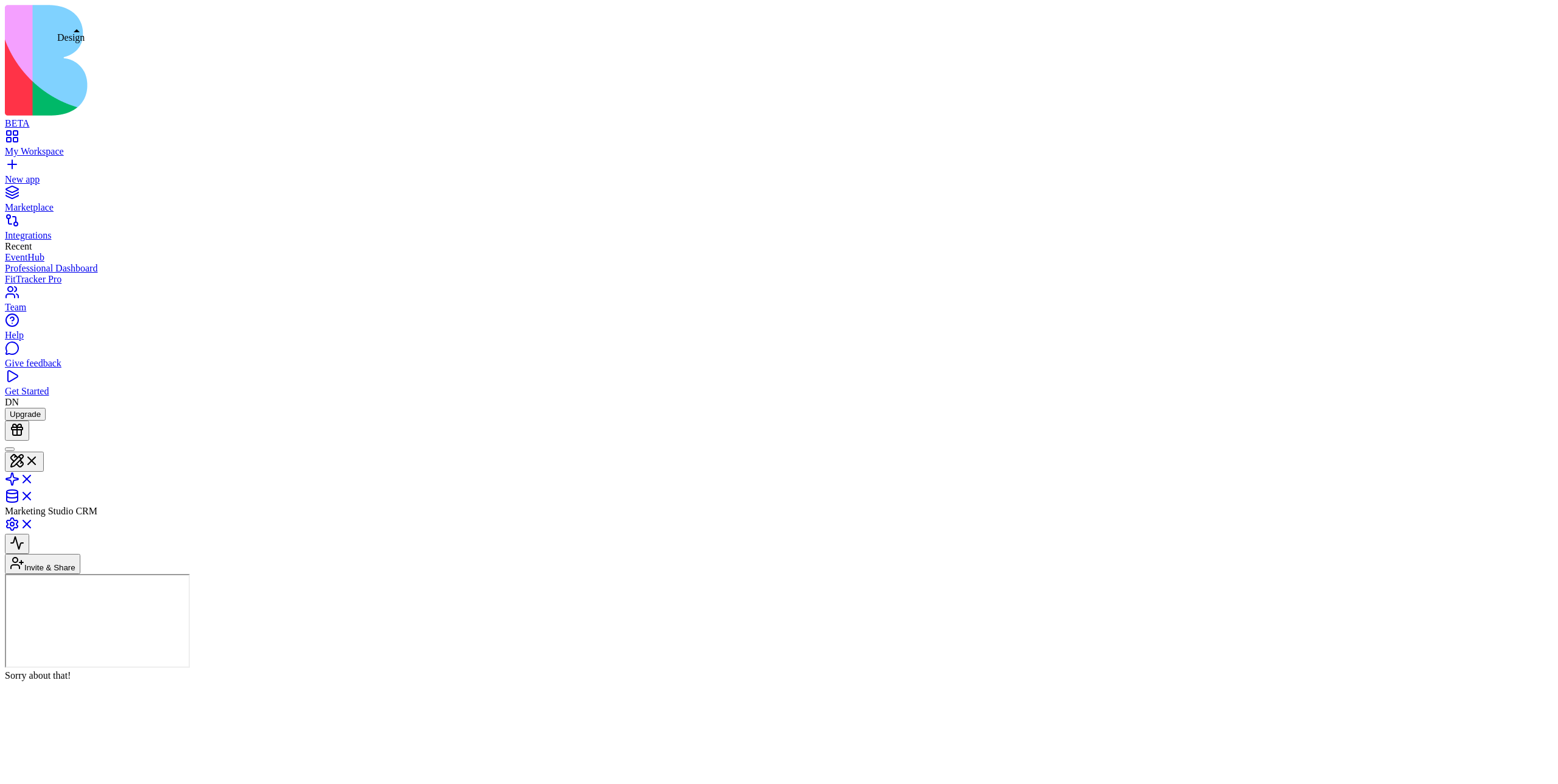
click at [10, 449] on div at bounding box center [10, 449] width 0 height 0
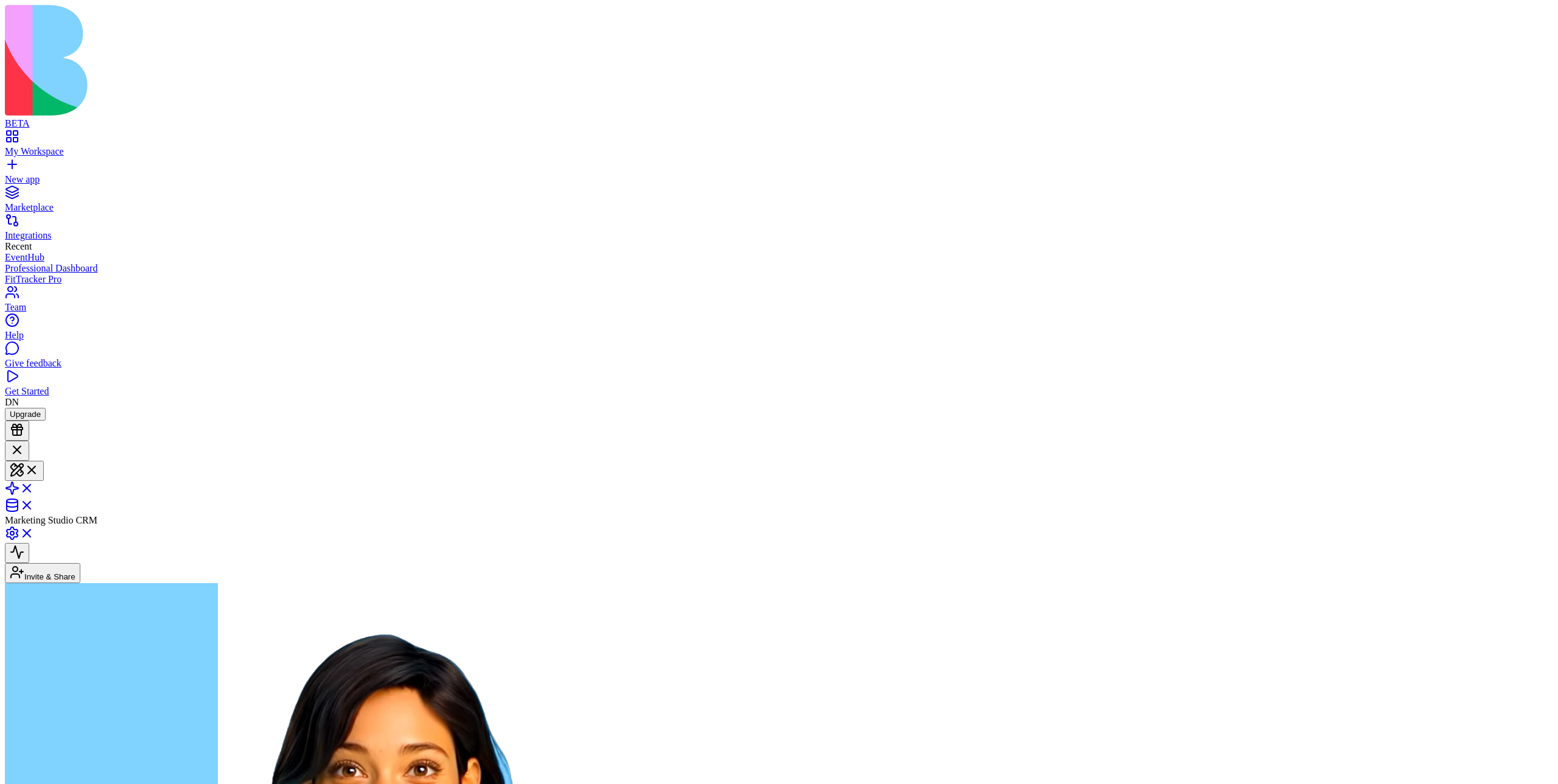
type textarea "******"
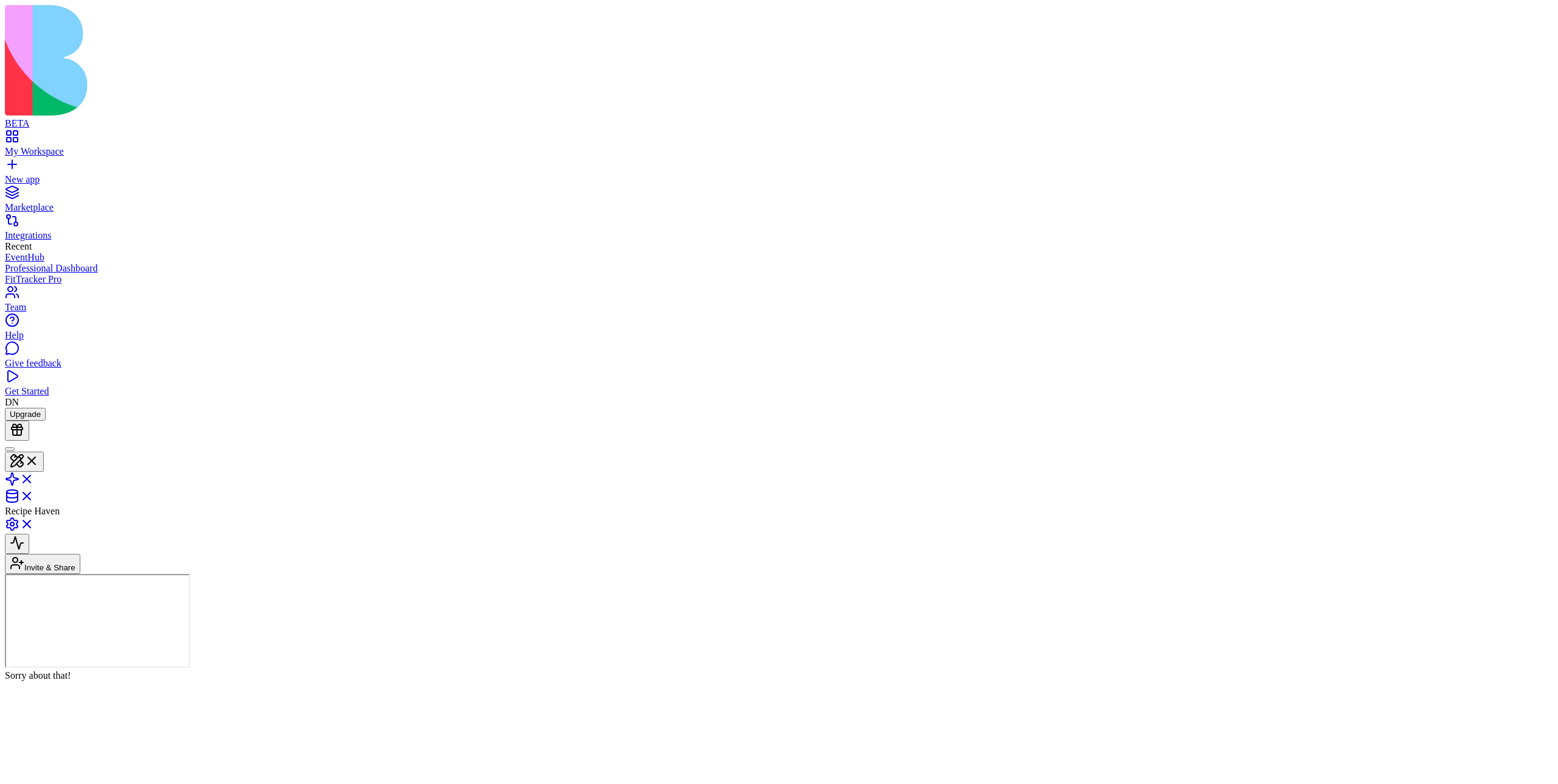
click at [778, 441] on header "Recipe Haven Invite & Share" at bounding box center [779, 507] width 1549 height 133
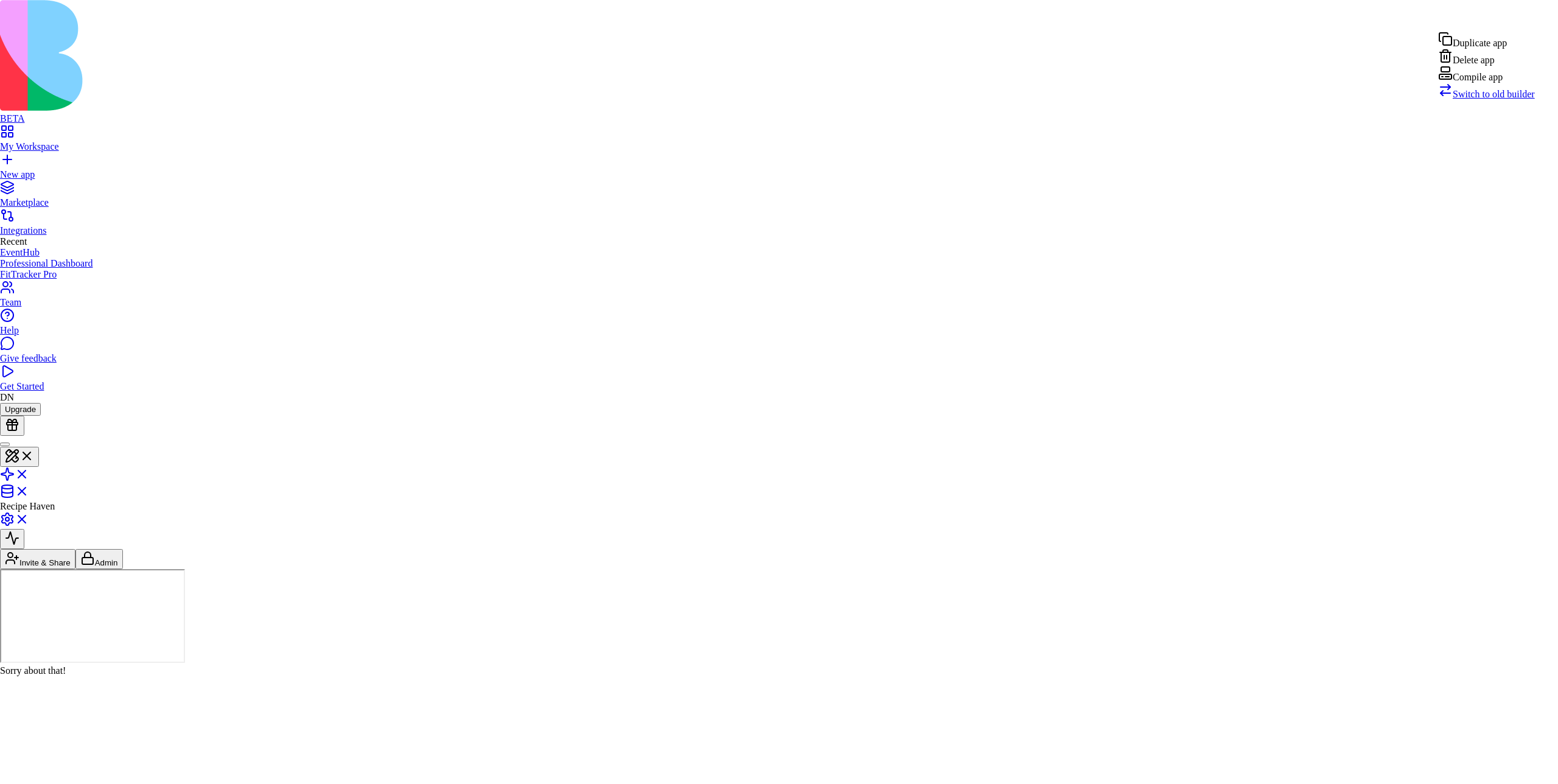
click at [778, 83] on div "Compile app" at bounding box center [1487, 74] width 96 height 17
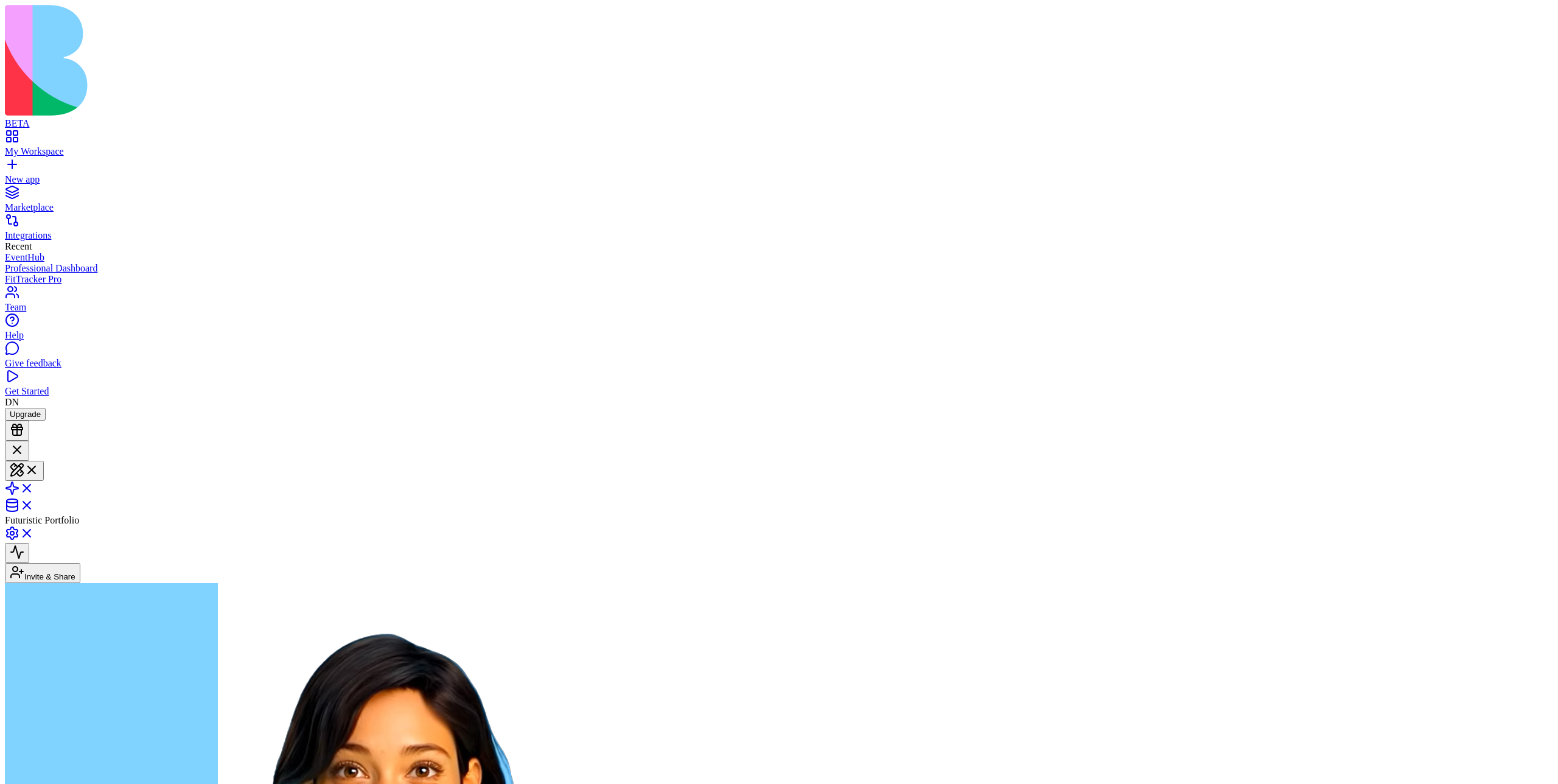
scroll to position [94, 0]
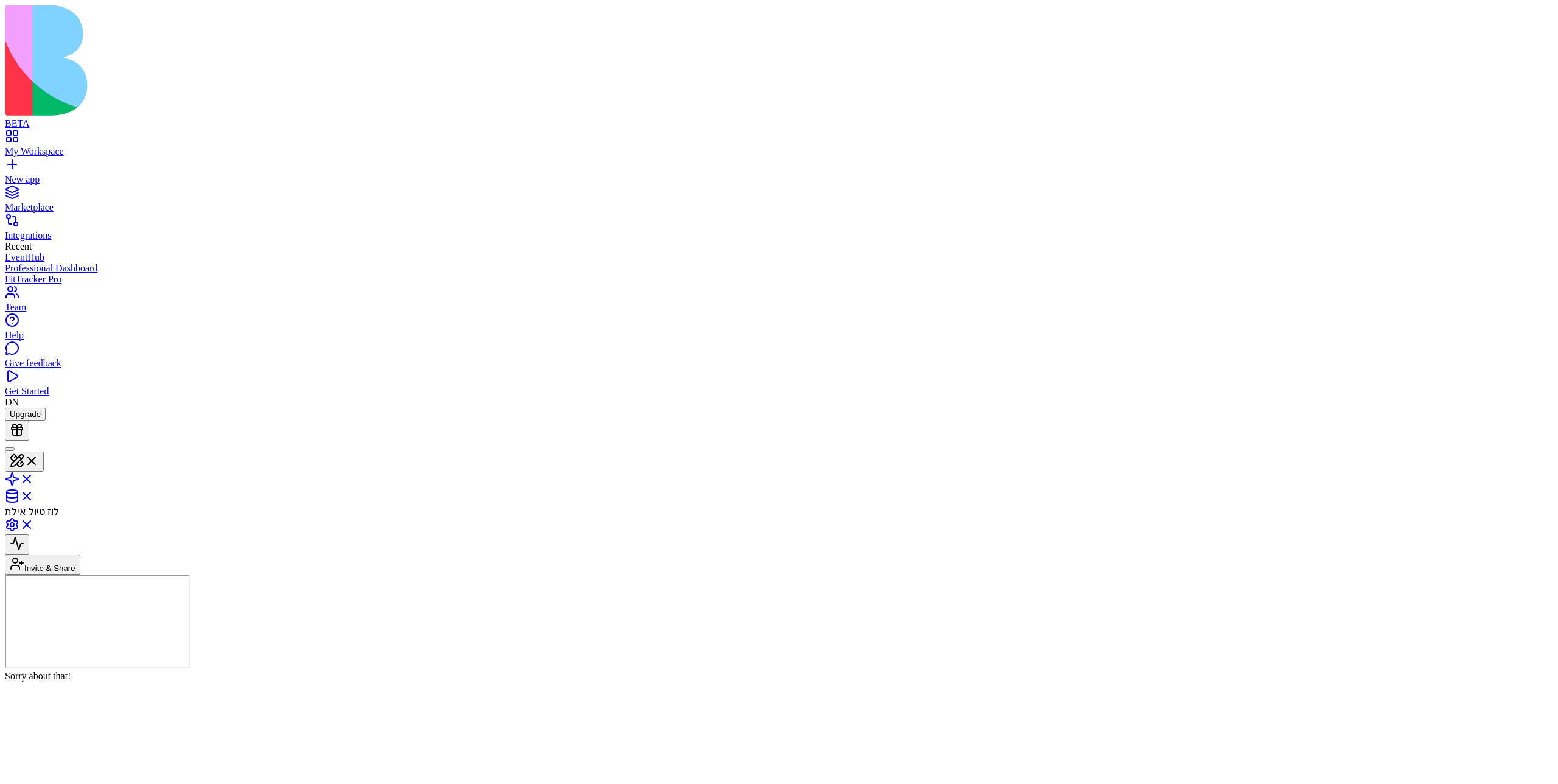
click at [429, 441] on header "לוז טיול אילת Invite & Share" at bounding box center [779, 507] width 1549 height 134
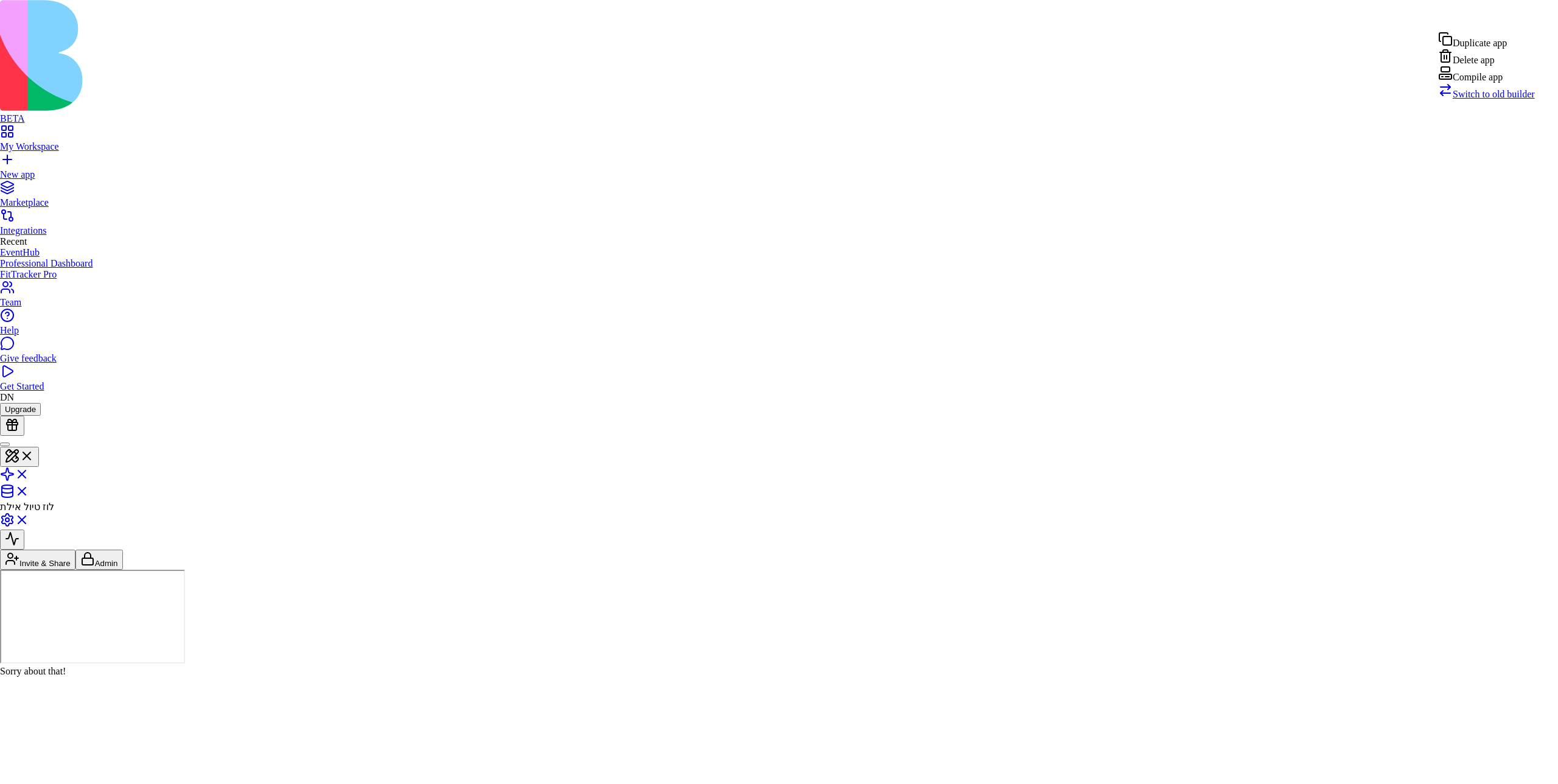
click at [1485, 83] on div "Compile app" at bounding box center [1487, 74] width 96 height 17
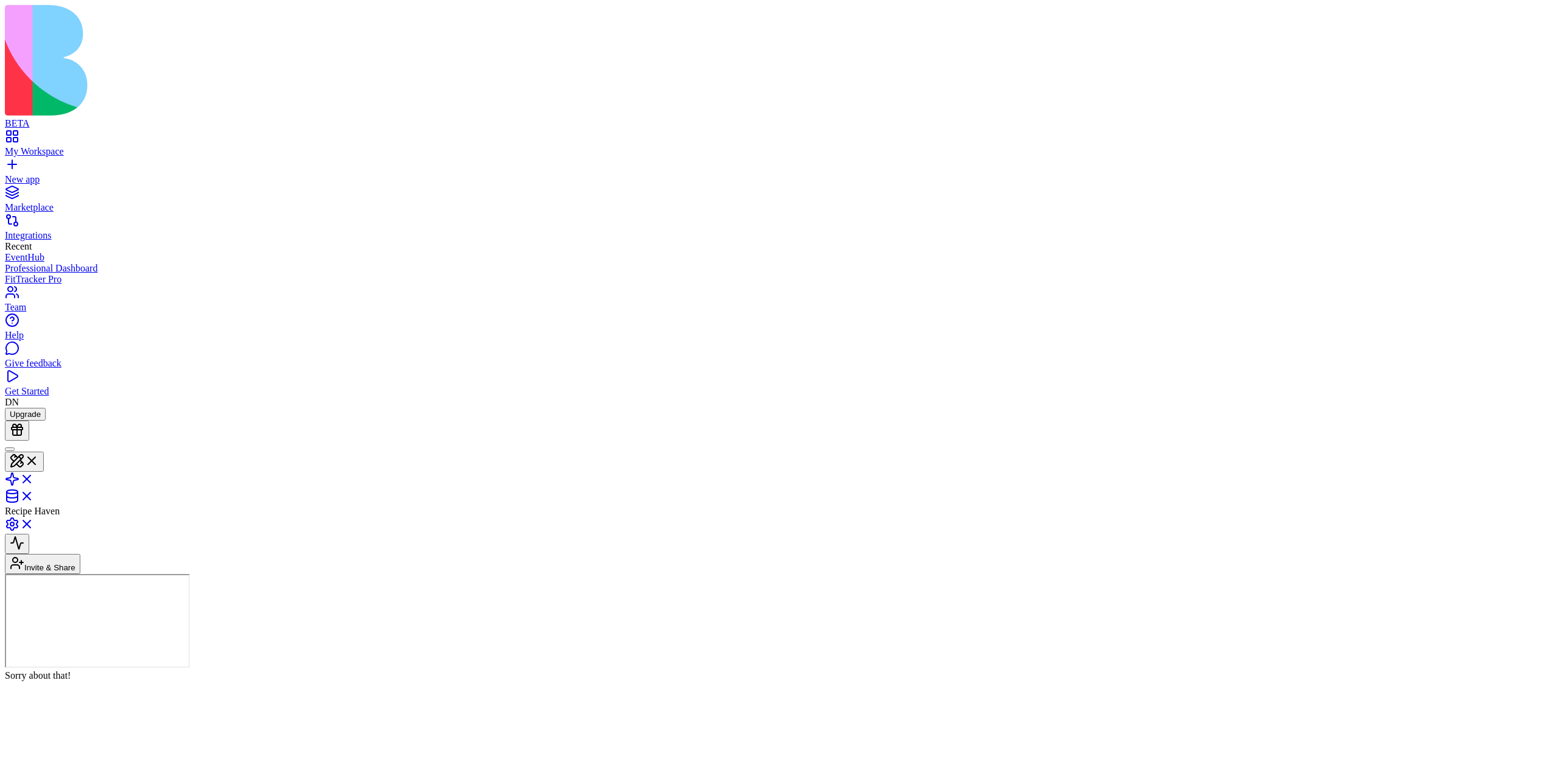
click at [778, 441] on header "Recipe Haven Invite & Share" at bounding box center [779, 507] width 1549 height 133
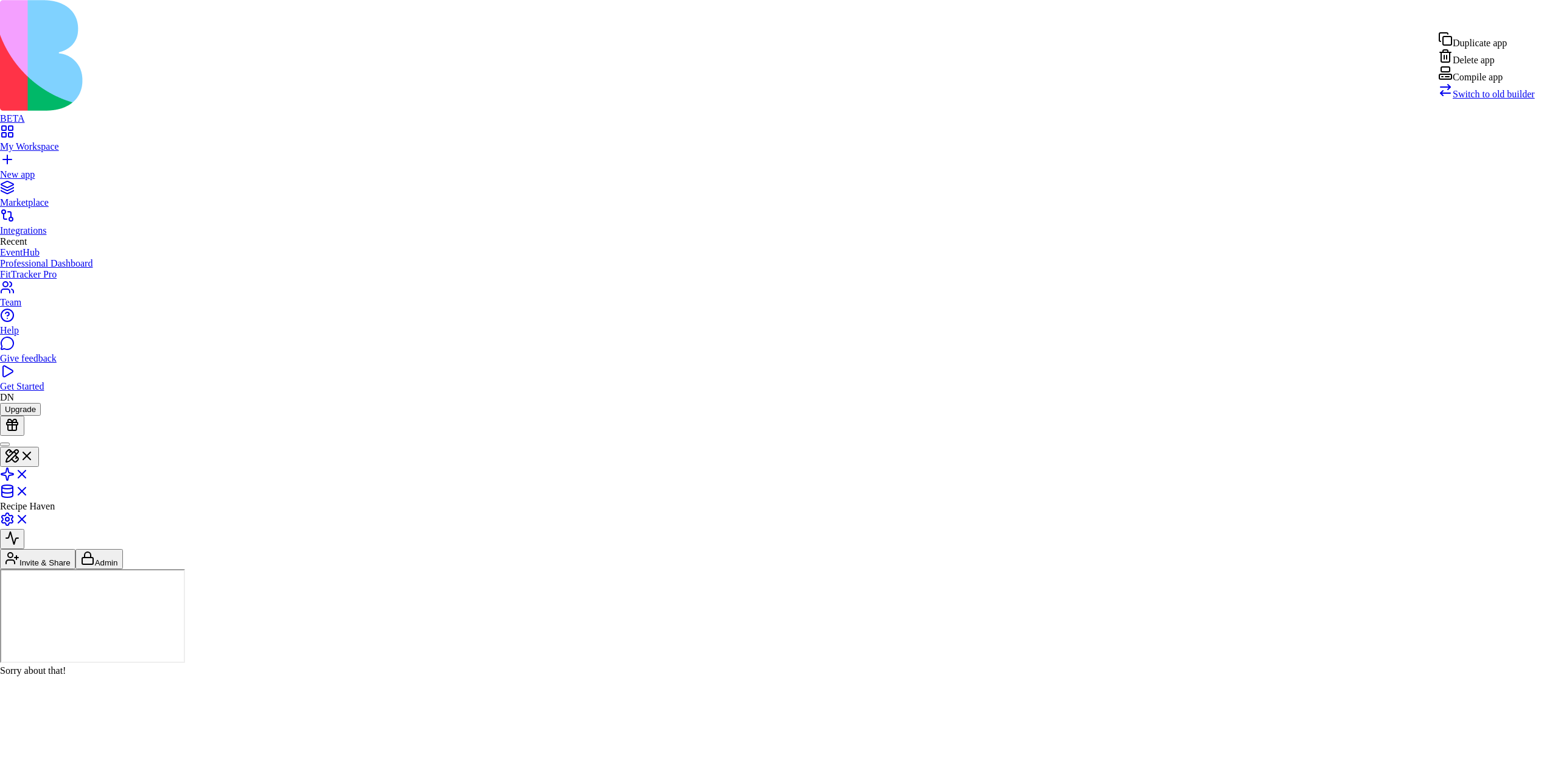
click at [778, 83] on div "Compile app" at bounding box center [1487, 74] width 96 height 17
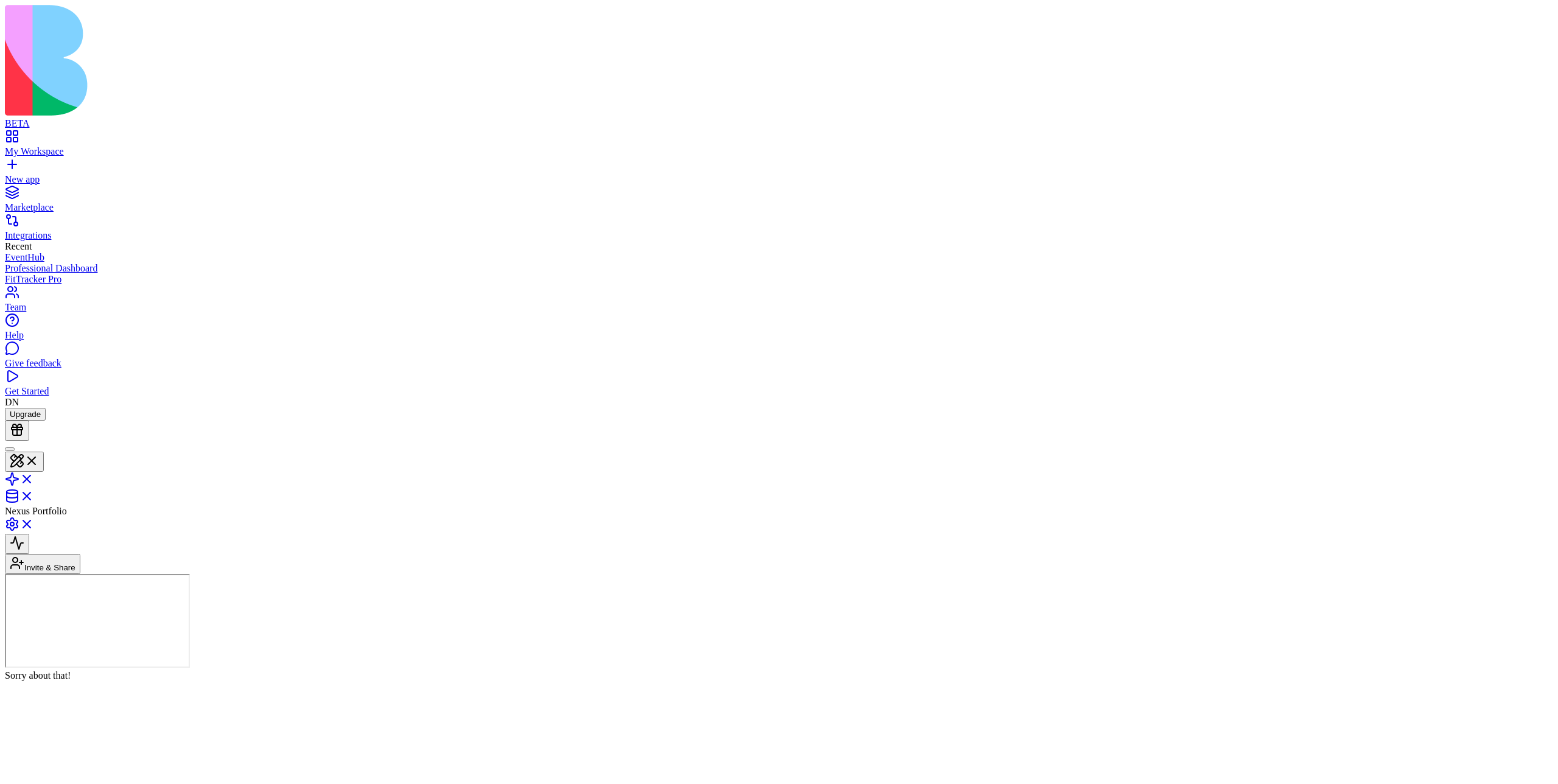
click at [501, 441] on header "Nexus Portfolio Invite & Share" at bounding box center [779, 507] width 1549 height 133
click at [778, 441] on header "Nexus Portfolio Invite & Share Admin" at bounding box center [779, 507] width 1549 height 133
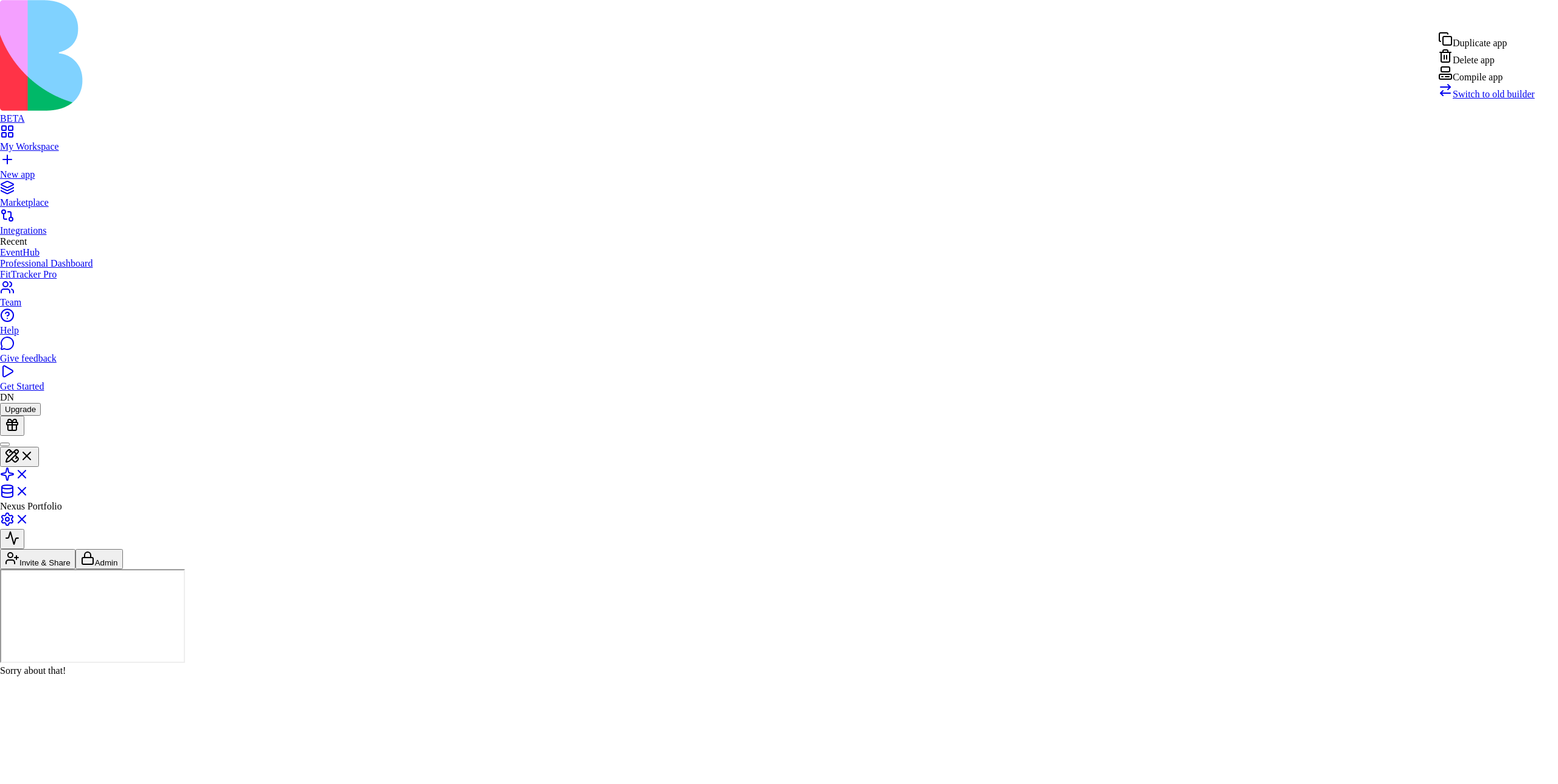
click at [778, 83] on div "Compile app" at bounding box center [1487, 74] width 96 height 17
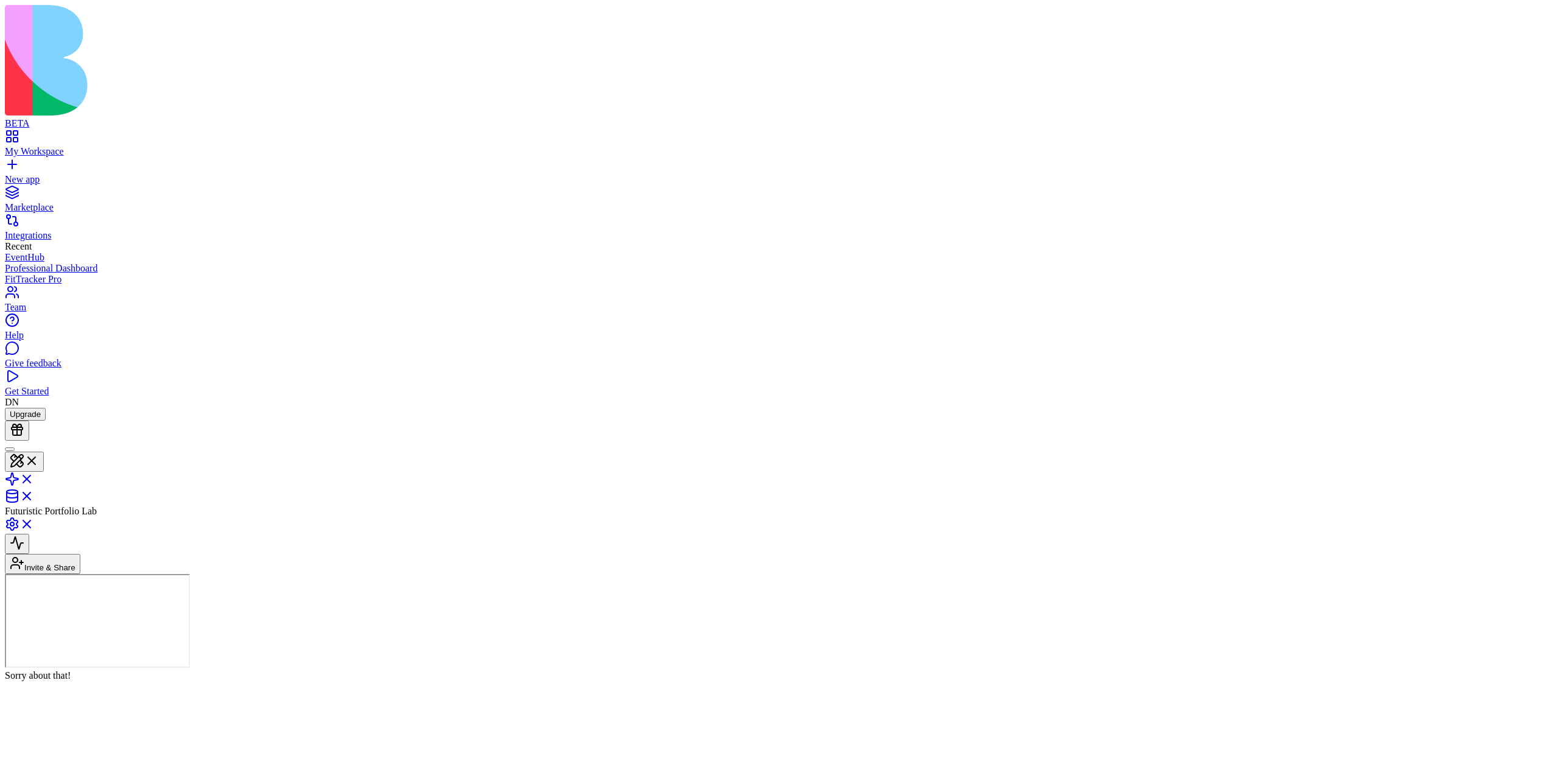
click at [706, 441] on header "Futuristic Portfolio Lab Invite & Share" at bounding box center [779, 507] width 1549 height 133
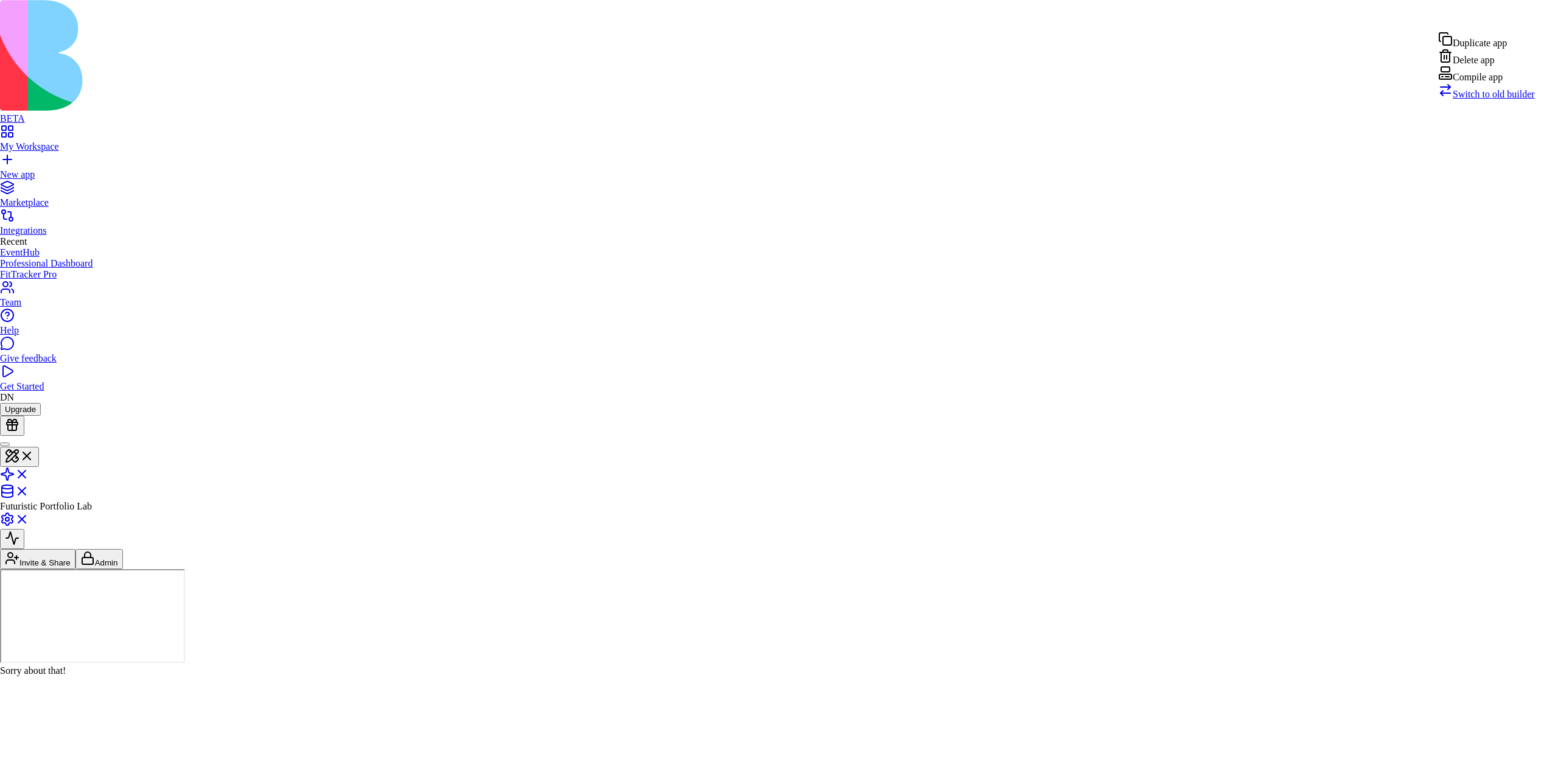
click at [778, 83] on div "Compile app" at bounding box center [1487, 74] width 96 height 17
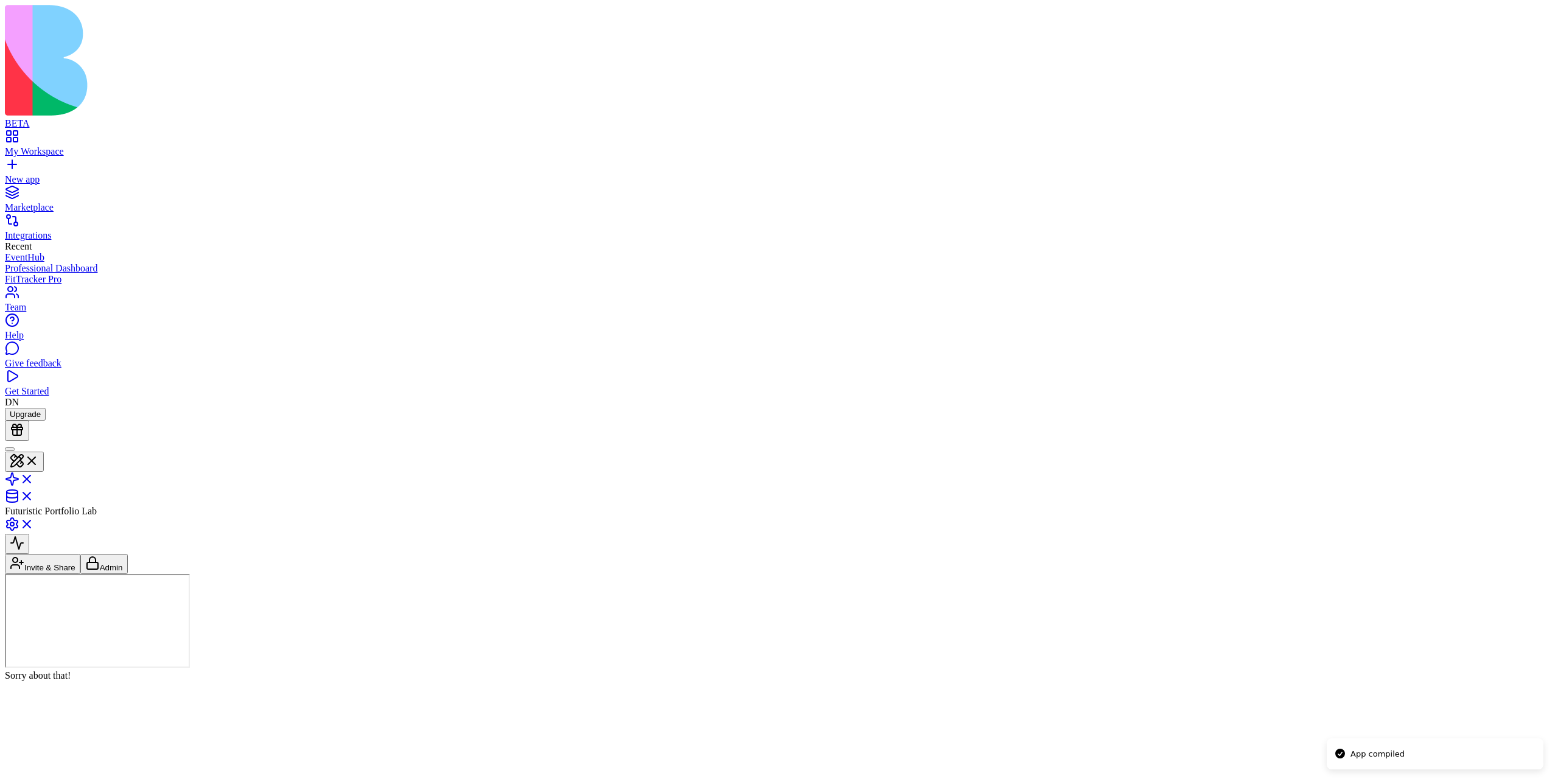
click at [774, 441] on header "Futuristic Portfolio Invite & Share" at bounding box center [779, 507] width 1549 height 133
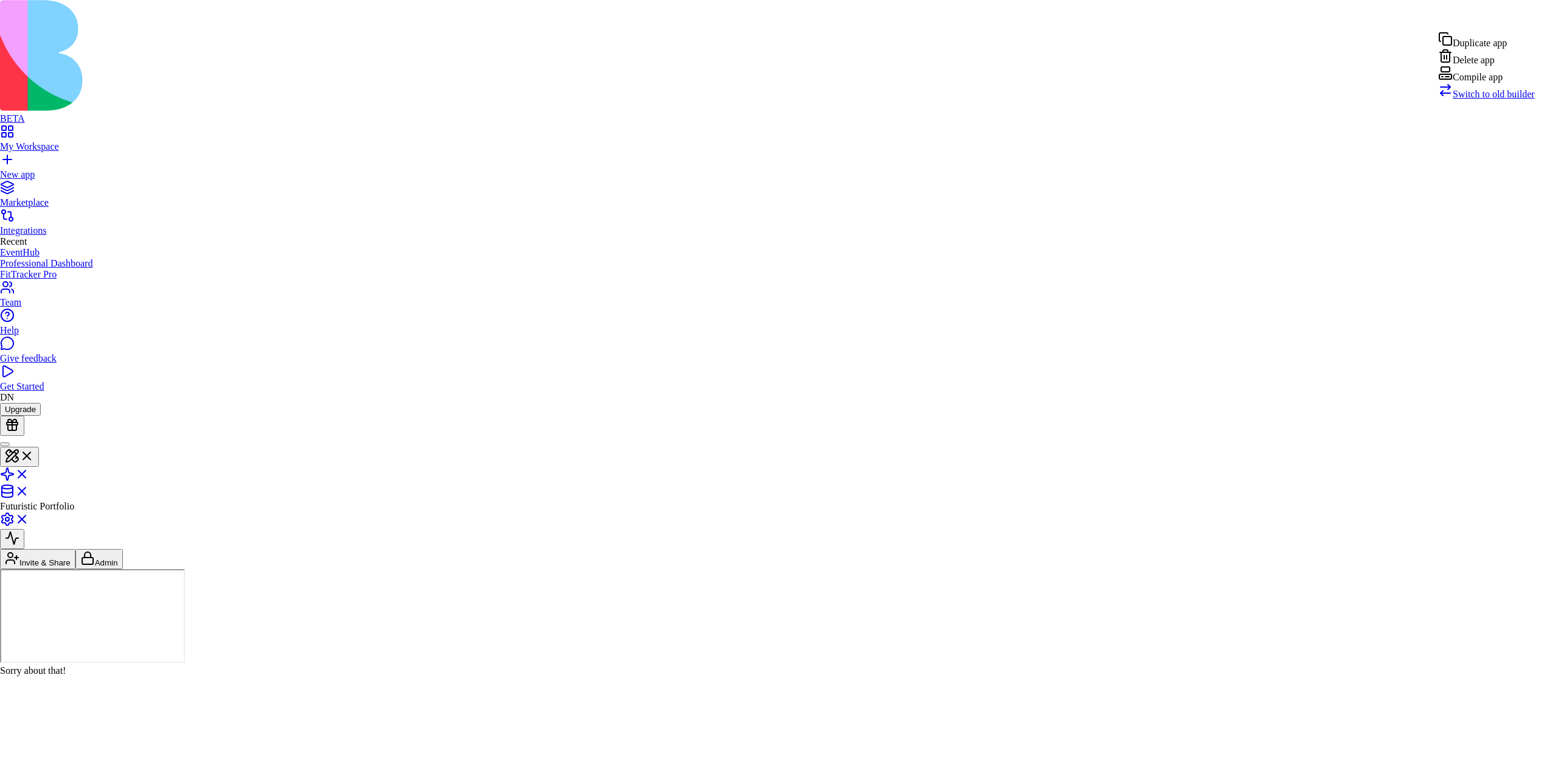
click at [778, 83] on div "Compile app" at bounding box center [1487, 74] width 96 height 17
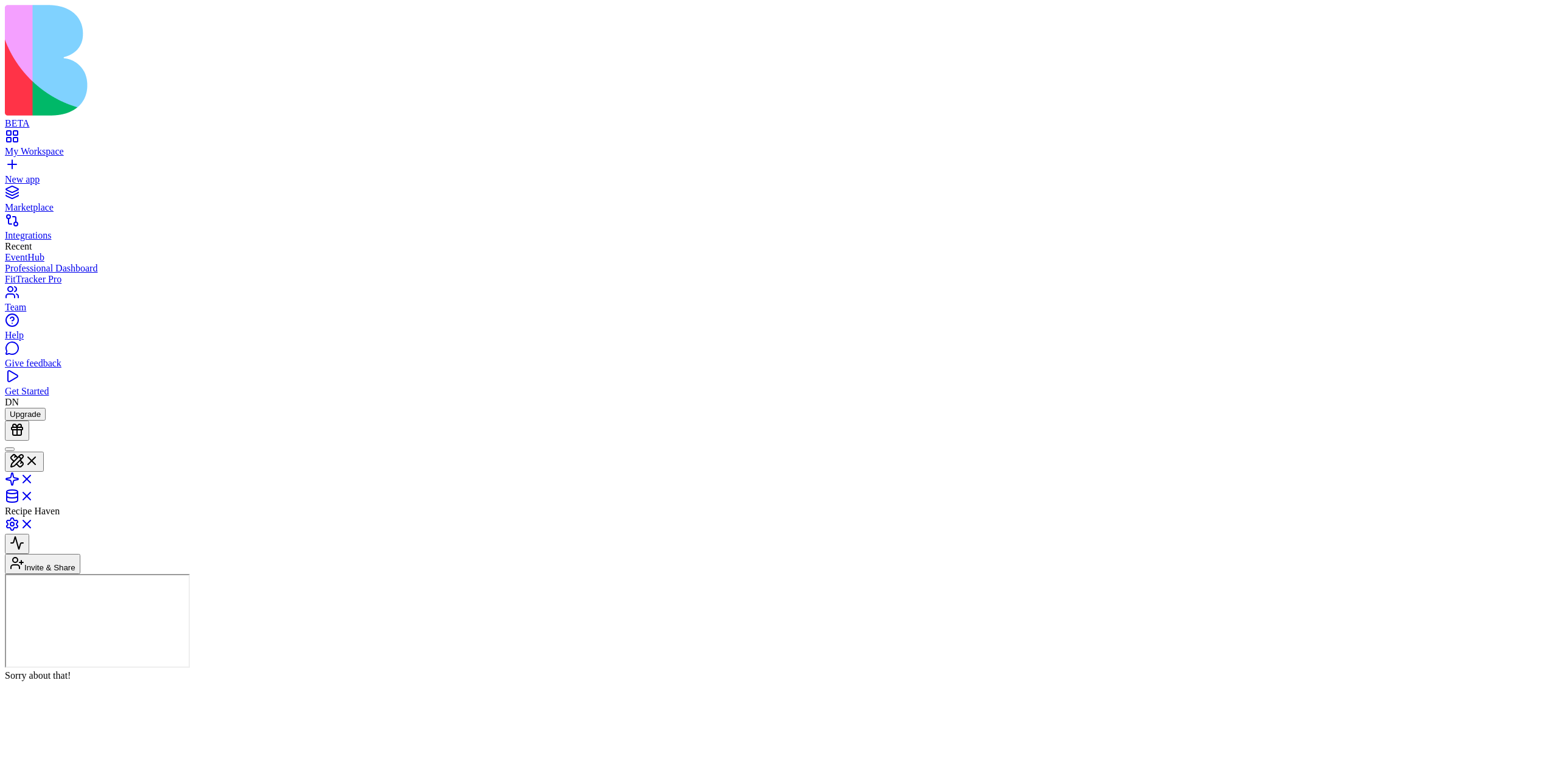
click at [778, 441] on header "Recipe Haven Invite & Share" at bounding box center [779, 507] width 1549 height 133
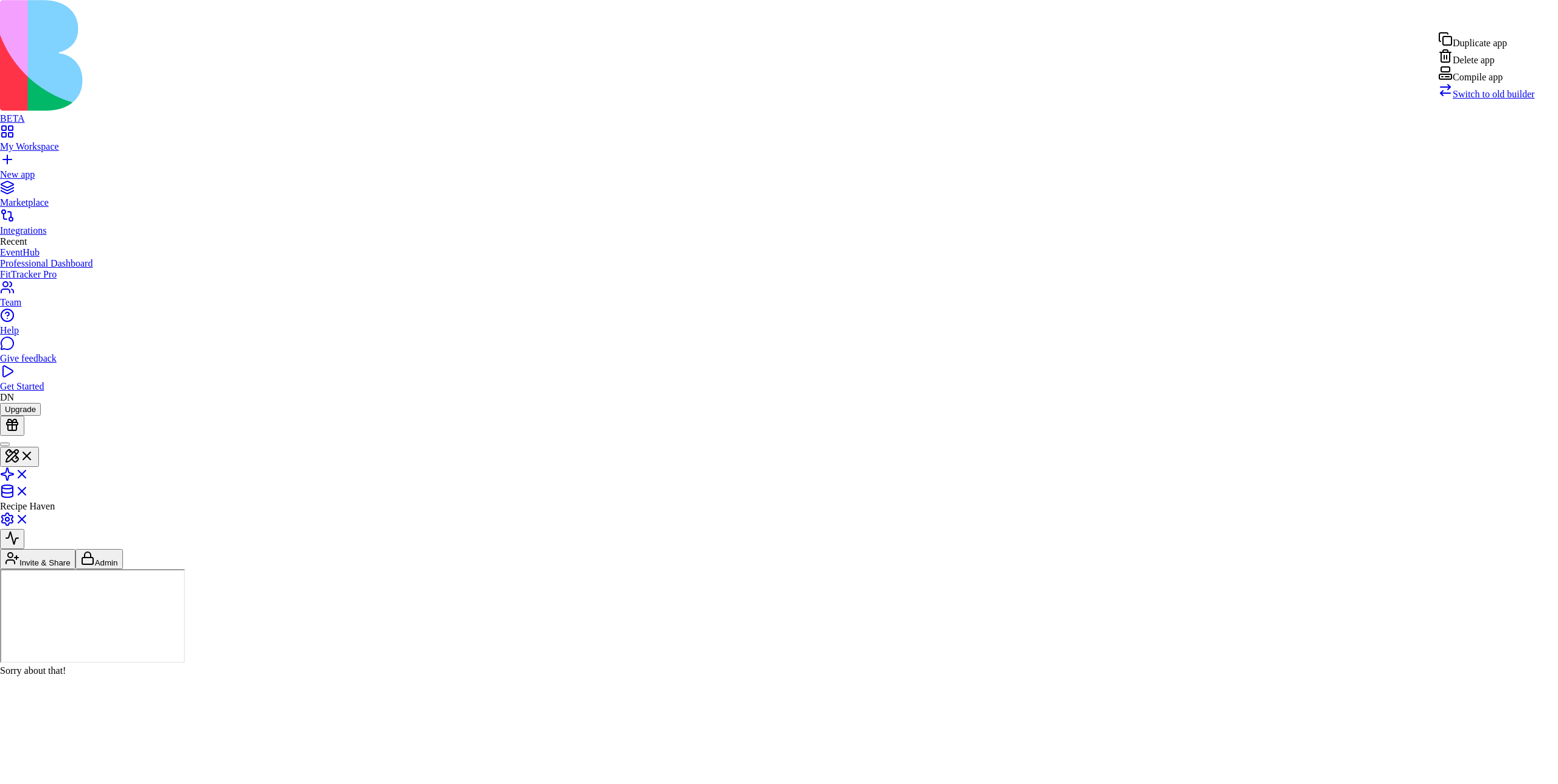
click at [778, 83] on div "Compile app" at bounding box center [1487, 74] width 96 height 17
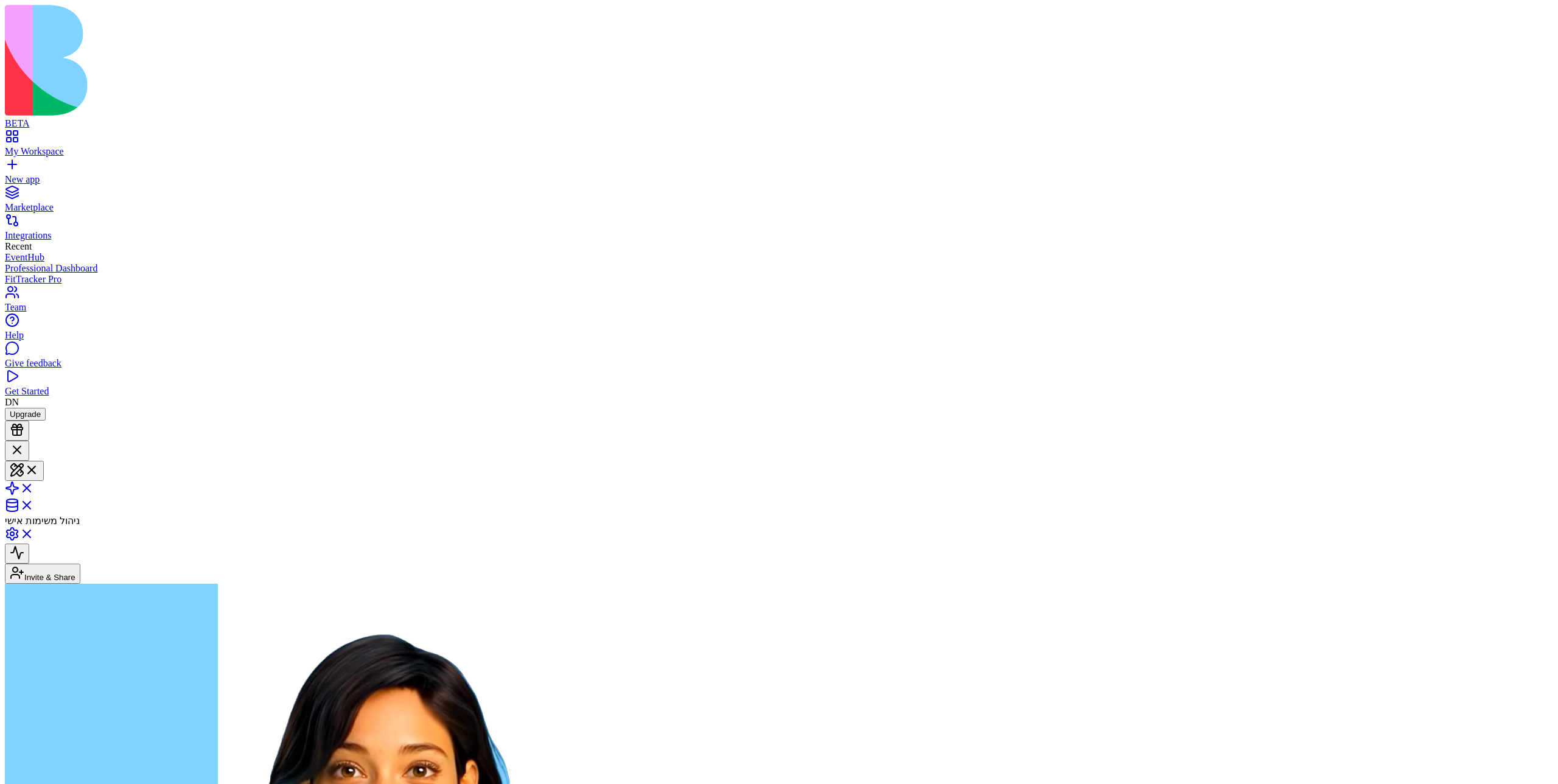
scroll to position [7, 0]
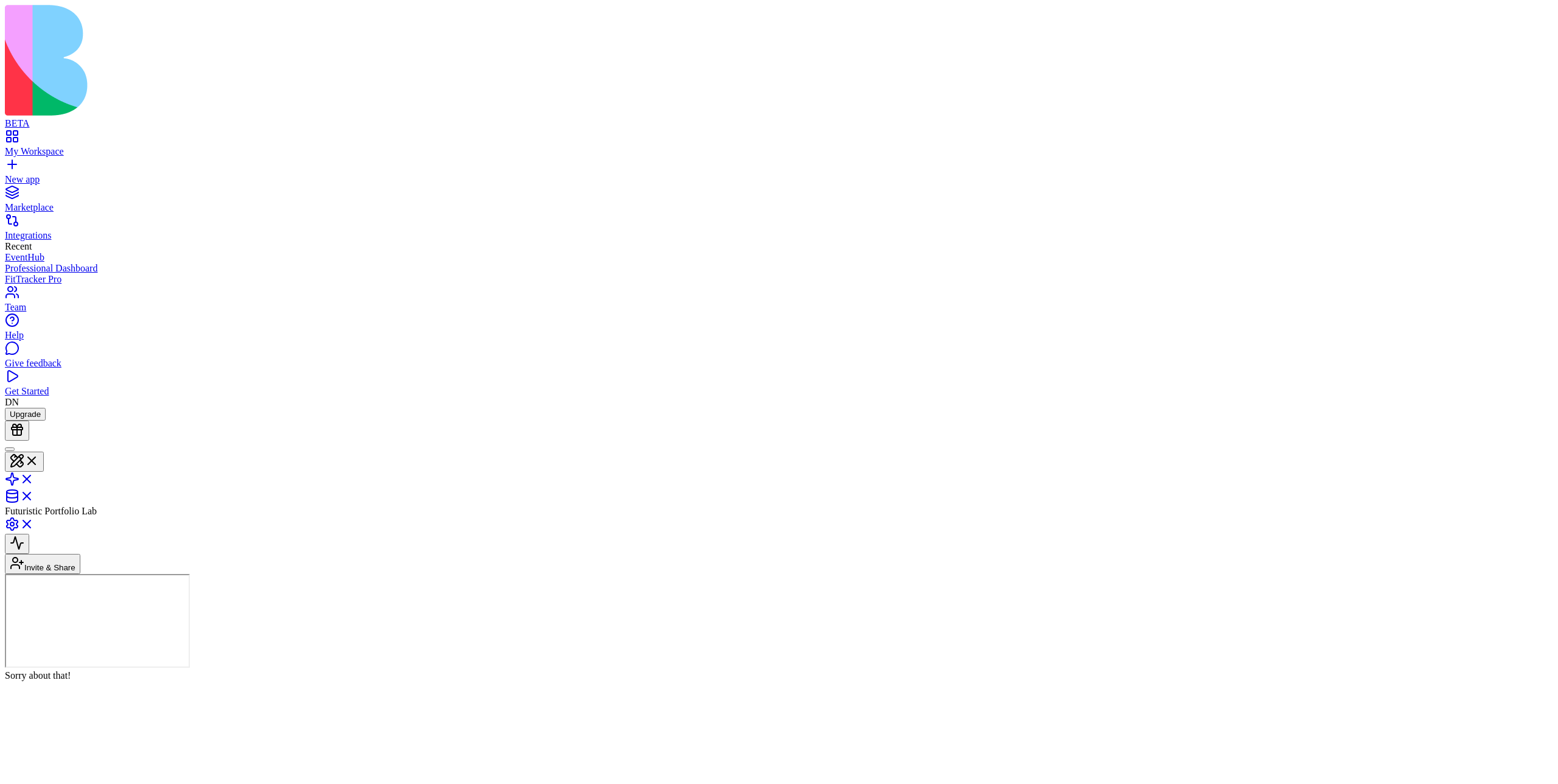
click at [726, 441] on header "Futuristic Portfolio Lab Invite & Share" at bounding box center [779, 507] width 1549 height 133
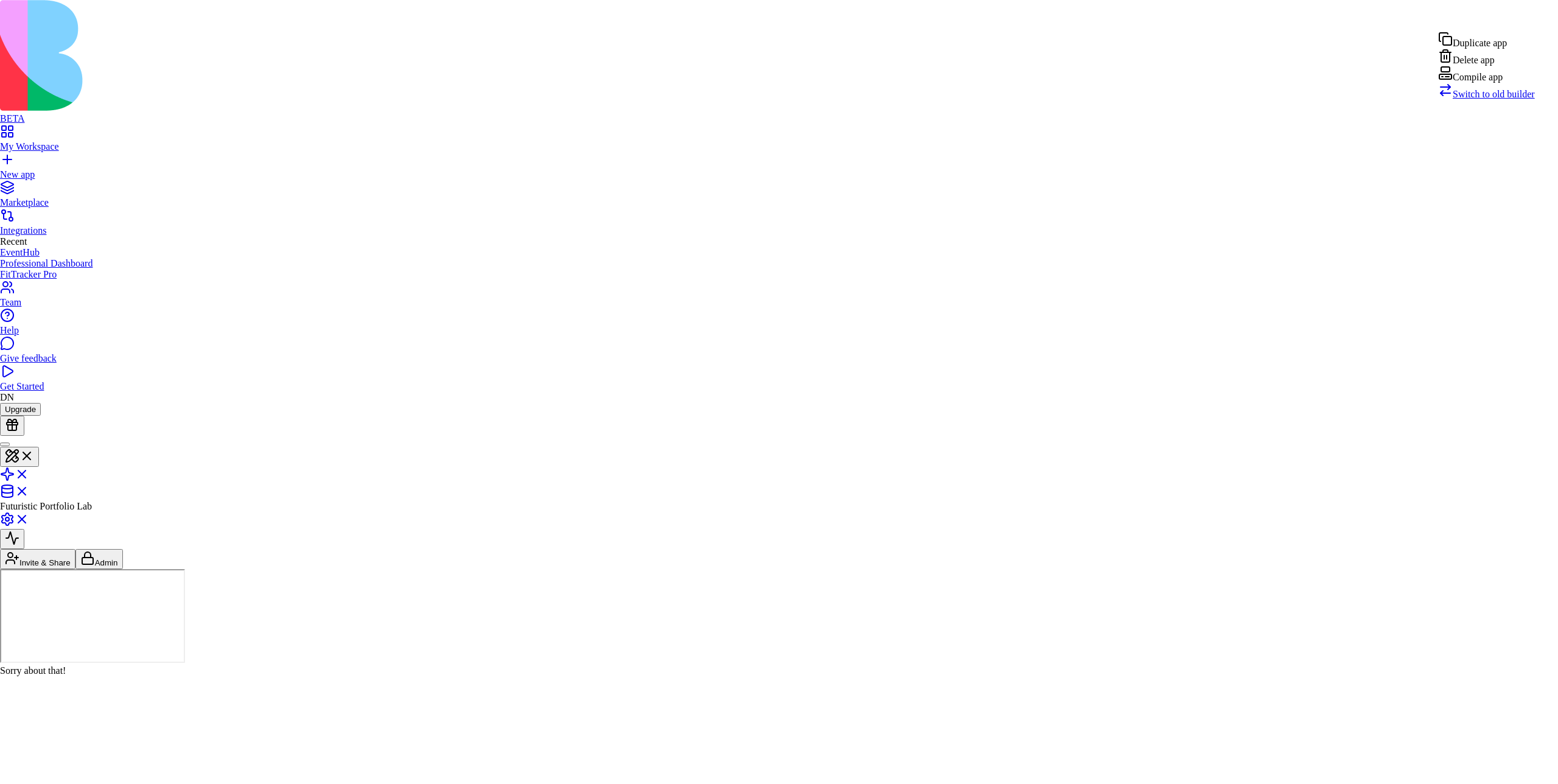
click at [778, 83] on div "Compile app" at bounding box center [1487, 74] width 96 height 17
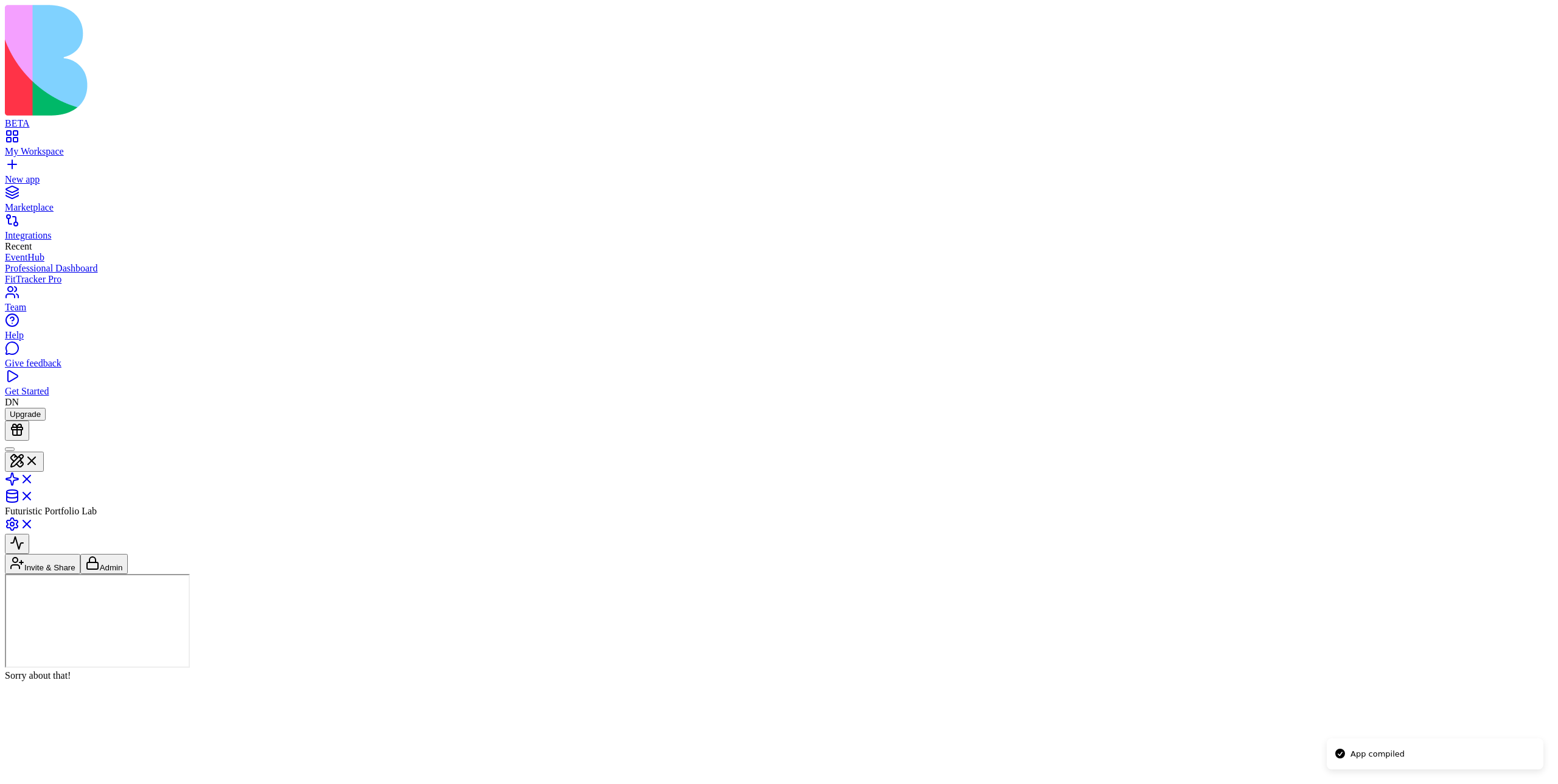
click at [1080, 441] on header "Recipe Haven Invite & Share" at bounding box center [779, 507] width 1549 height 133
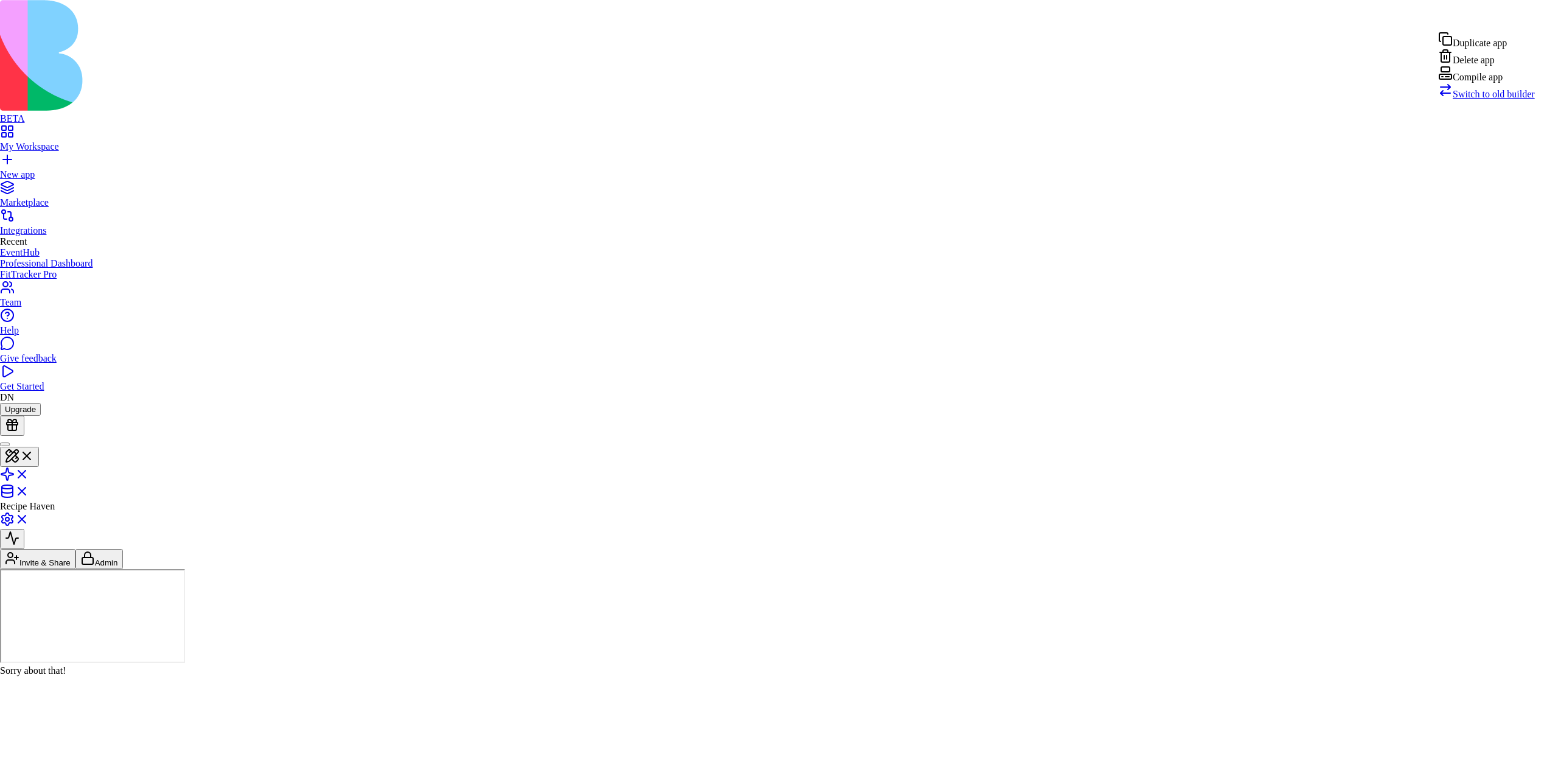
click at [1487, 83] on div "Compile app" at bounding box center [1487, 74] width 96 height 17
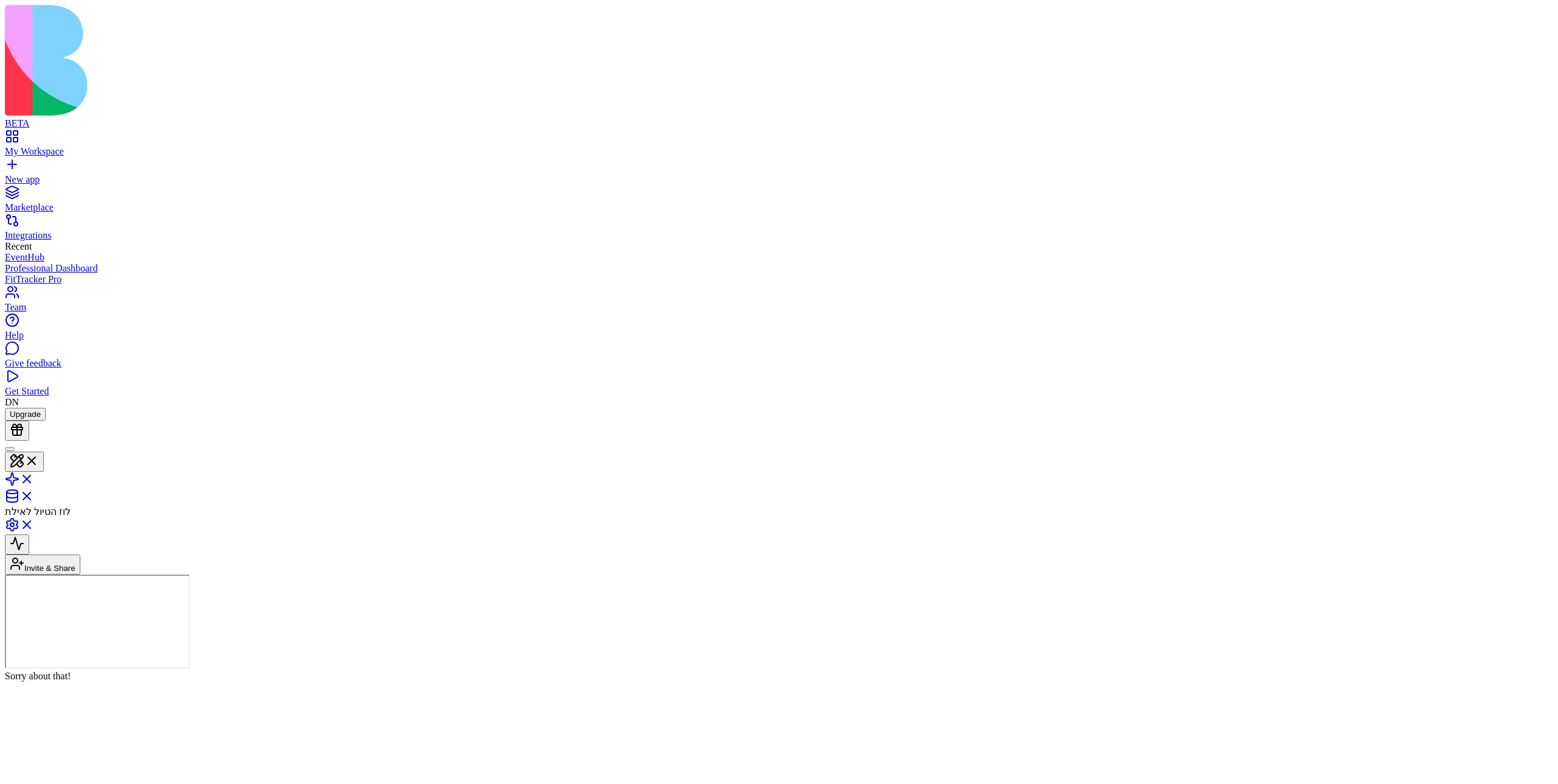
click at [451, 441] on header "לוז הטיול לאילת Invite & Share" at bounding box center [779, 507] width 1549 height 134
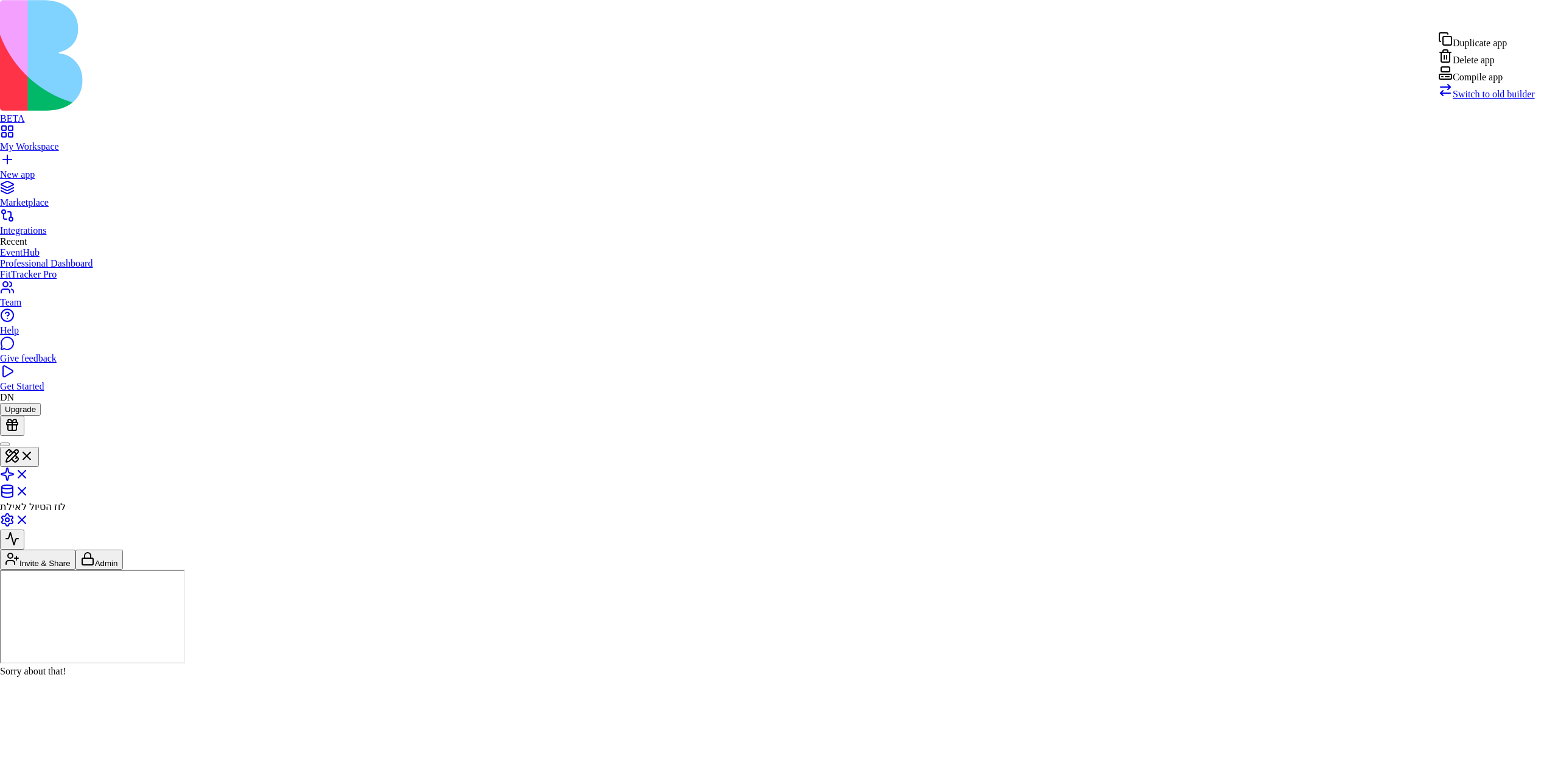
click at [778, 83] on div "Compile app" at bounding box center [1487, 74] width 96 height 17
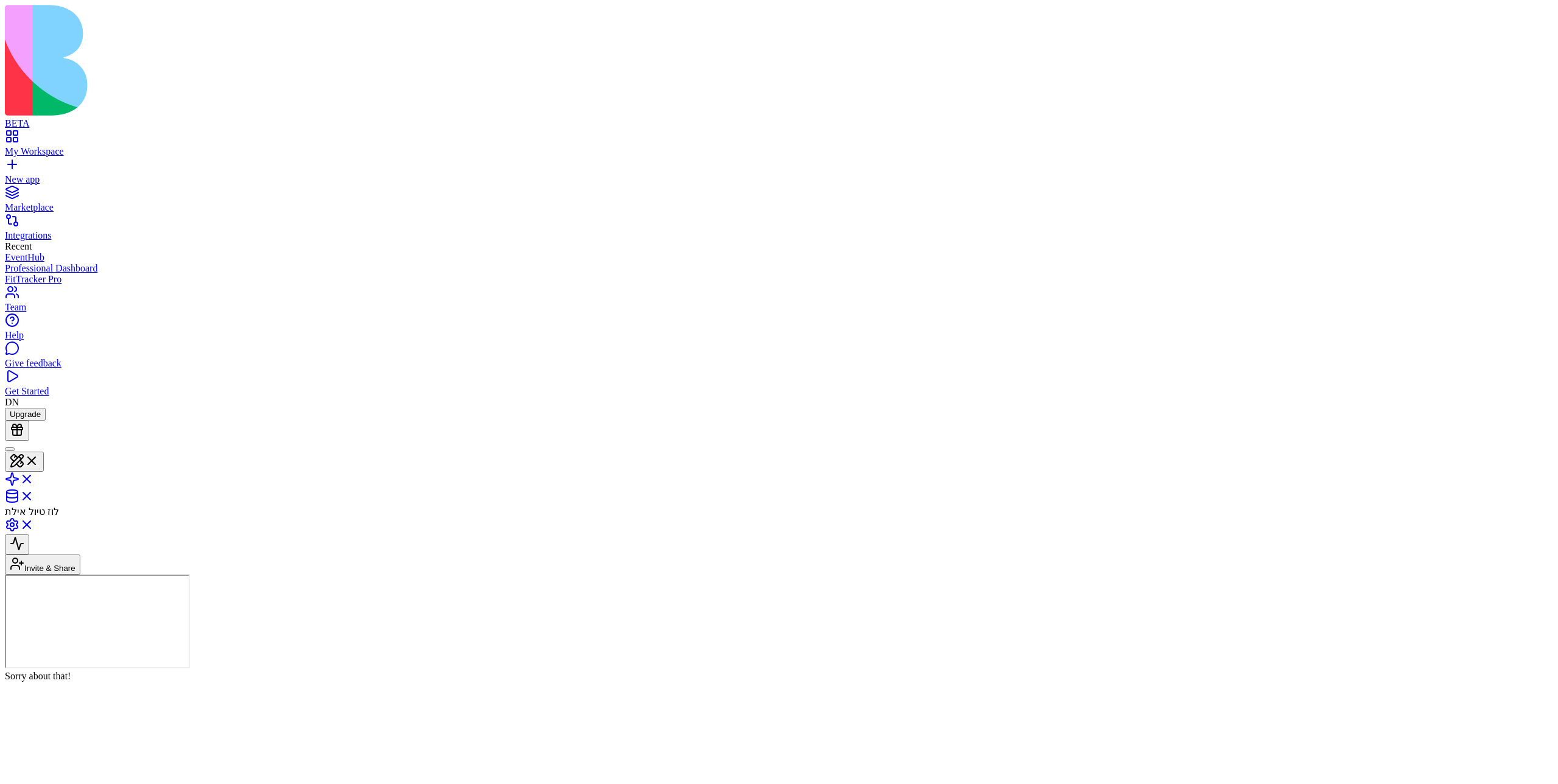
click at [626, 441] on header "לוז טיול אילת Invite & Share" at bounding box center [779, 507] width 1549 height 134
click at [1506, 441] on header "לוז טיול אילת Invite & Share Admin" at bounding box center [779, 507] width 1549 height 134
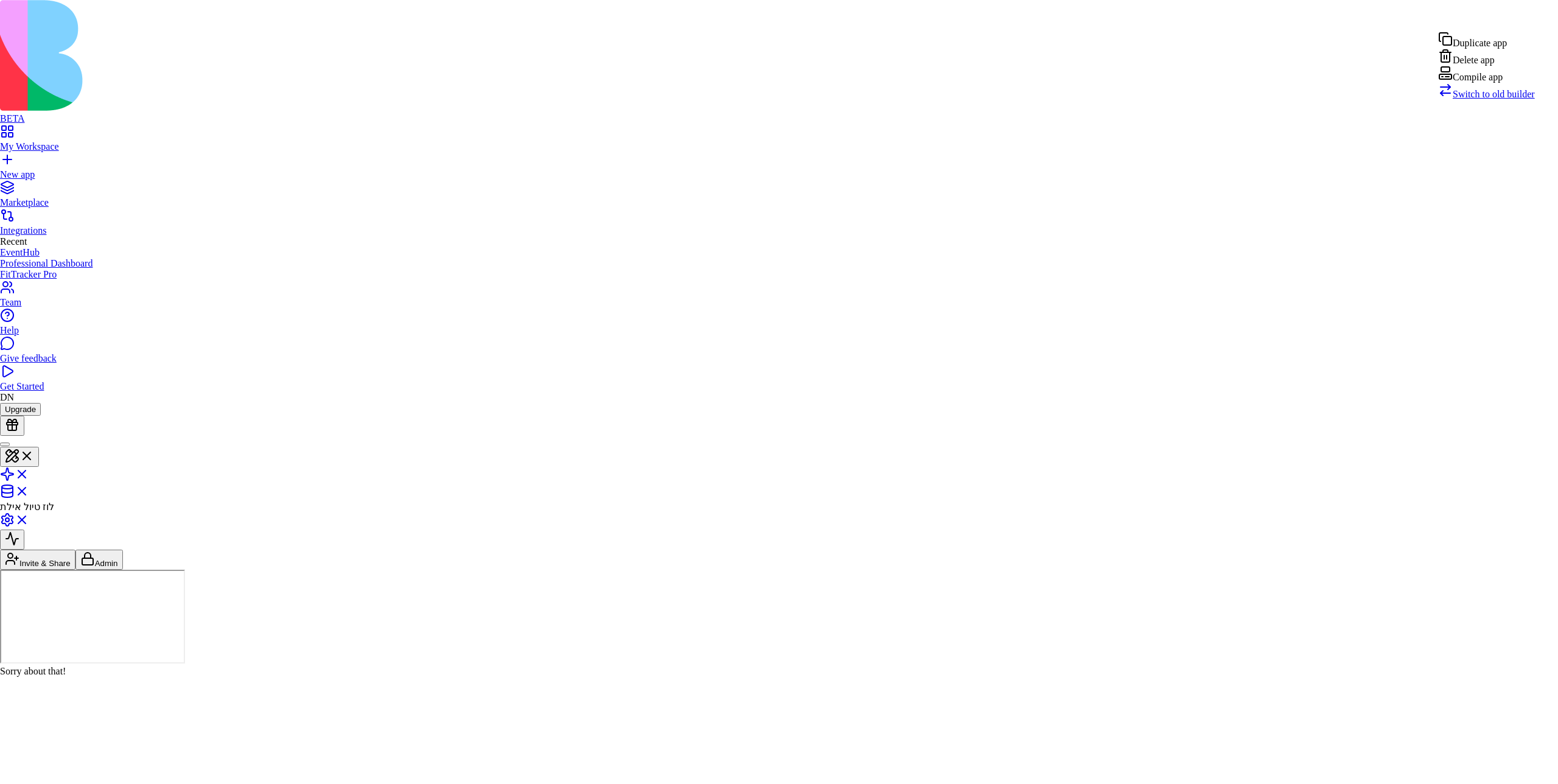
click at [1503, 83] on div "Compile app" at bounding box center [1487, 74] width 96 height 17
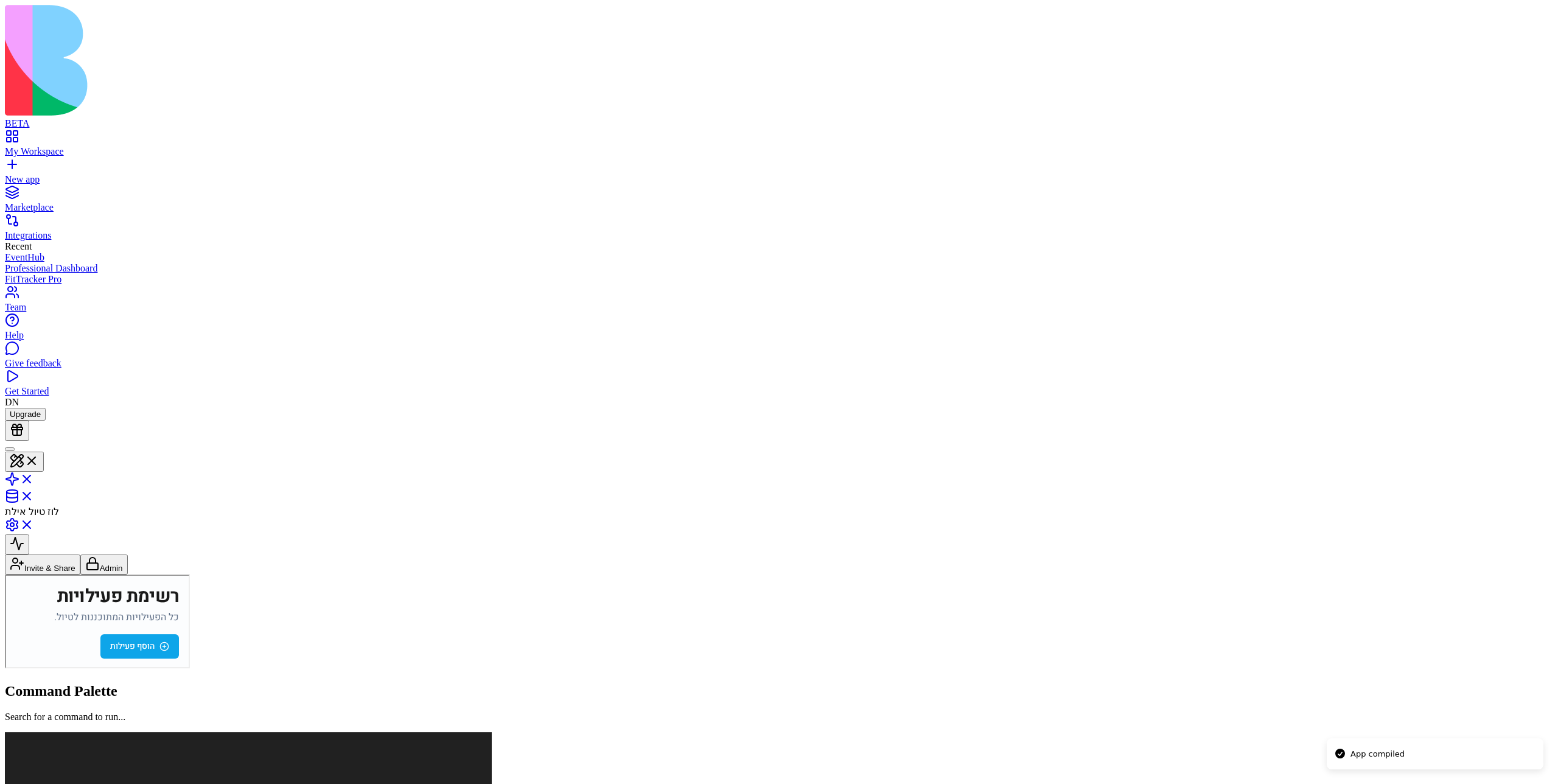
click at [5, 575] on span "פעילויות" at bounding box center [5, 575] width 0 height 0
click at [5, 575] on span "הוצאות" at bounding box center [5, 575] width 0 height 0
click at [5, 575] on span "משפחות" at bounding box center [5, 575] width 0 height 0
click at [5, 575] on span "לוח שנה" at bounding box center [5, 575] width 0 height 0
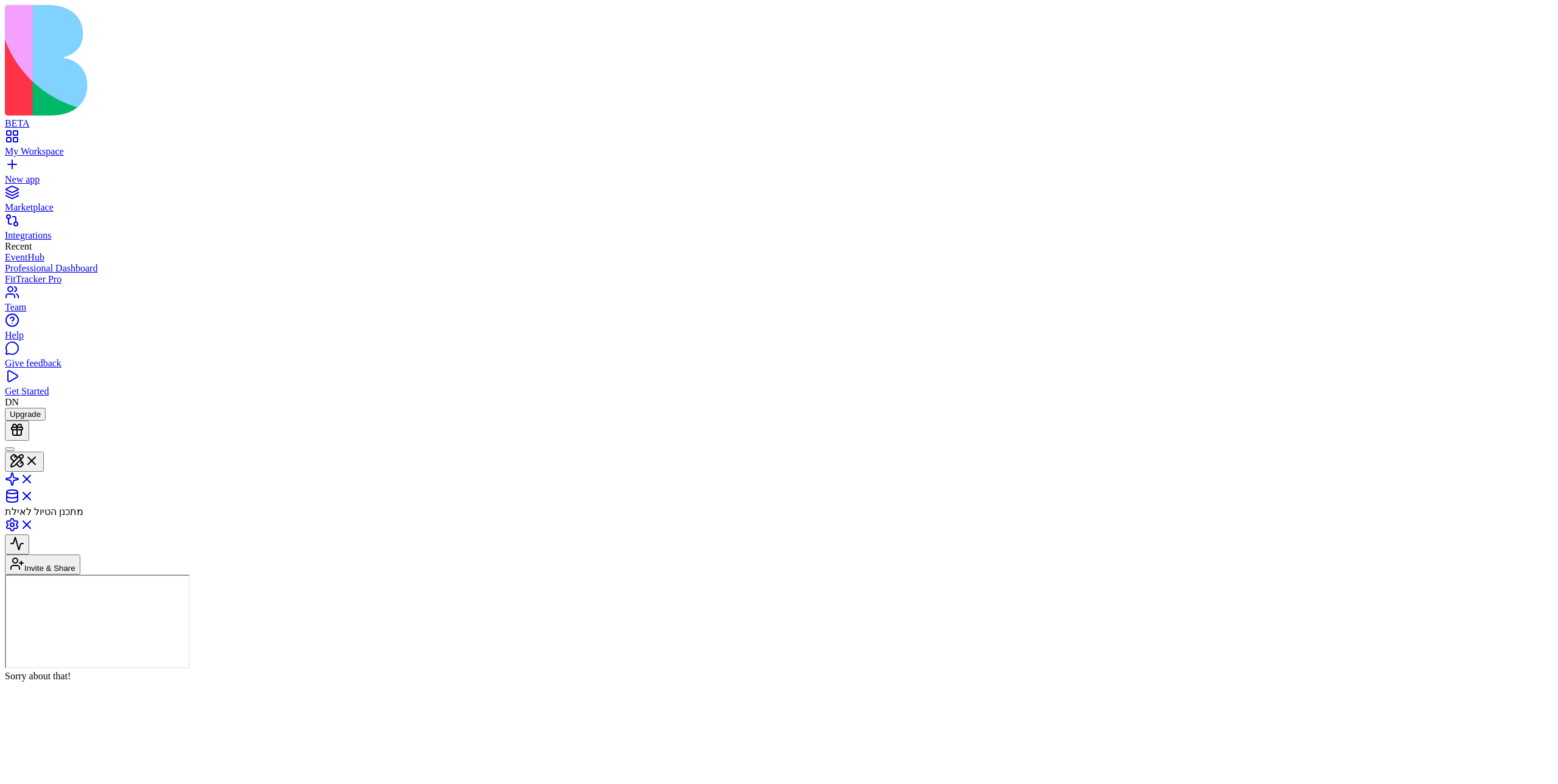
click at [778, 441] on header "מתכנן הטיול לאילת Invite & Share" at bounding box center [779, 507] width 1549 height 134
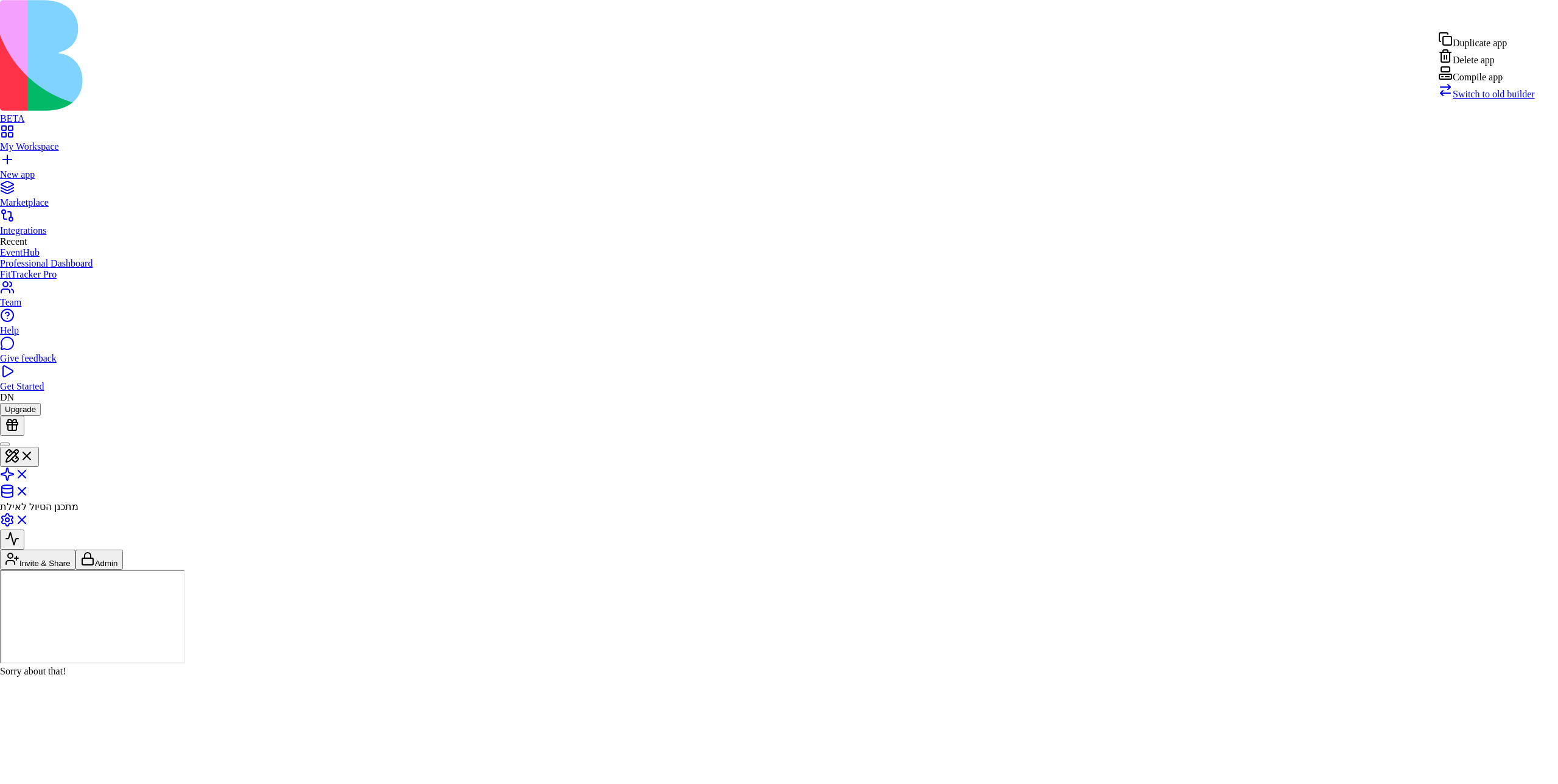
click at [778, 83] on div "Compile app" at bounding box center [1487, 74] width 96 height 17
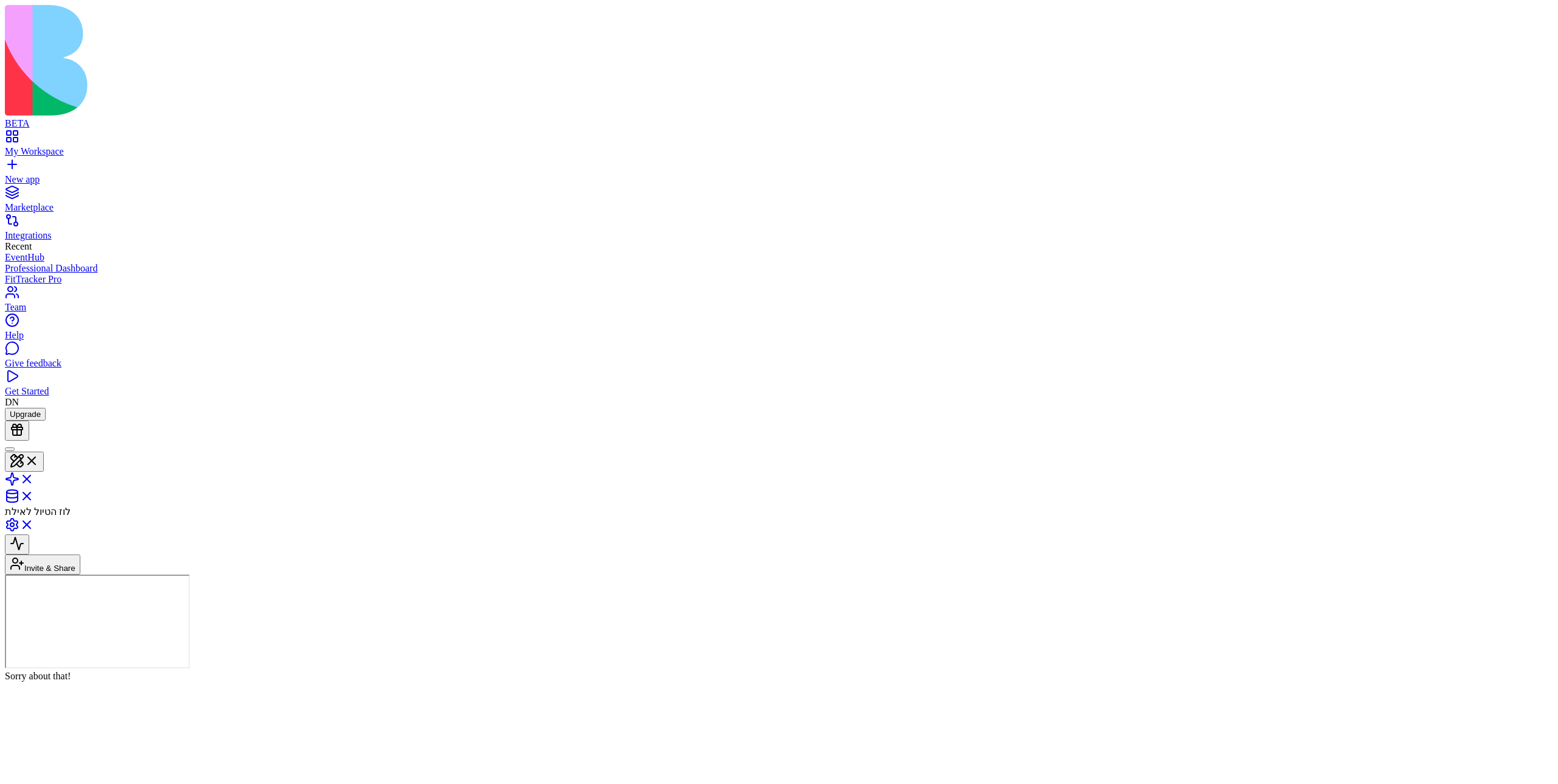
click at [435, 441] on header "לוז הטיול לאילת Invite & Share" at bounding box center [779, 507] width 1549 height 134
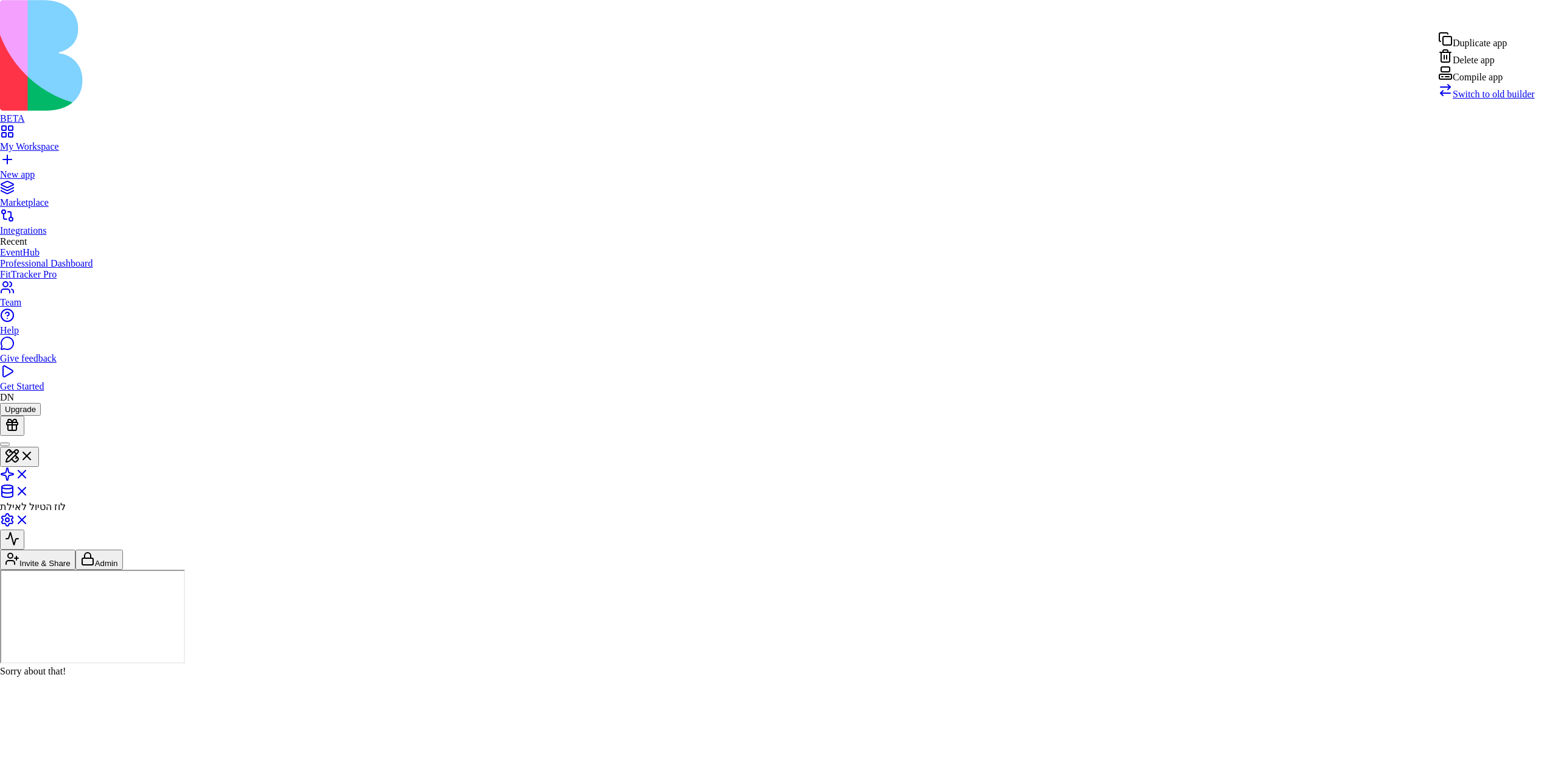
click at [778, 83] on div "Compile app" at bounding box center [1487, 74] width 96 height 17
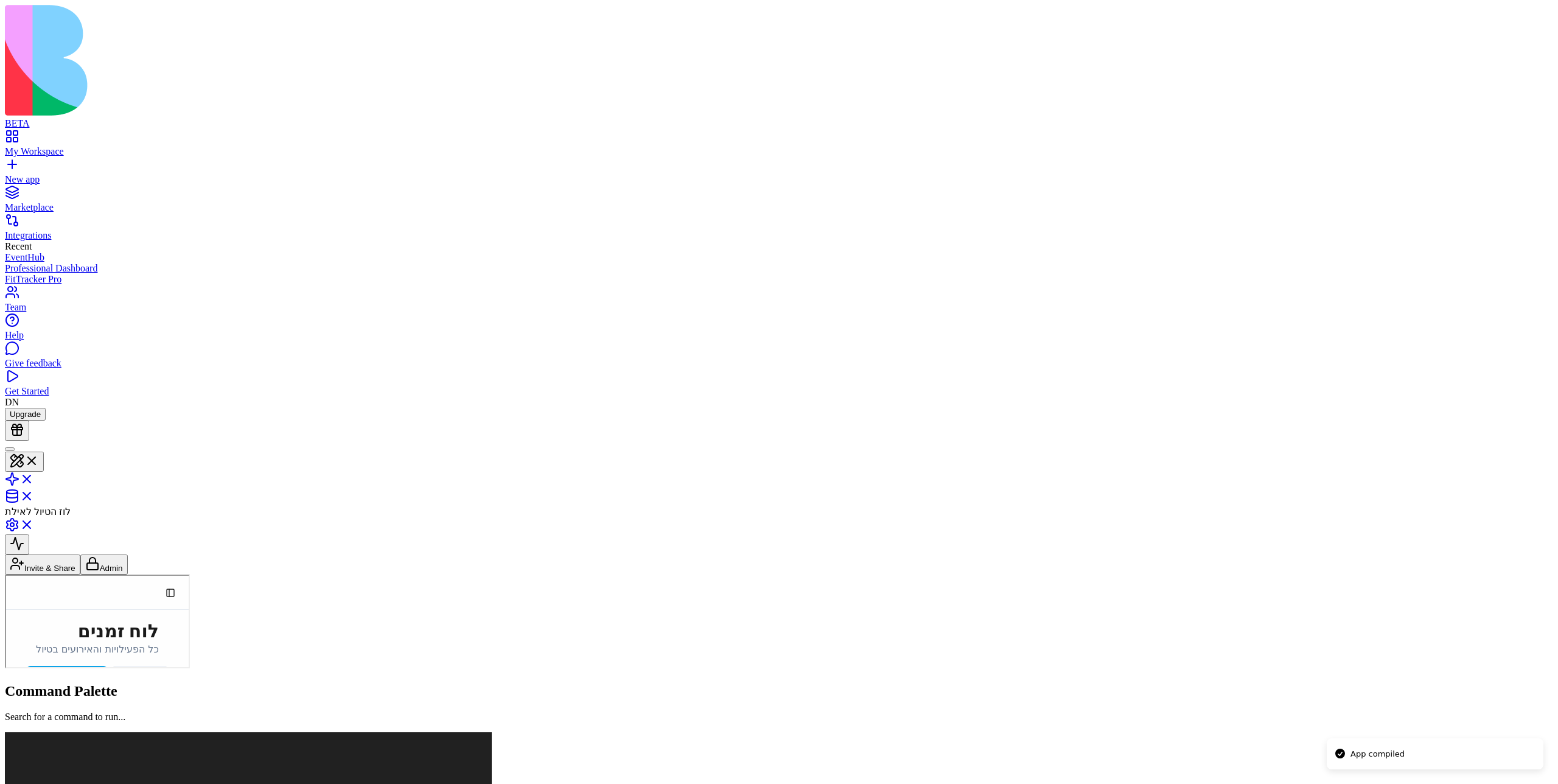
click at [5, 575] on span "משפחות" at bounding box center [5, 575] width 0 height 0
click at [5, 575] on span "הוצאות" at bounding box center [5, 575] width 0 height 0
click at [5, 575] on span "לוח זמנים" at bounding box center [5, 575] width 0 height 0
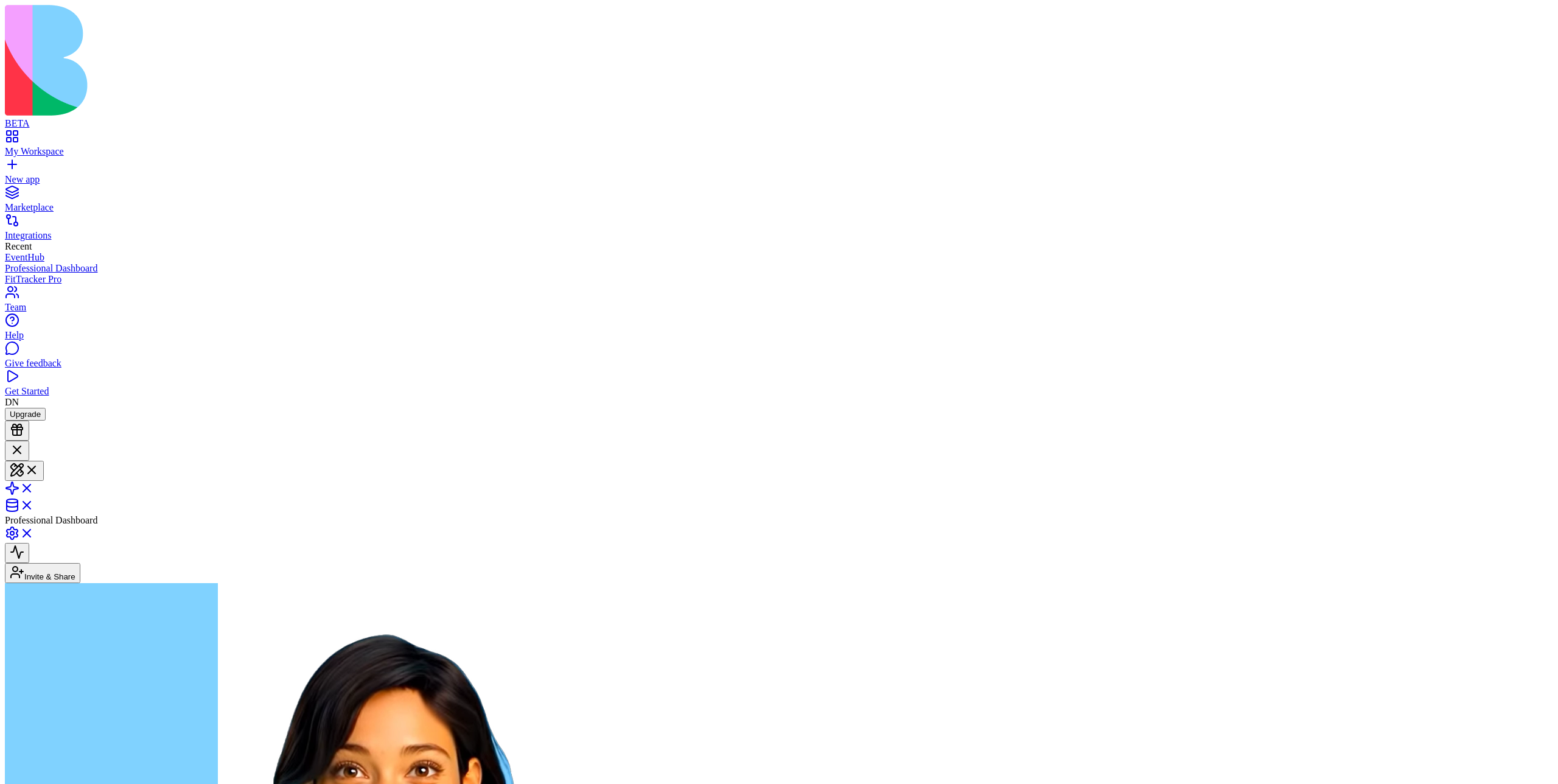
scroll to position [60, 0]
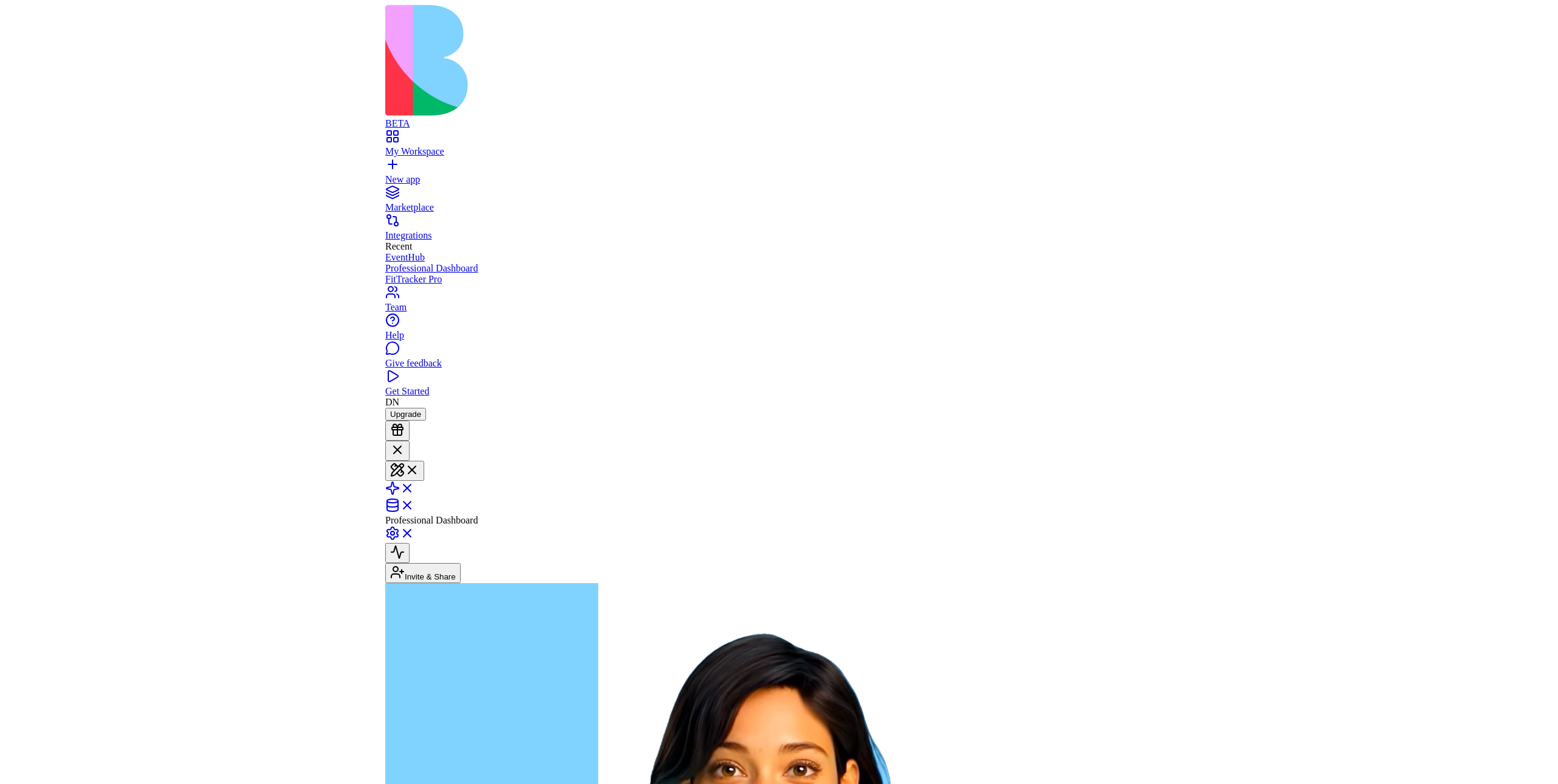
scroll to position [0, 0]
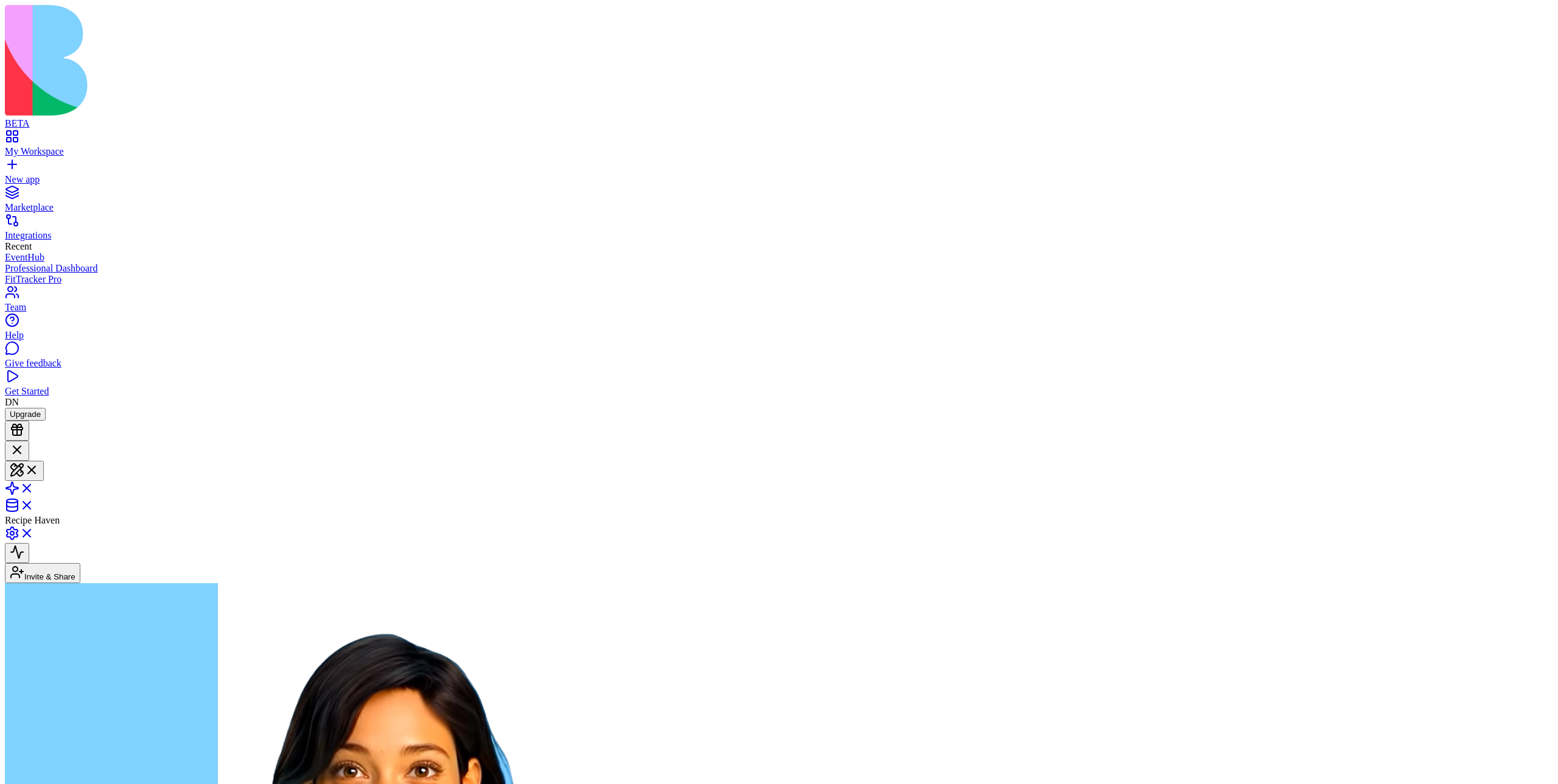
scroll to position [462, 0]
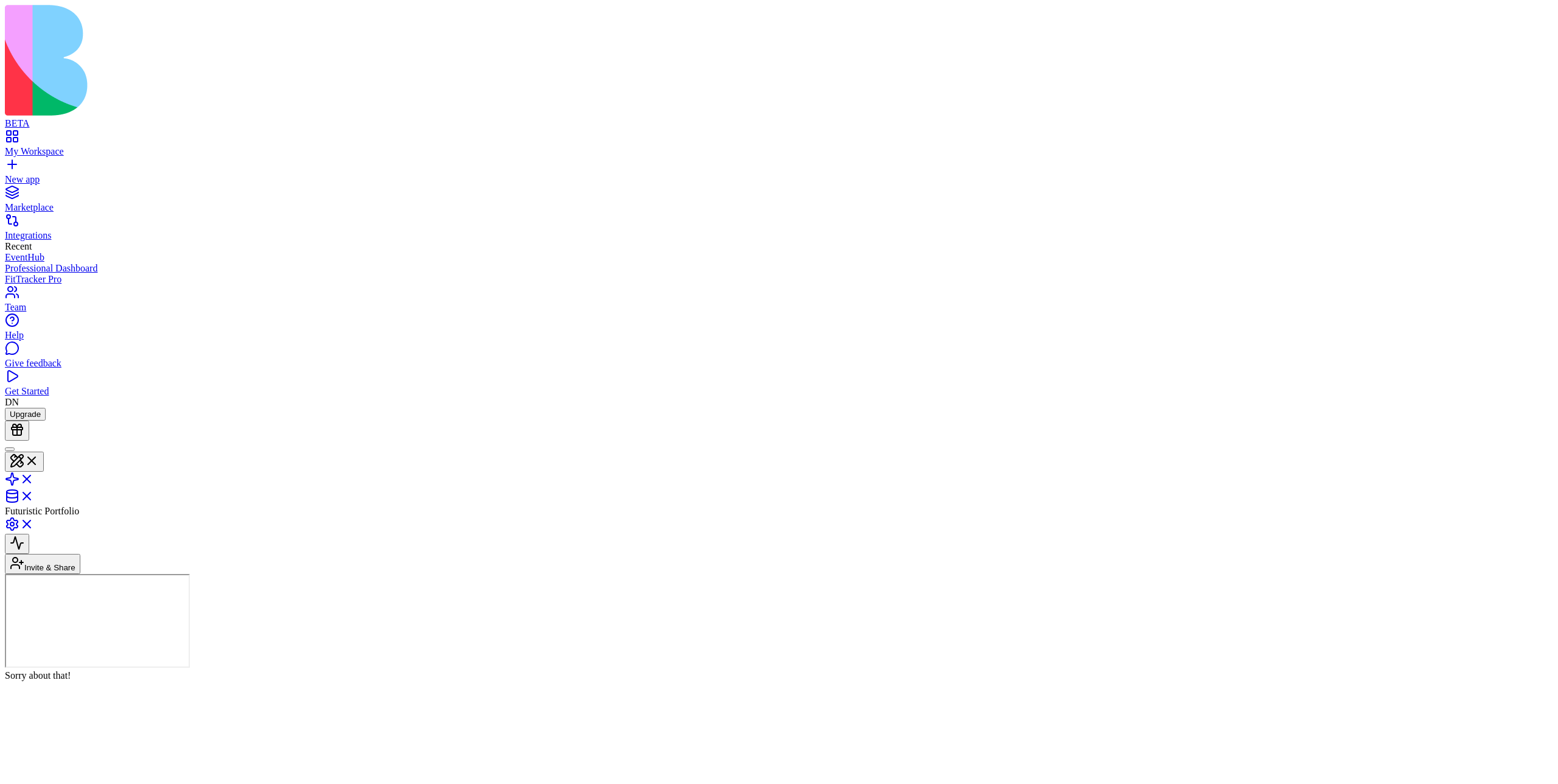
click at [739, 441] on header "Futuristic Portfolio Invite & Share" at bounding box center [779, 507] width 1549 height 133
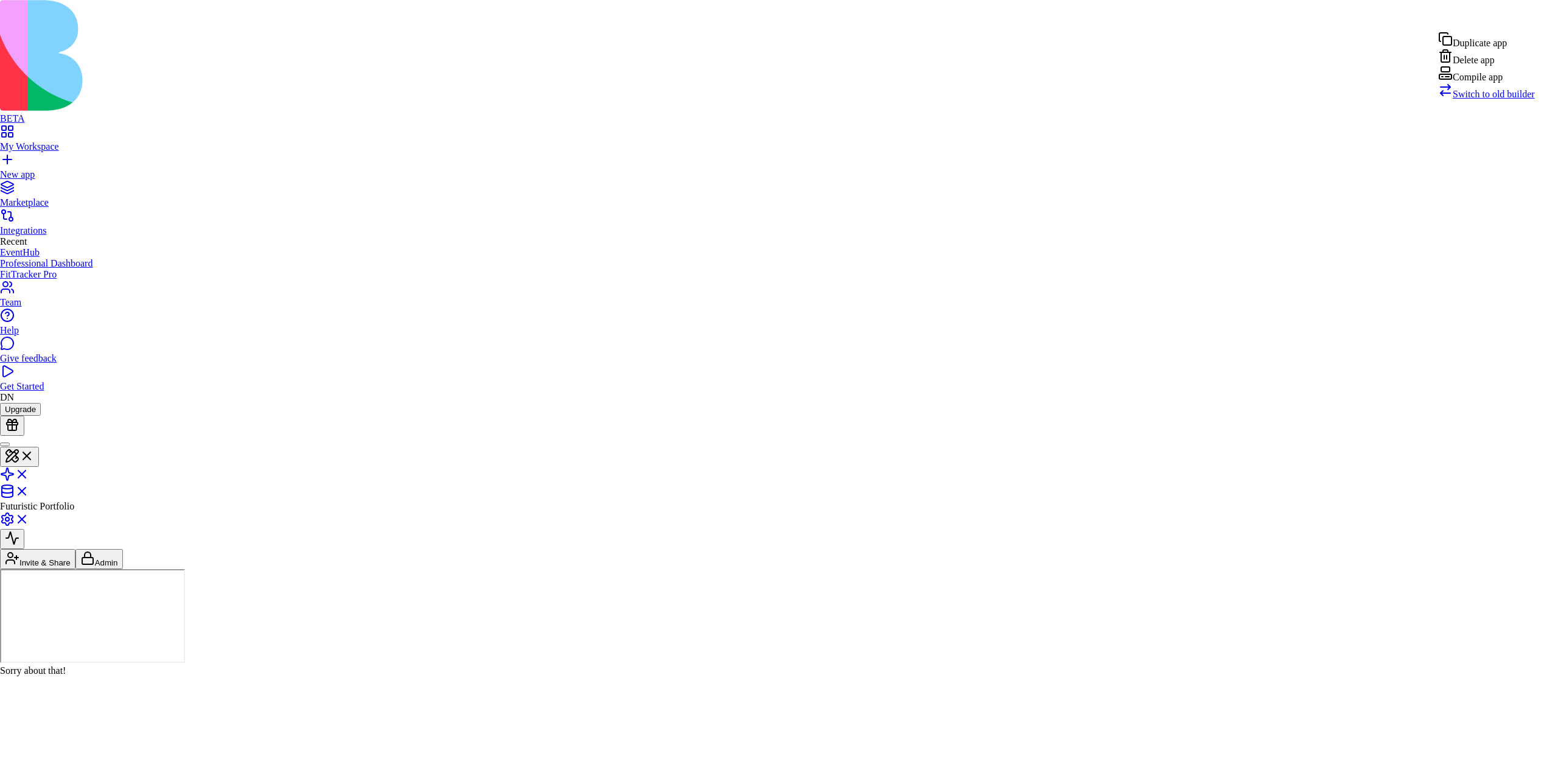
click at [1503, 83] on div "Compile app" at bounding box center [1487, 74] width 96 height 17
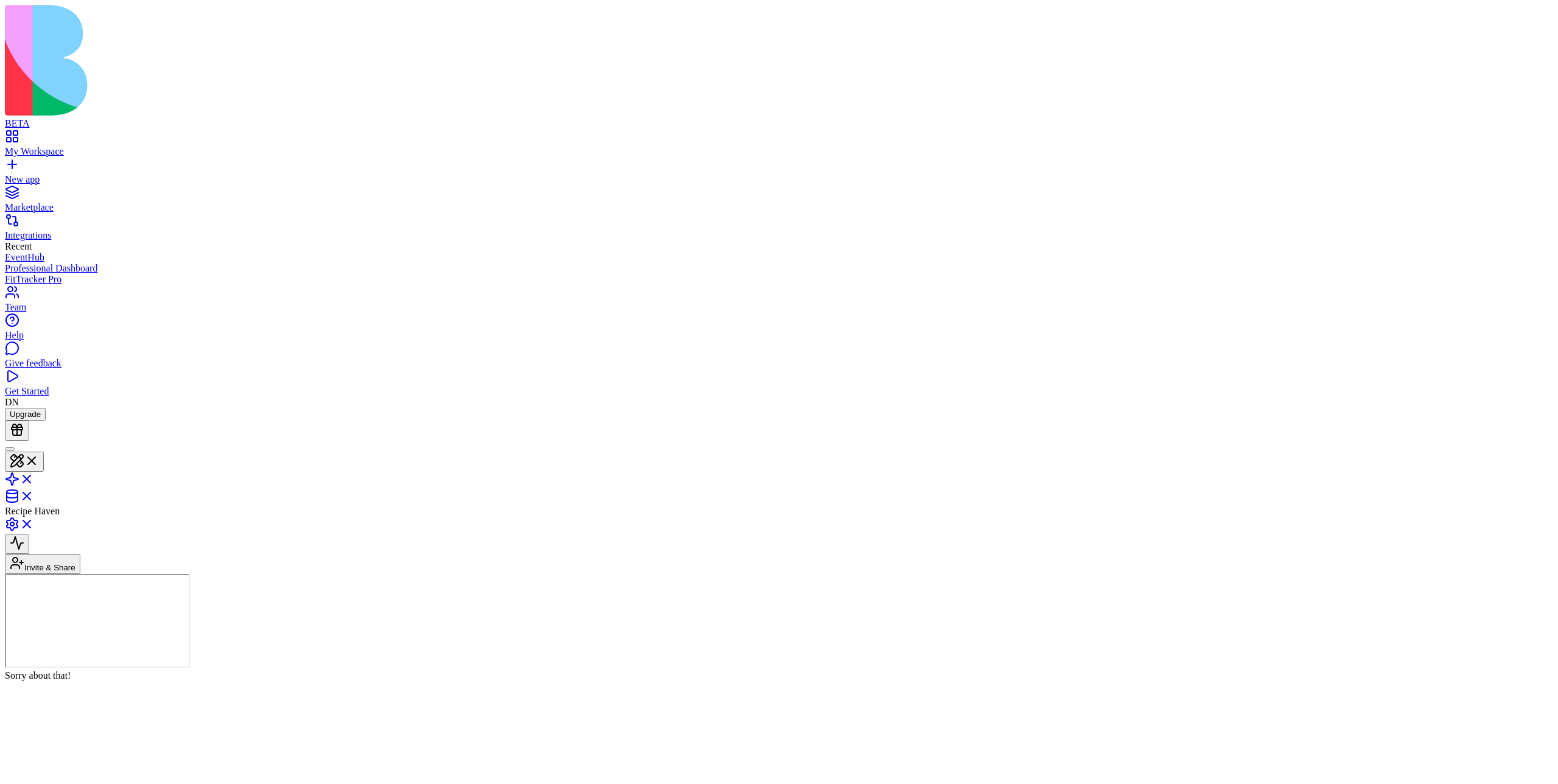
click at [778, 441] on header "Recipe Haven Invite & Share" at bounding box center [779, 507] width 1549 height 133
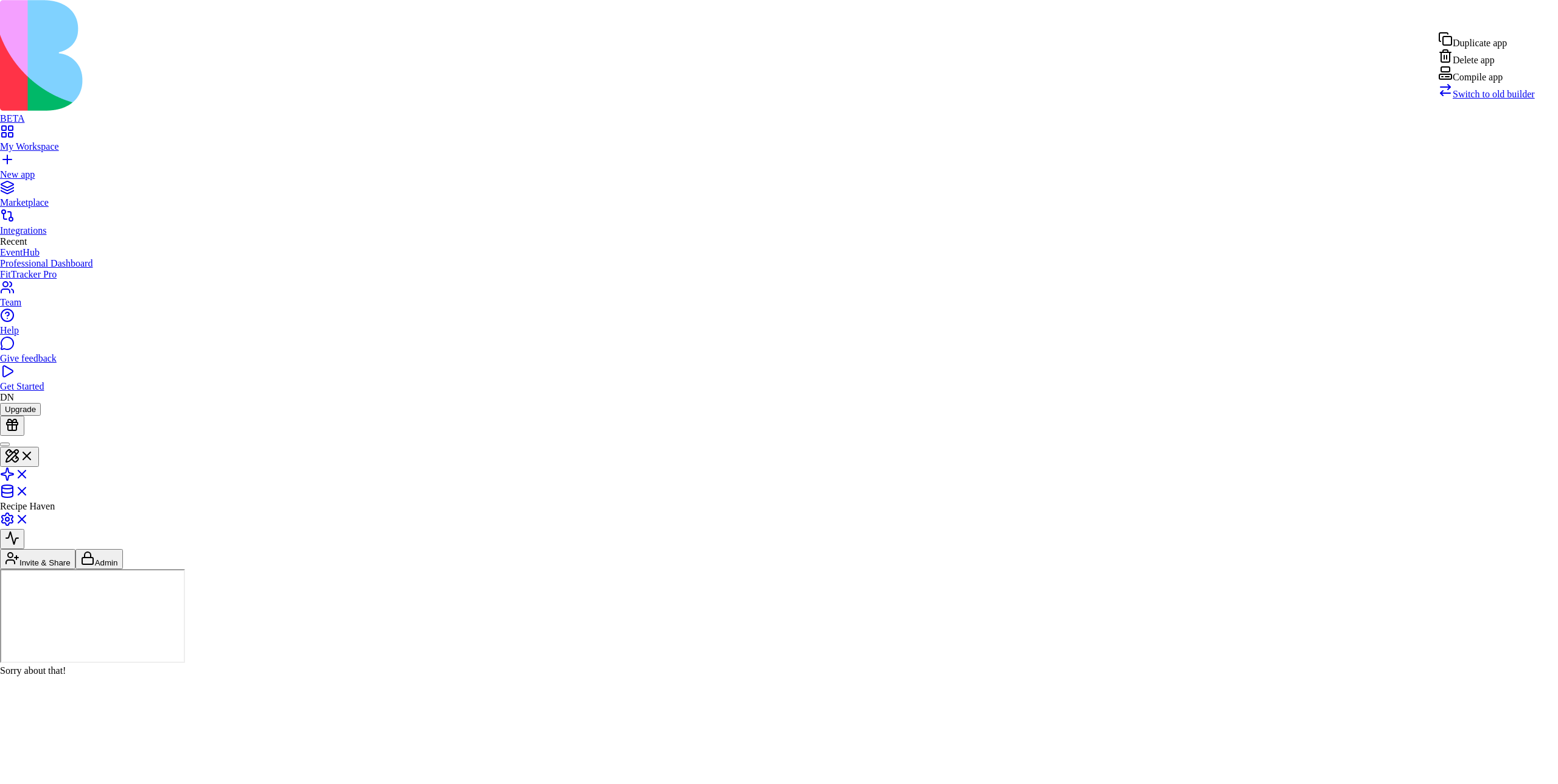
click at [778, 83] on div "Compile app" at bounding box center [1487, 74] width 96 height 17
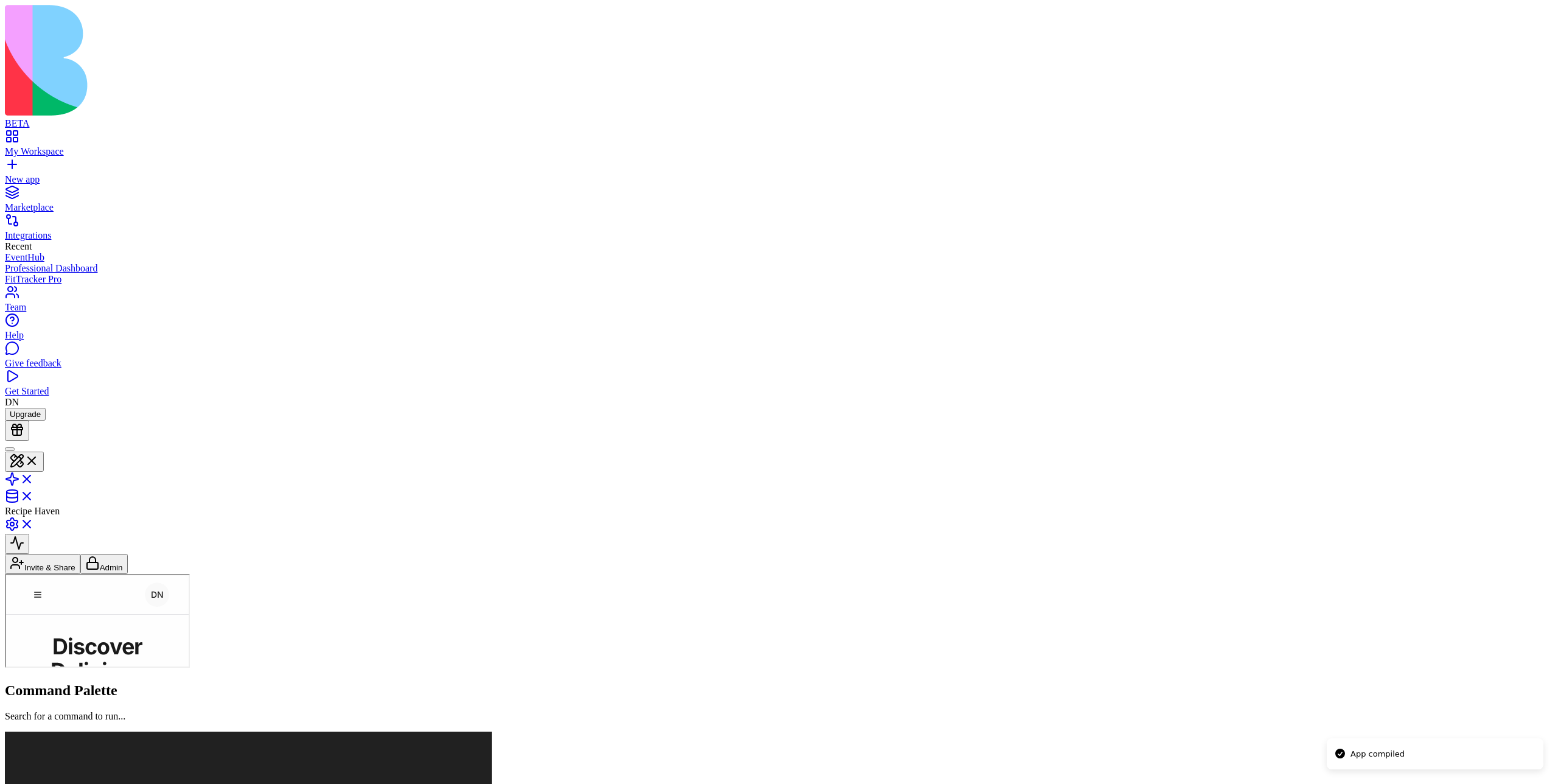
click at [5, 574] on link "Home" at bounding box center [5, 574] width 0 height 0
click at [5, 574] on link "My Recipes" at bounding box center [5, 574] width 0 height 0
click at [5, 574] on link "Add Recipe" at bounding box center [5, 574] width 0 height 0
click at [5, 574] on link "Home" at bounding box center [5, 574] width 0 height 0
click at [5, 574] on span "Recipe Haven" at bounding box center [5, 574] width 0 height 0
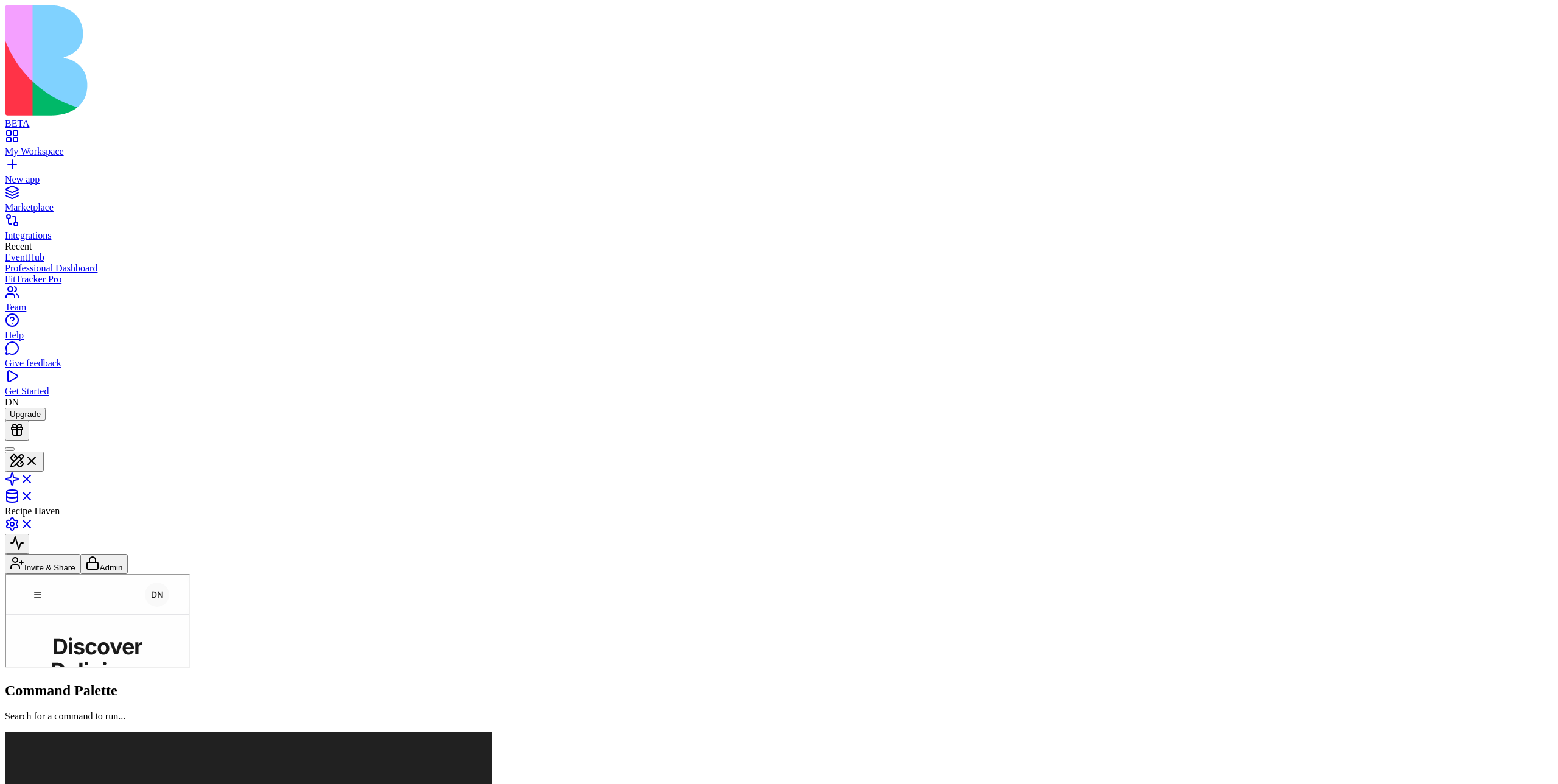
click at [5, 574] on span "Recipe Haven" at bounding box center [5, 574] width 0 height 0
click at [5, 574] on nav "Home My Recipes Add Recipe" at bounding box center [5, 574] width 0 height 0
click at [5, 574] on span "Recipe Haven" at bounding box center [5, 574] width 0 height 0
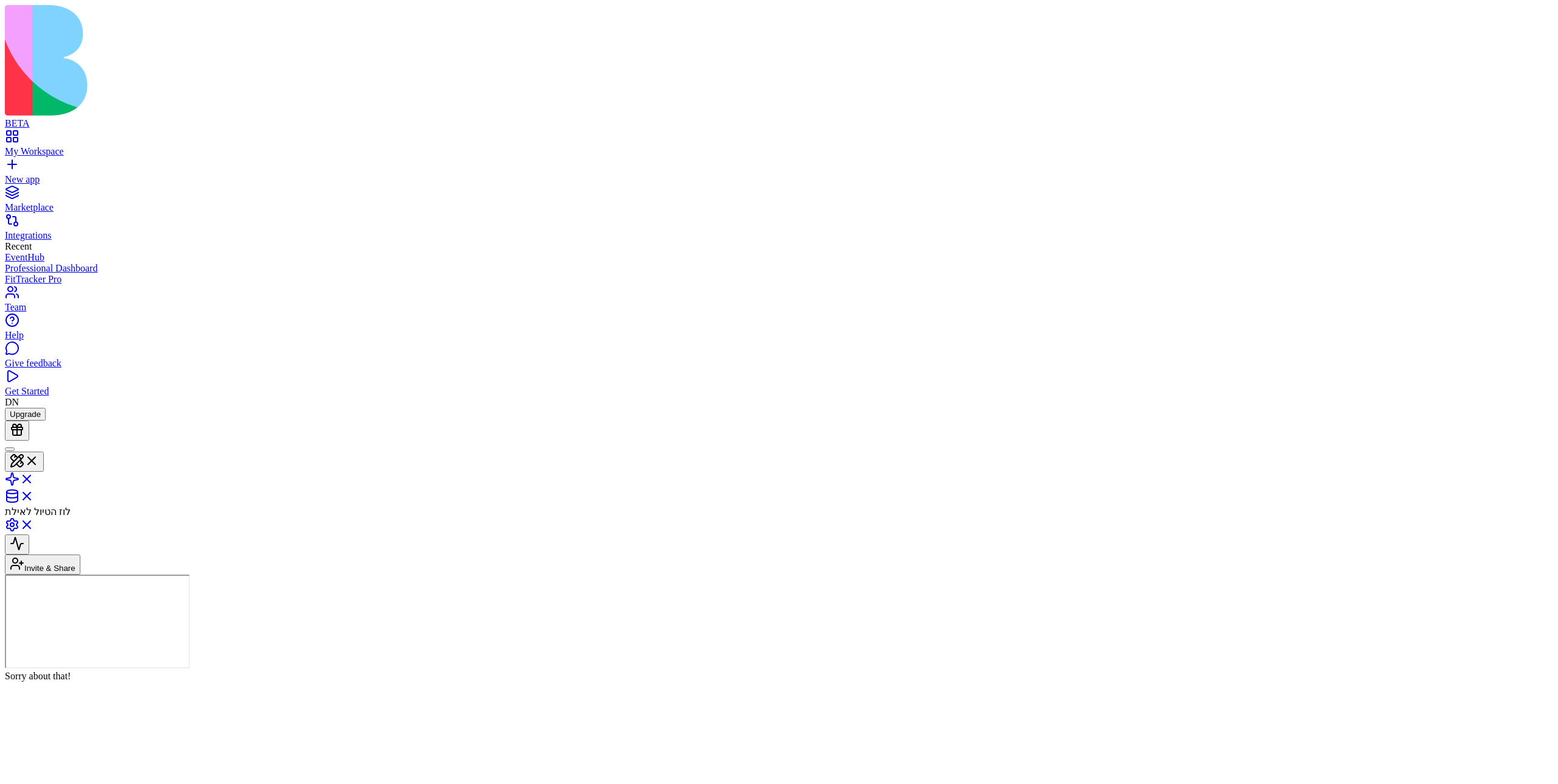
click at [778, 441] on header "לוז הטיול לאילת Invite & Share" at bounding box center [779, 507] width 1549 height 134
click at [778, 441] on header "לוז הטיול לאילת Invite & Share Admin" at bounding box center [779, 507] width 1549 height 134
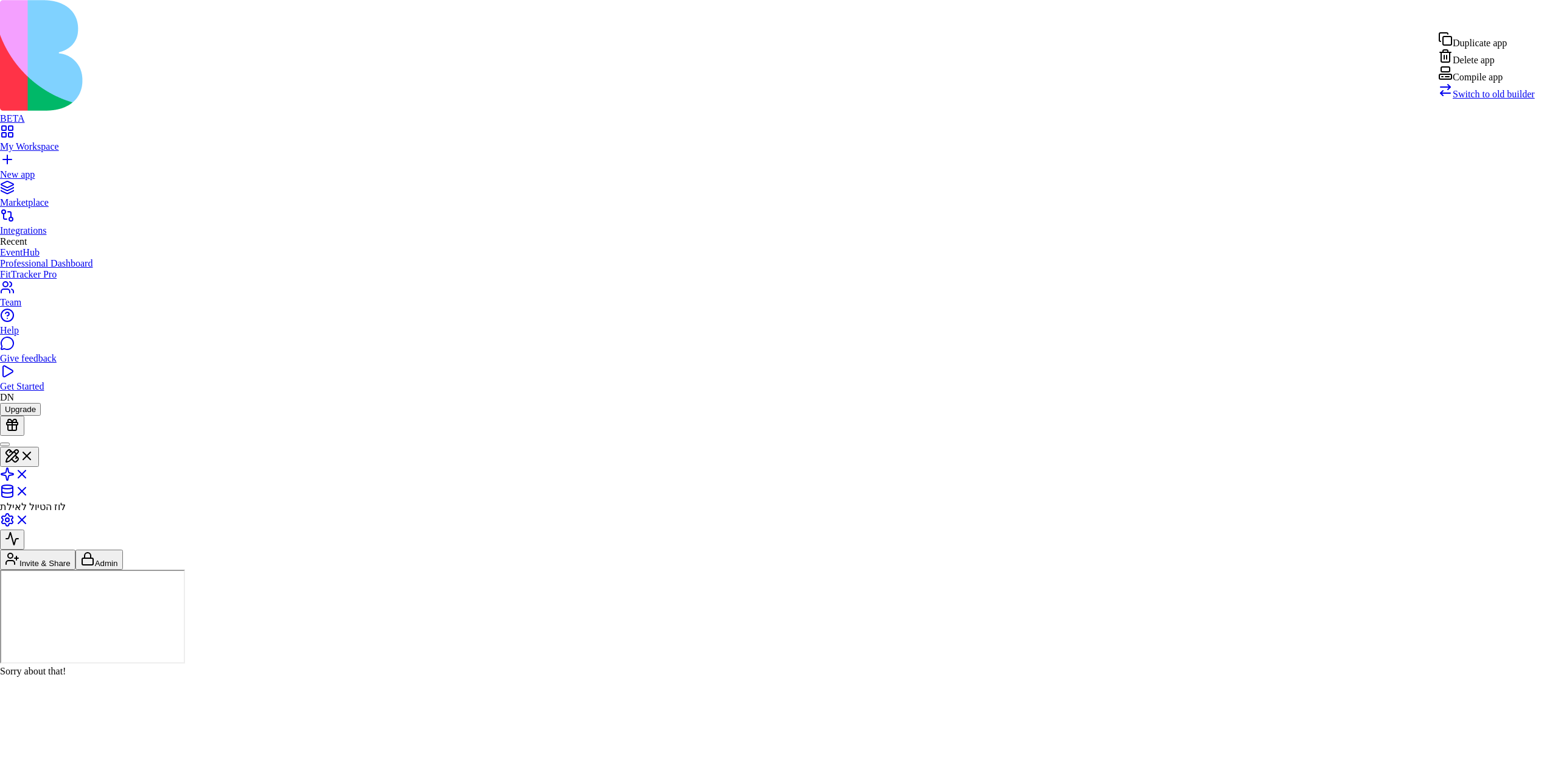
click at [778, 83] on div "Compile app" at bounding box center [1487, 74] width 96 height 17
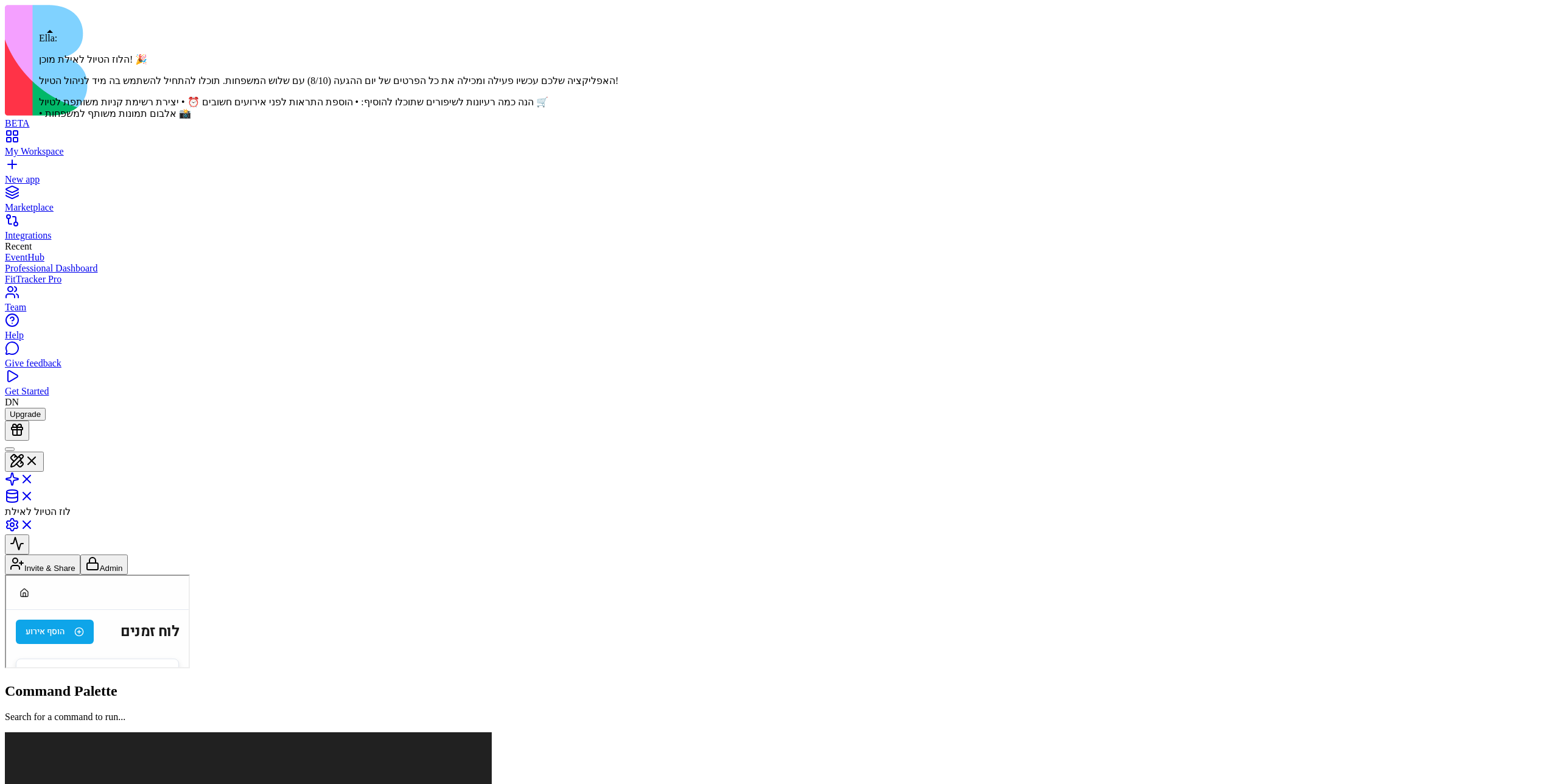
click at [39, 441] on header "לוז הטיול לאילת Invite & Share Admin" at bounding box center [779, 507] width 1549 height 134
click at [10, 449] on div at bounding box center [10, 449] width 0 height 0
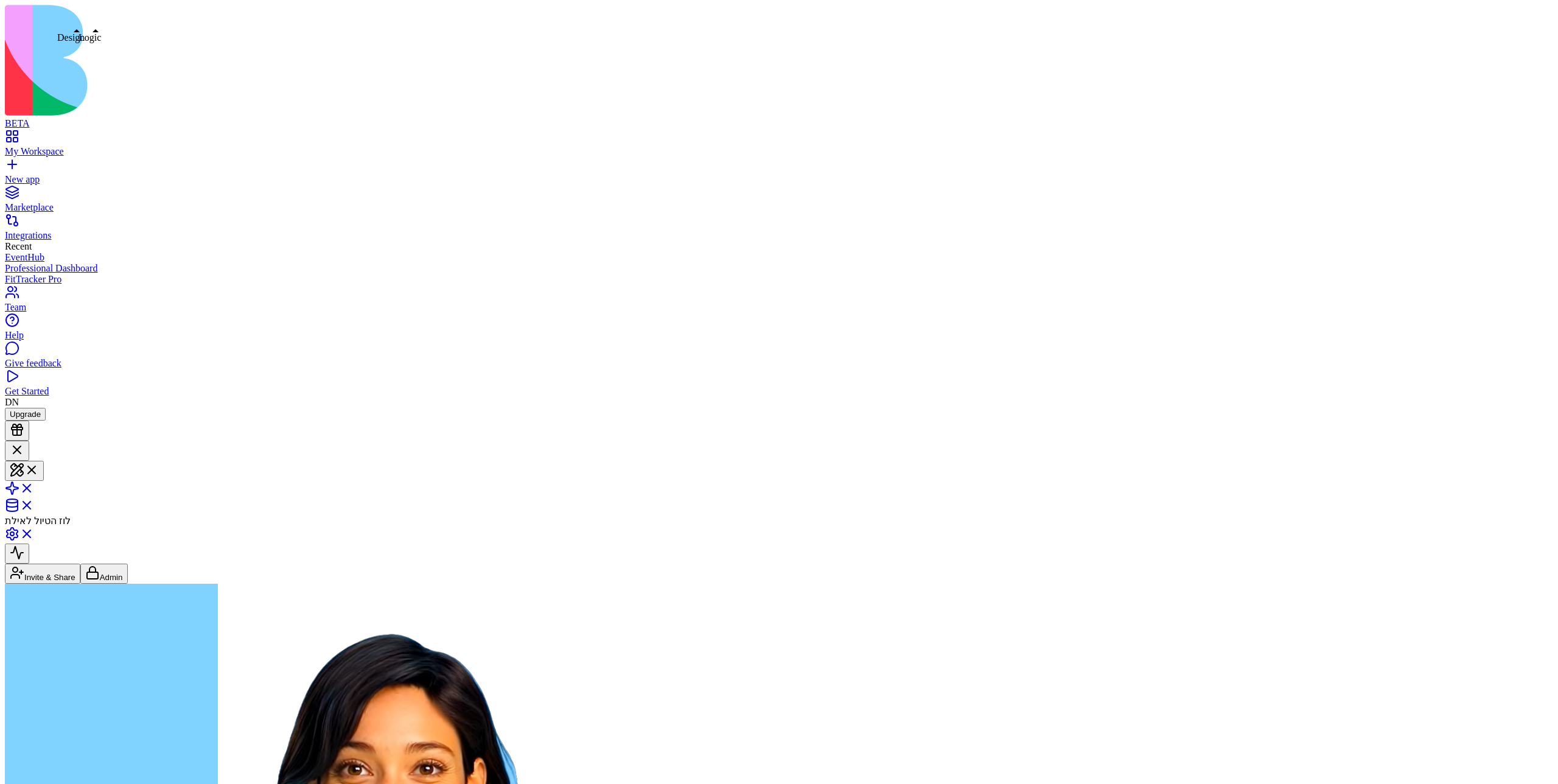
click at [44, 460] on button at bounding box center [24, 470] width 39 height 20
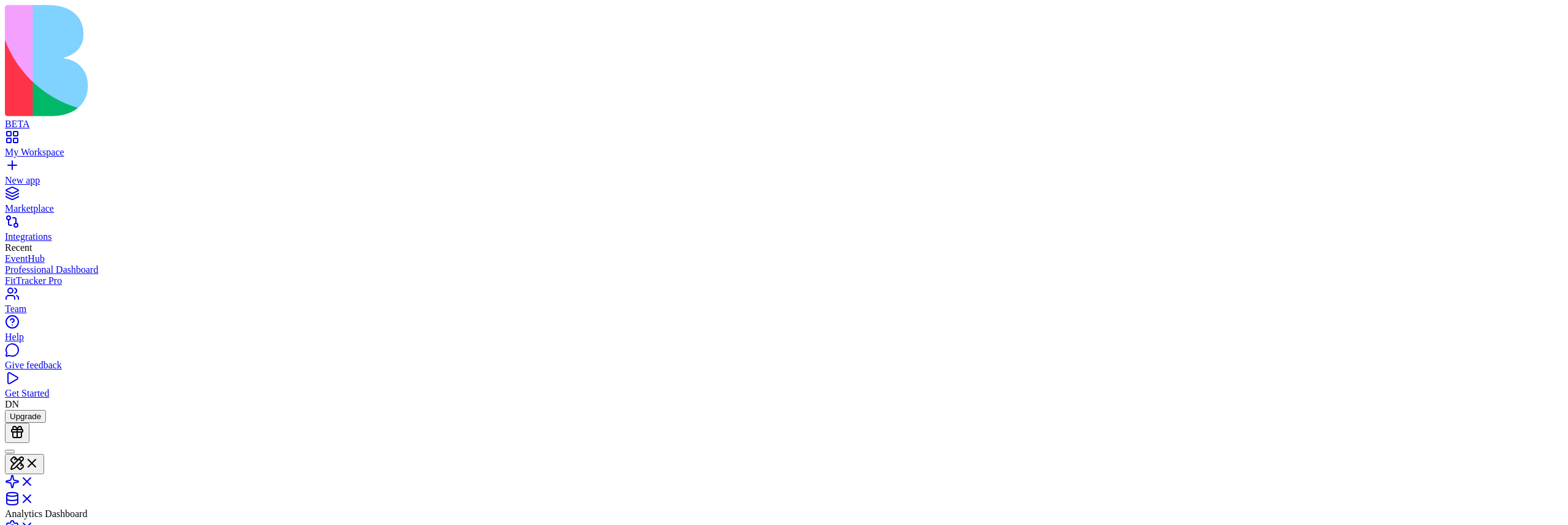
click at [1265, 443] on header "Analytics Dashboard Invite & Share" at bounding box center [784, 510] width 1559 height 134
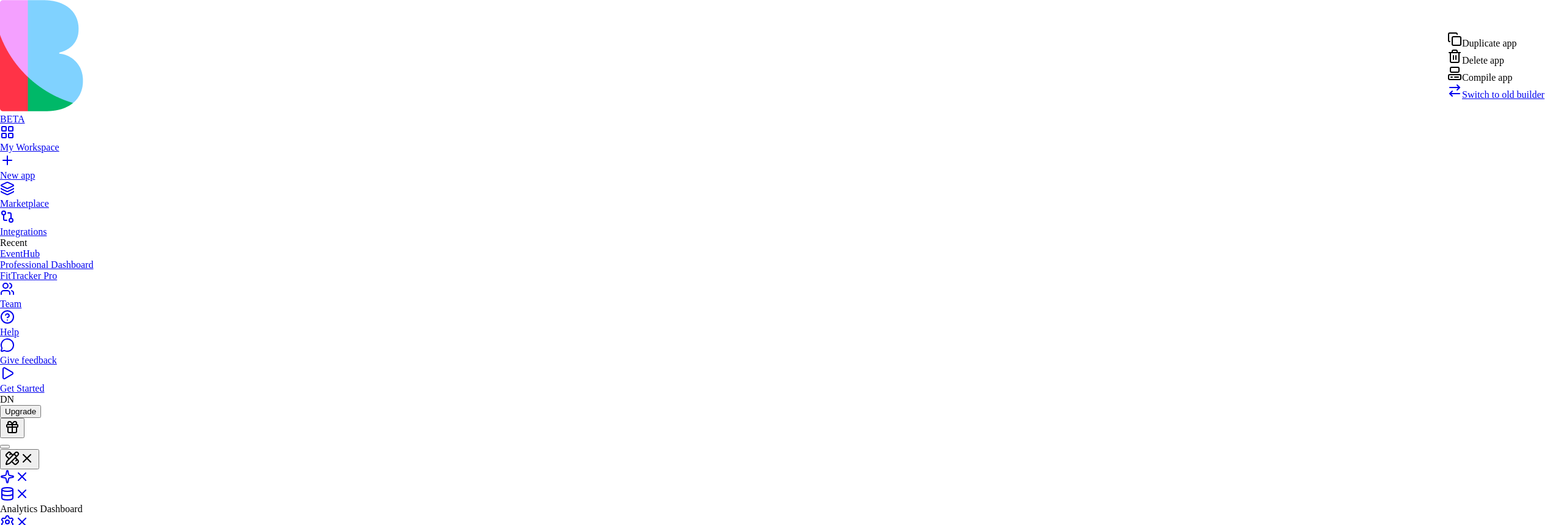
click at [1499, 83] on div "Compile app" at bounding box center [1496, 74] width 97 height 17
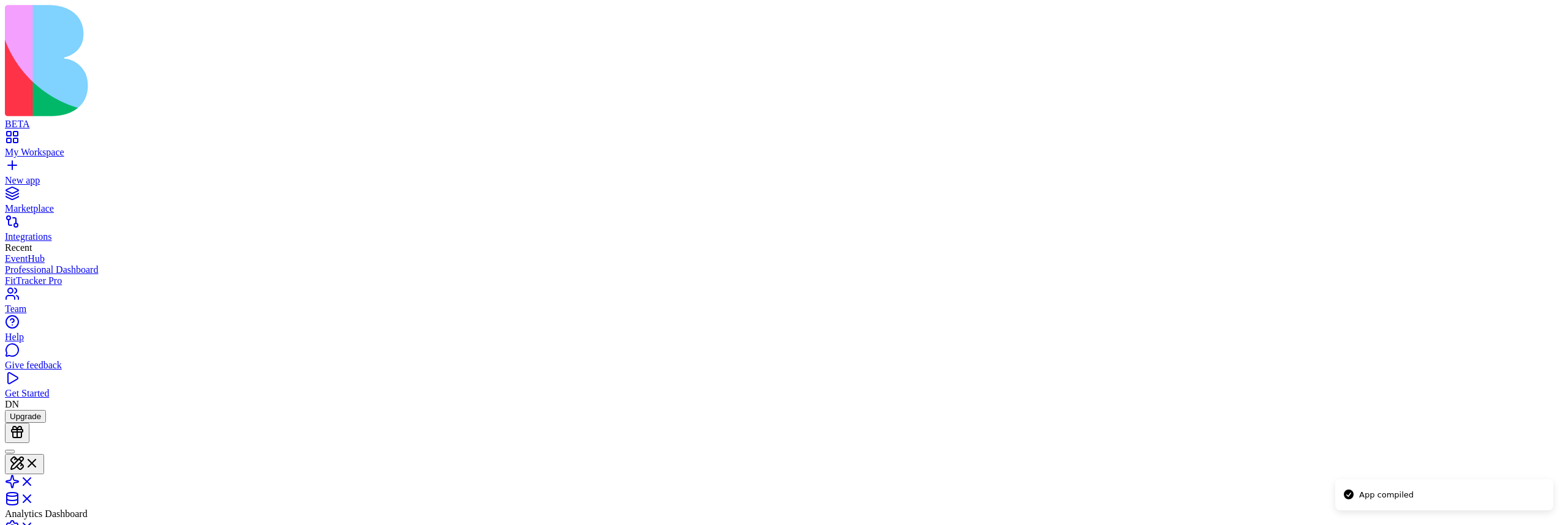
click at [1360, 443] on header "Executive Dashboard Invite & Share" at bounding box center [784, 510] width 1559 height 134
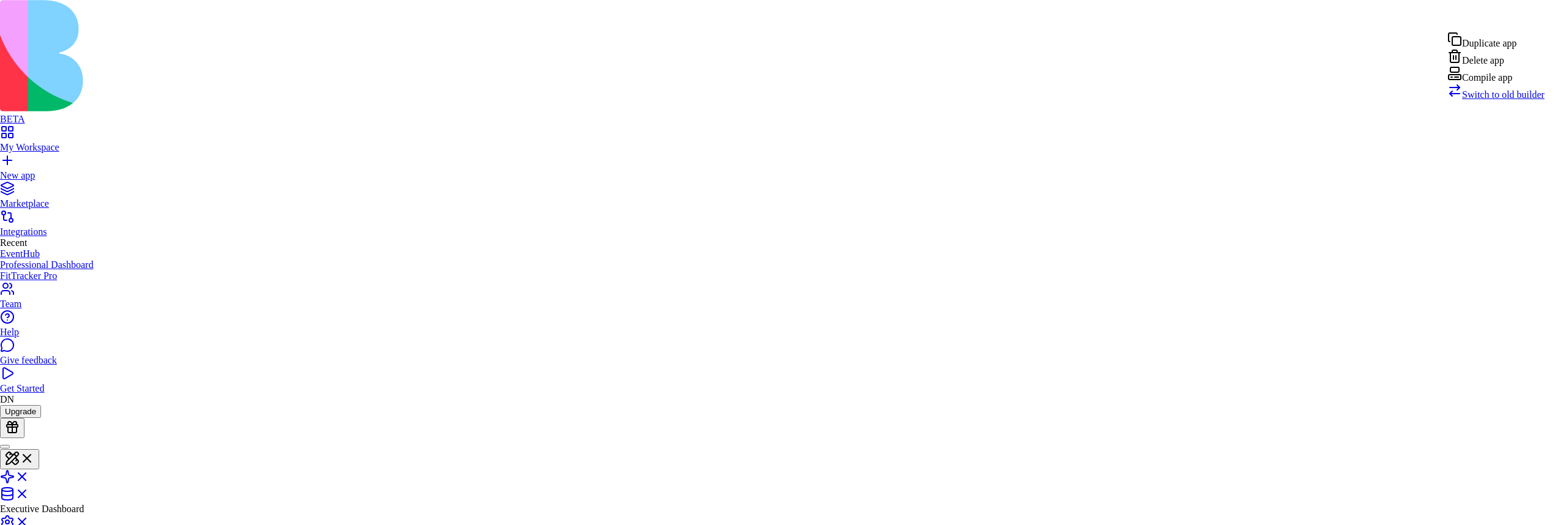
click at [1498, 83] on div "Compile app" at bounding box center [1496, 74] width 97 height 17
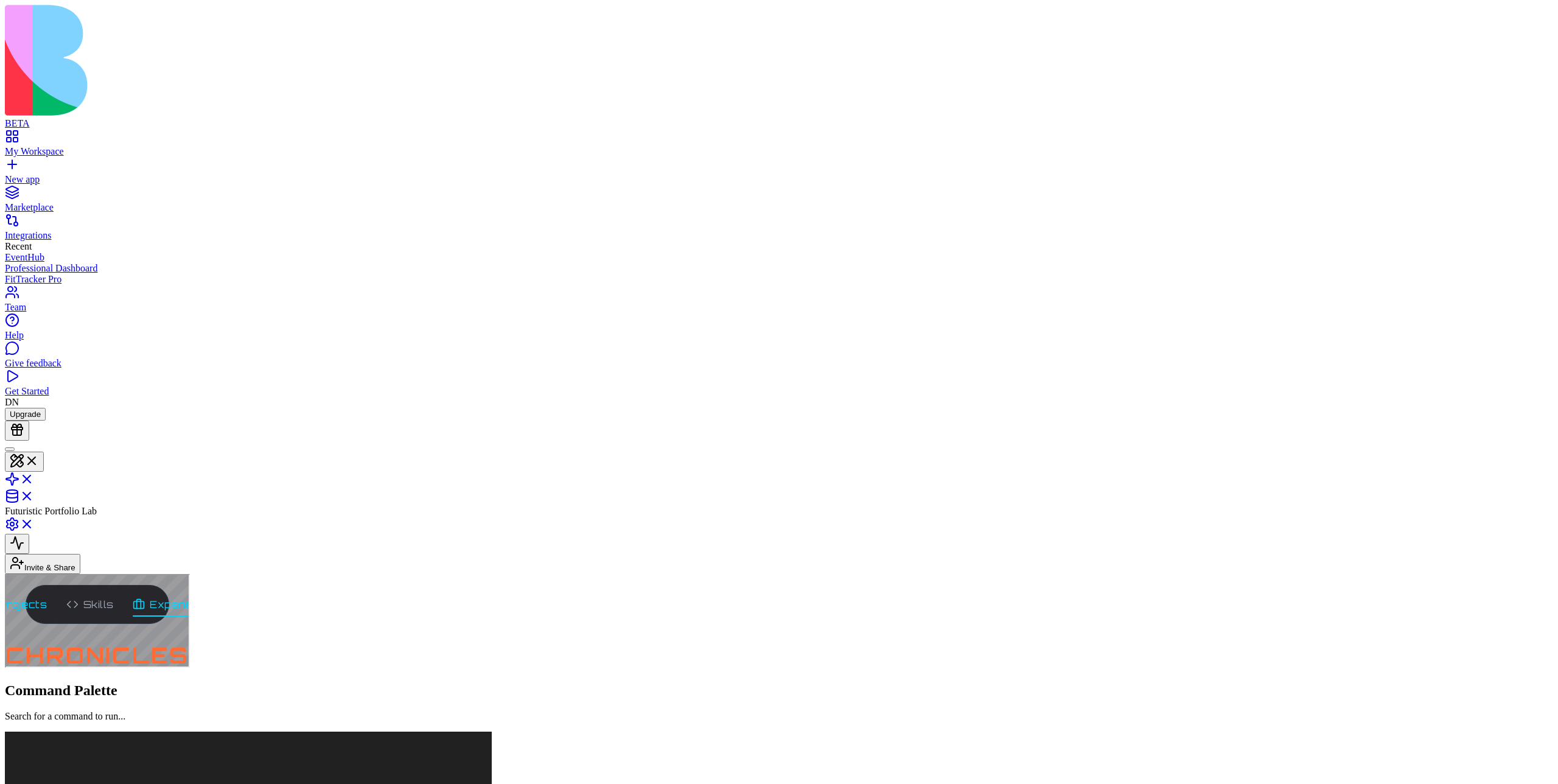
click at [46, 522] on span "Projects" at bounding box center [13, 603] width 65 height 15
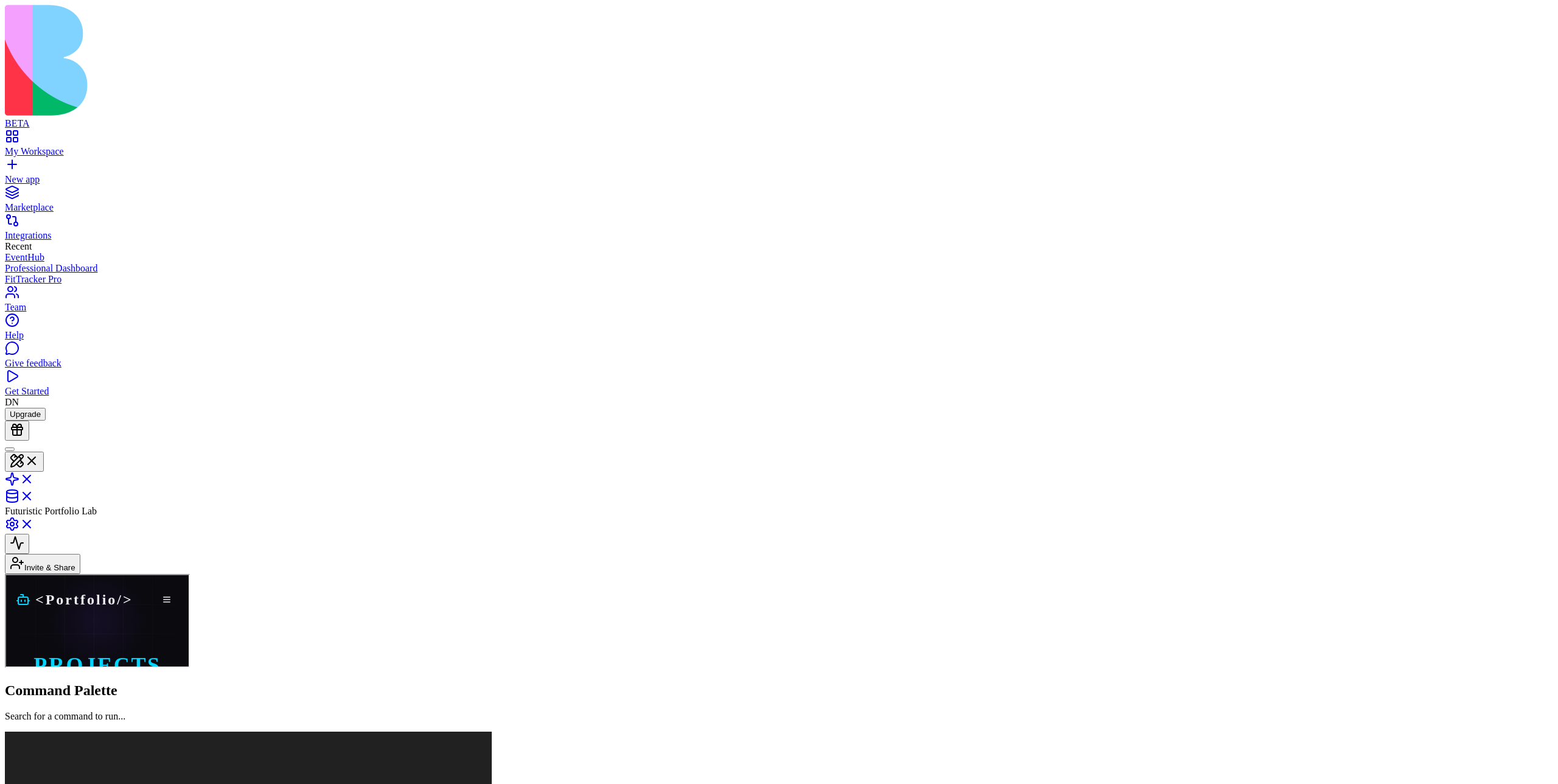
click at [5, 522] on link "Skills" at bounding box center [5, 574] width 0 height 0
click at [5, 522] on link "Portfolio" at bounding box center [5, 574] width 0 height 0
click at [5, 522] on link "Skills" at bounding box center [5, 574] width 0 height 0
click at [5, 522] on link "Experience" at bounding box center [5, 574] width 0 height 0
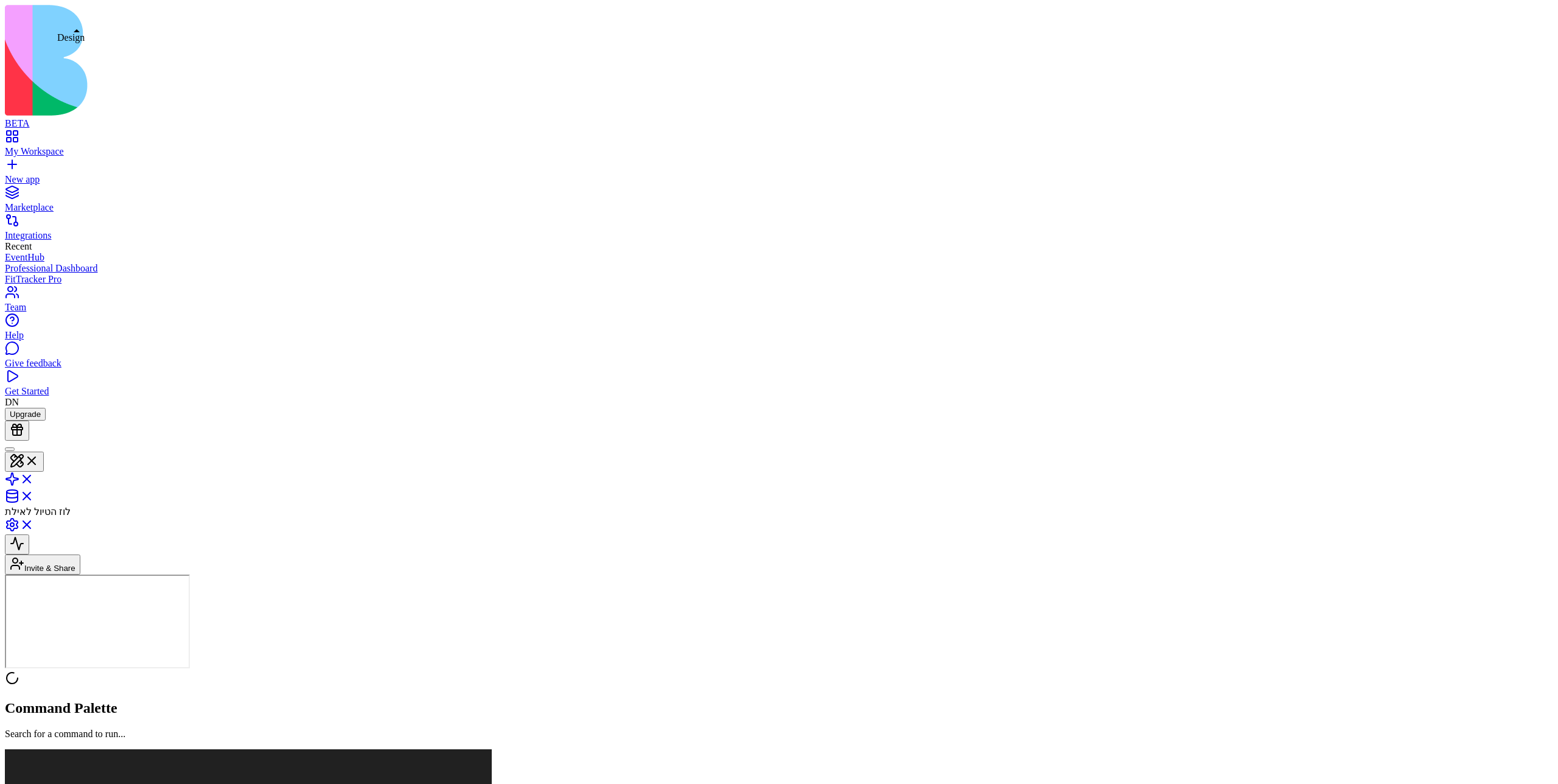
click at [44, 452] on button at bounding box center [24, 462] width 39 height 20
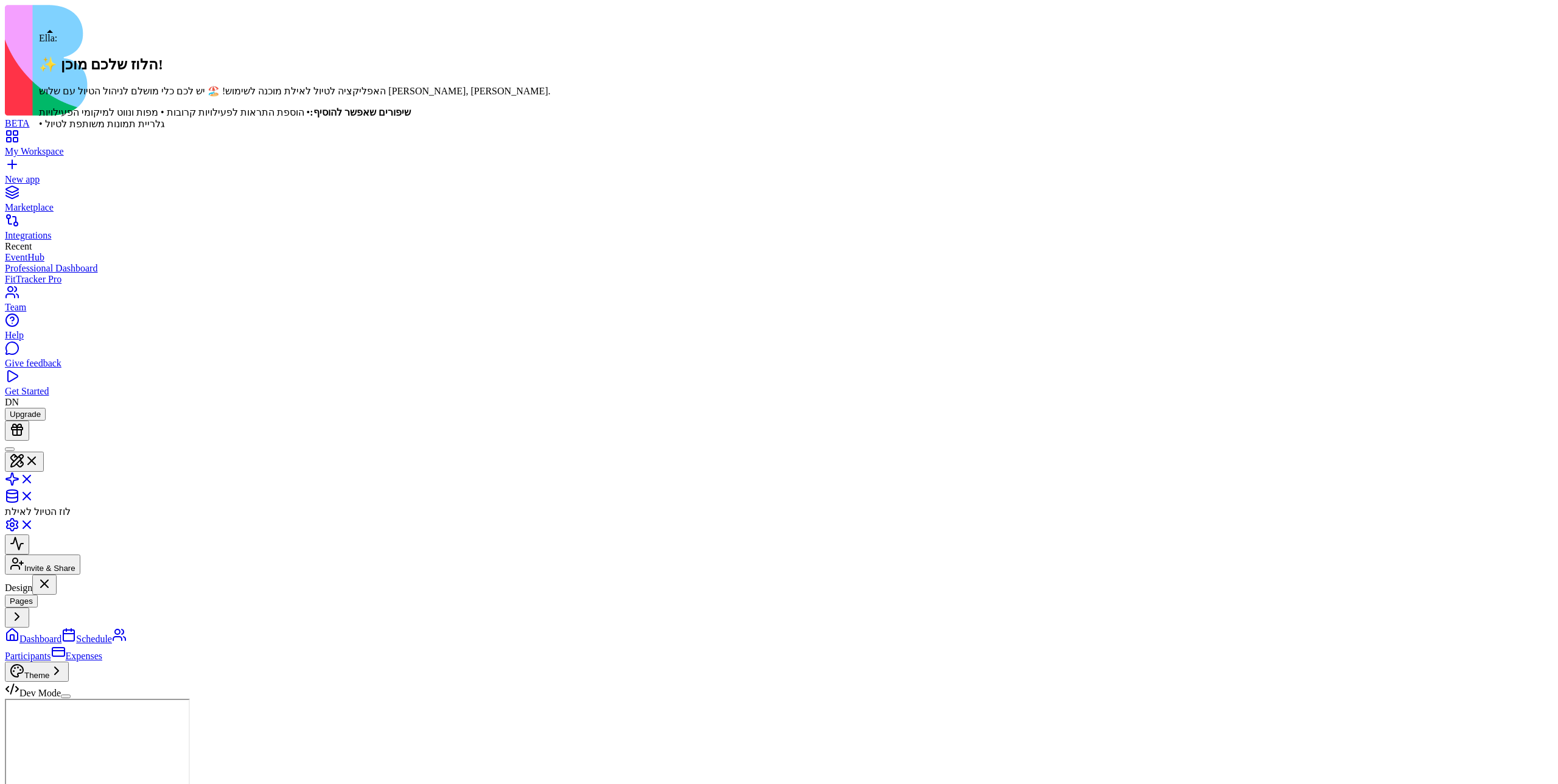
click at [10, 449] on div at bounding box center [10, 449] width 0 height 0
